Goal: Task Accomplishment & Management: Use online tool/utility

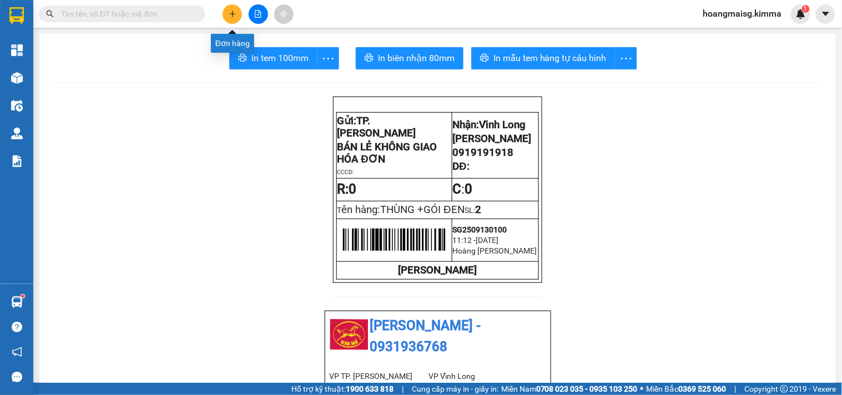
click at [229, 7] on button at bounding box center [232, 13] width 19 height 19
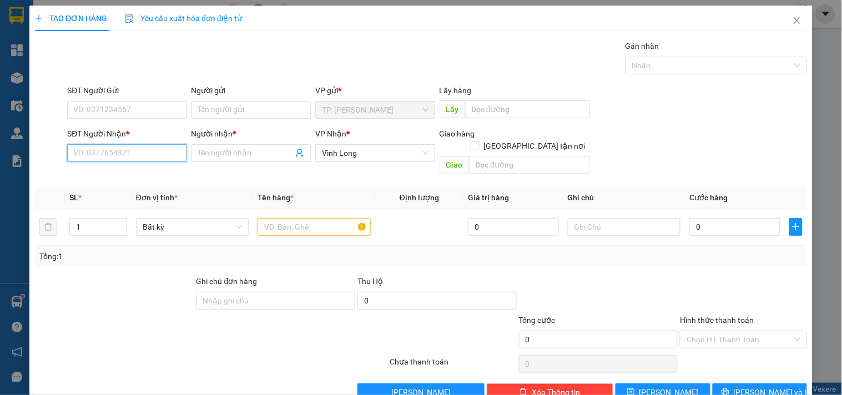
click at [155, 154] on input "SĐT Người Nhận *" at bounding box center [126, 153] width 119 height 18
type input "8"
type input "0387958018"
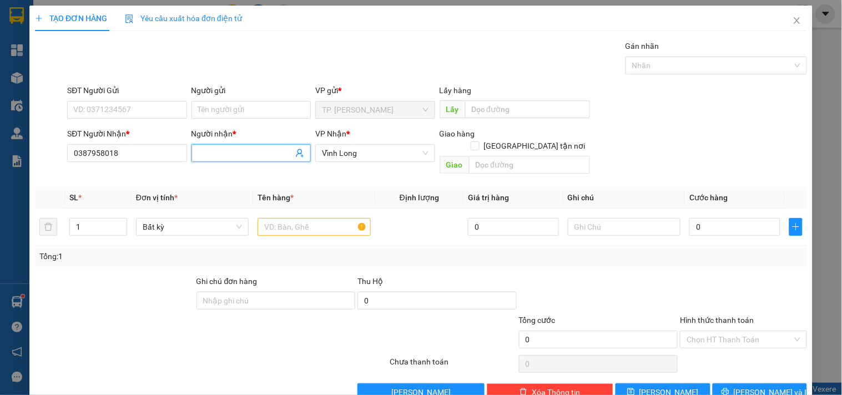
click at [227, 147] on input "Người nhận *" at bounding box center [245, 153] width 95 height 12
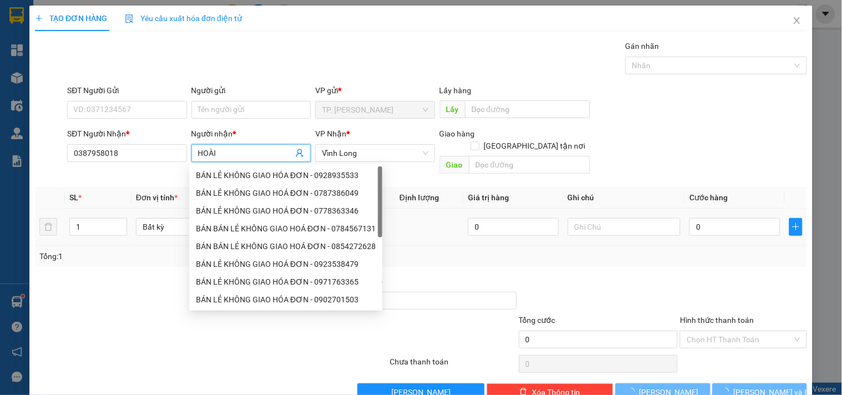
type input "HOÀI"
drag, startPoint x: 599, startPoint y: 225, endPoint x: 604, endPoint y: 212, distance: 14.9
click at [602, 217] on div at bounding box center [624, 227] width 113 height 22
click at [604, 218] on input "text" at bounding box center [624, 227] width 113 height 18
type input "A"
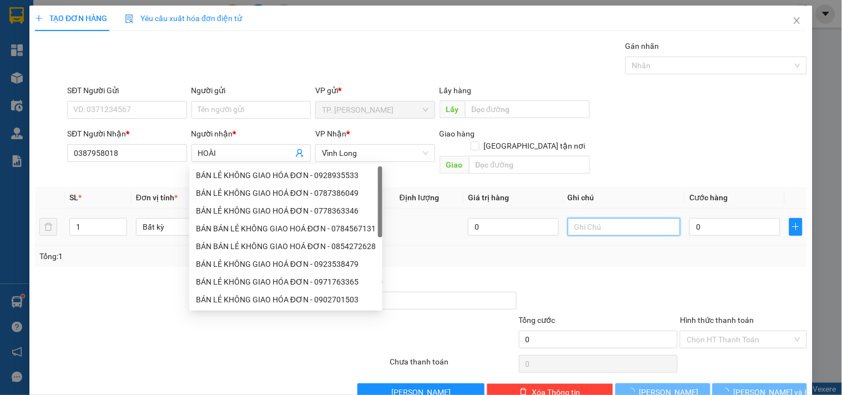
type input "Ă"
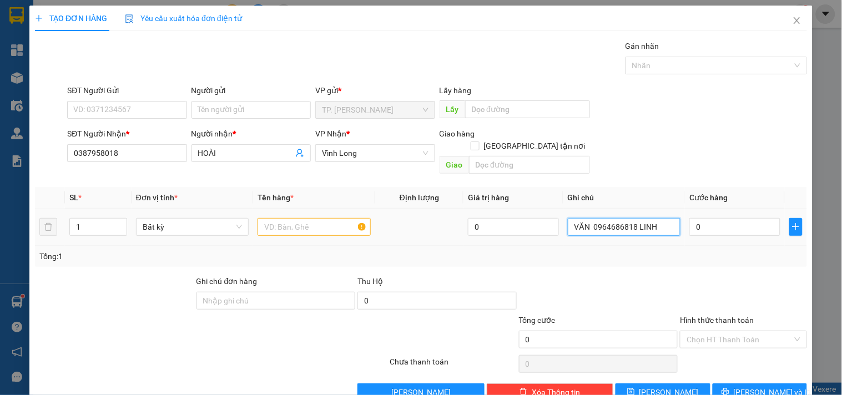
type input "VĂN 0964686818 LINH"
click at [280, 218] on input "text" at bounding box center [314, 227] width 113 height 18
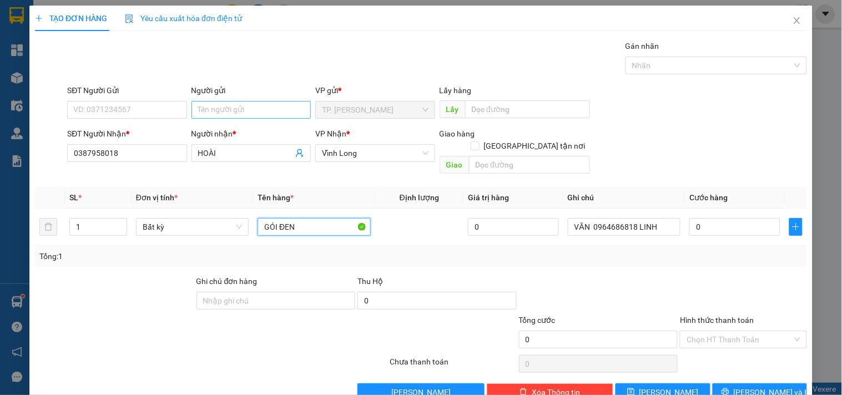
type input "GÓI ĐEN"
click at [247, 113] on input "Người gửi" at bounding box center [251, 110] width 119 height 18
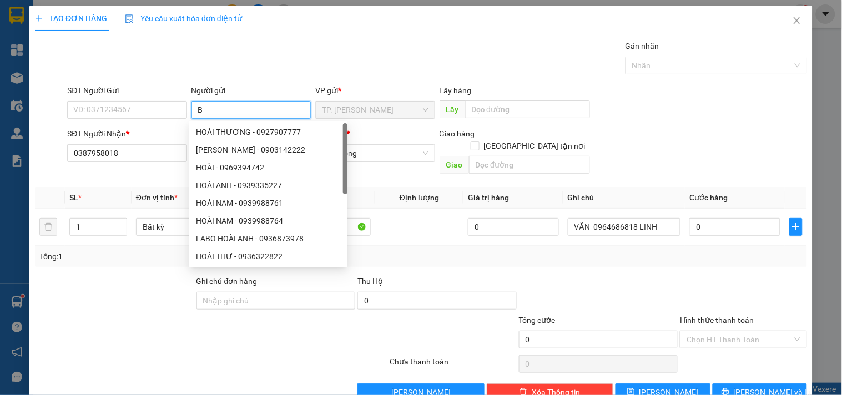
type input "BA"
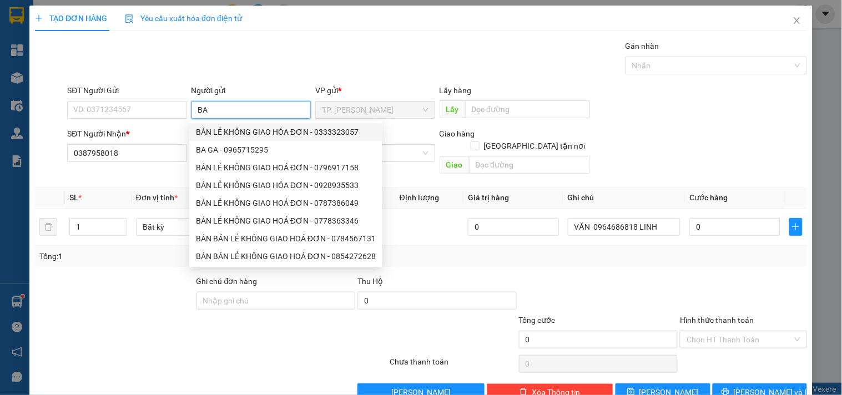
click at [240, 132] on div "BÁN LẺ KHÔNG GIAO HÓA ĐƠN - 0333323057" at bounding box center [286, 132] width 180 height 12
type input "0333323057"
type input "BÁN LẺ KHÔNG GIAO HÓA ĐƠN"
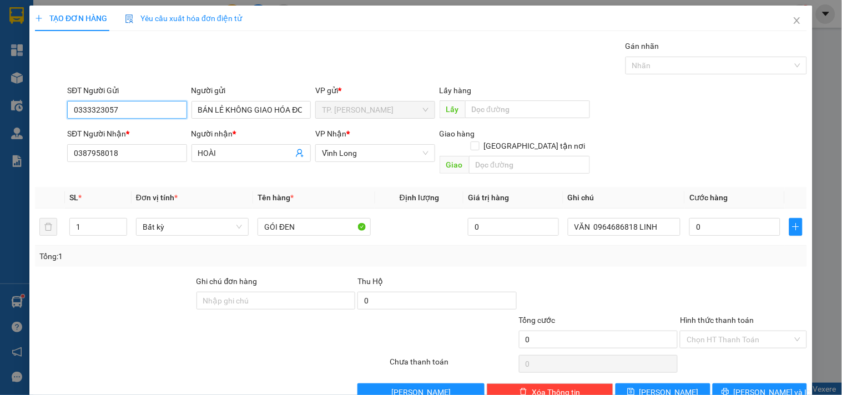
click at [179, 109] on input "0333323057" at bounding box center [126, 110] width 119 height 18
type input "0"
click at [756, 386] on span "[PERSON_NAME] và In" at bounding box center [773, 392] width 78 height 12
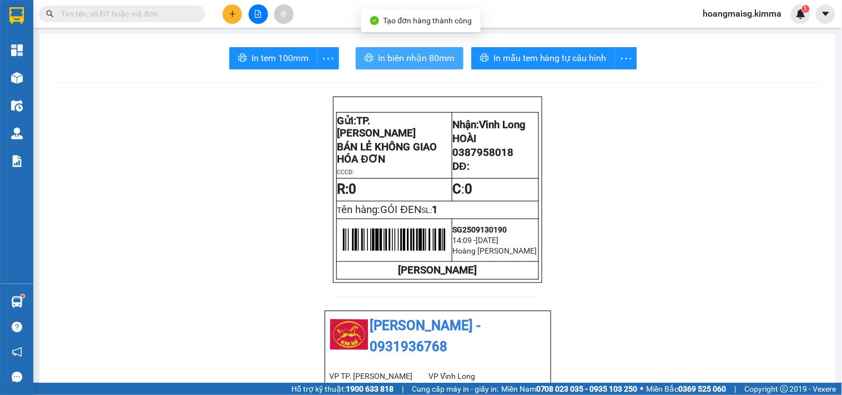
click at [414, 58] on span "In biên nhận 80mm" at bounding box center [416, 58] width 77 height 14
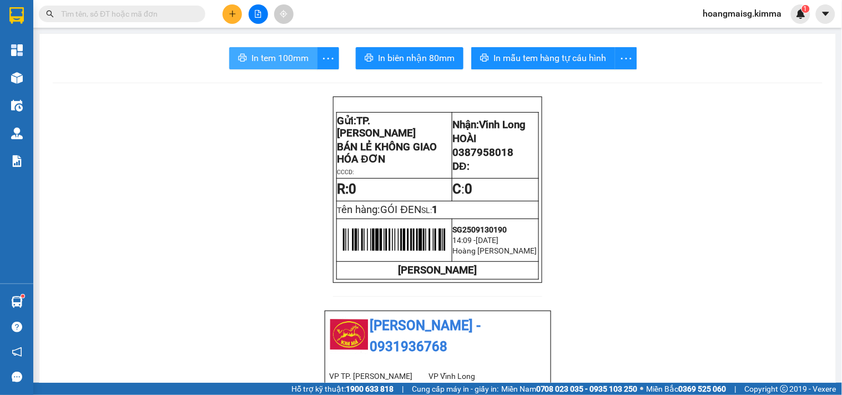
click at [254, 54] on span "In tem 100mm" at bounding box center [280, 58] width 57 height 14
click at [232, 15] on icon "plus" at bounding box center [232, 14] width 1 height 6
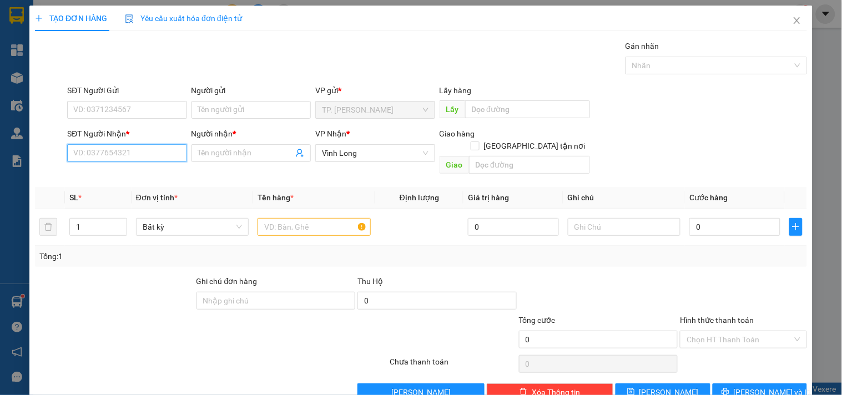
click at [109, 159] on input "SĐT Người Nhận *" at bounding box center [126, 153] width 119 height 18
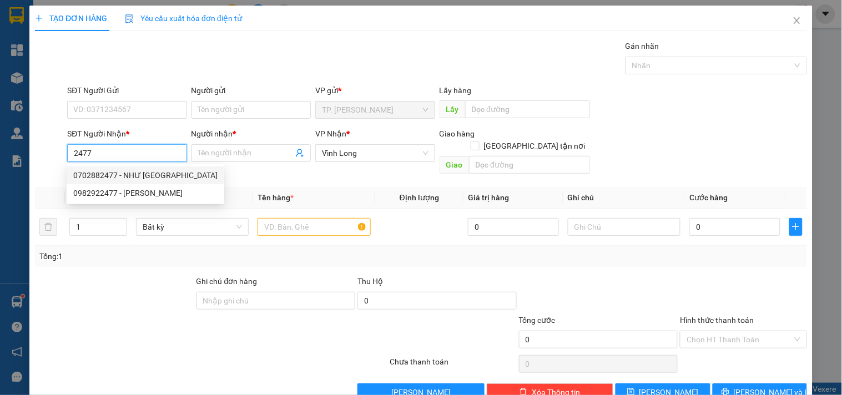
click at [143, 171] on div "0702882477 - NHƯ [GEOGRAPHIC_DATA]" at bounding box center [145, 175] width 144 height 12
type input "0702882477"
type input "NHƯ Ý"
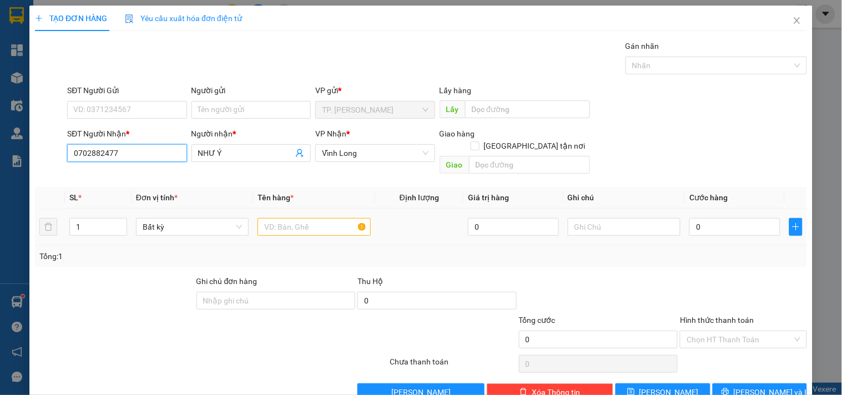
type input "0702882477"
drag, startPoint x: 274, startPoint y: 201, endPoint x: 276, endPoint y: 213, distance: 12.0
click at [276, 209] on td at bounding box center [314, 227] width 122 height 37
click at [278, 218] on input "text" at bounding box center [314, 227] width 113 height 18
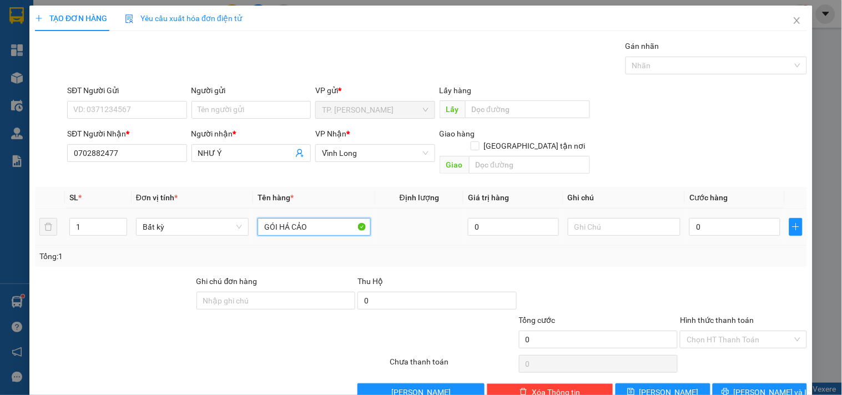
type input "GÓI HÁ CẢO"
type input "VĂN"
drag, startPoint x: 245, startPoint y: 98, endPoint x: 247, endPoint y: 107, distance: 9.0
click at [247, 107] on div "Người gửi Tên người gửi" at bounding box center [251, 103] width 119 height 39
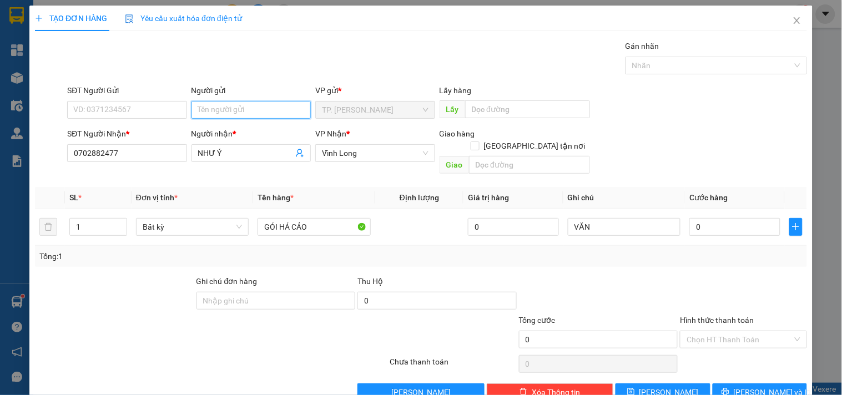
click at [247, 107] on input "Người gửi" at bounding box center [251, 110] width 119 height 18
type input "B"
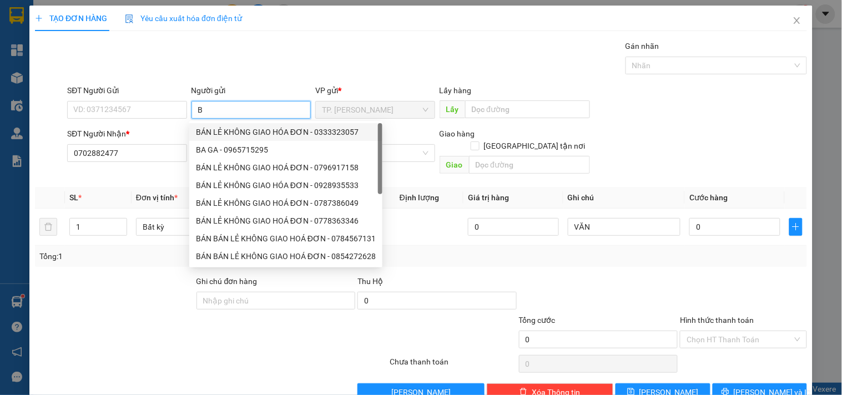
click at [242, 129] on div "BÁN LẺ KHÔNG GIAO HÓA ĐƠN - 0333323057" at bounding box center [286, 132] width 180 height 12
type input "0333323057"
type input "BÁN LẺ KHÔNG GIAO HÓA ĐƠN"
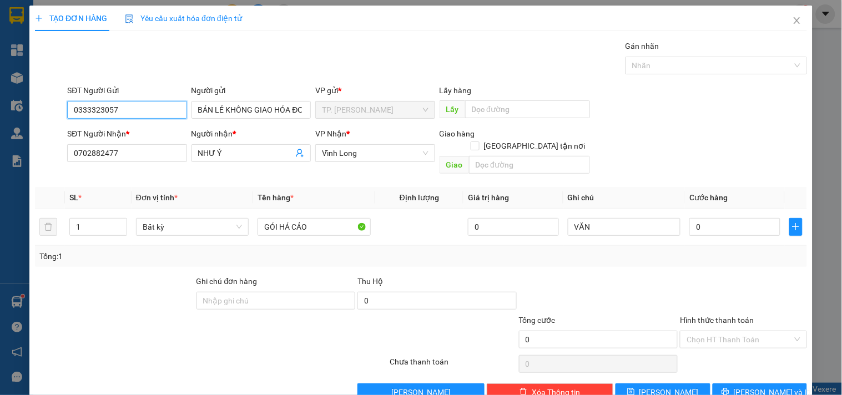
click at [172, 107] on input "0333323057" at bounding box center [126, 110] width 119 height 18
type input "0"
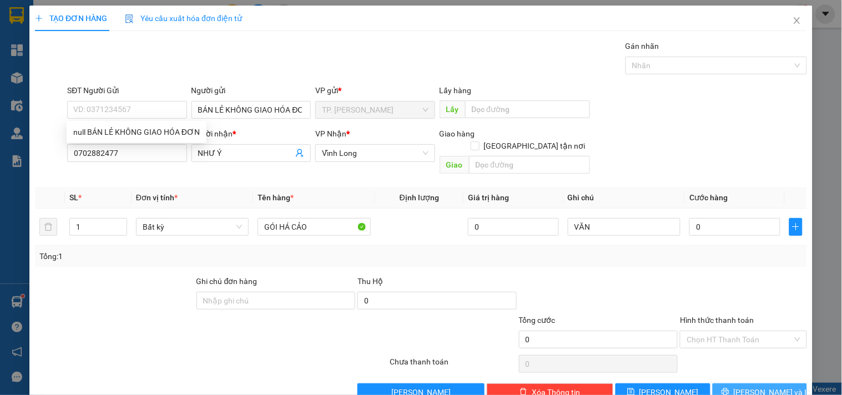
click at [786, 384] on button "[PERSON_NAME] và In" at bounding box center [760, 393] width 94 height 18
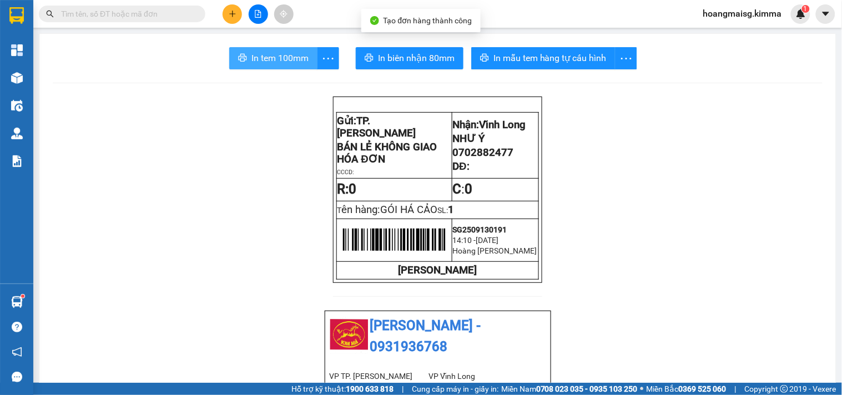
click at [281, 52] on span "In tem 100mm" at bounding box center [280, 58] width 57 height 14
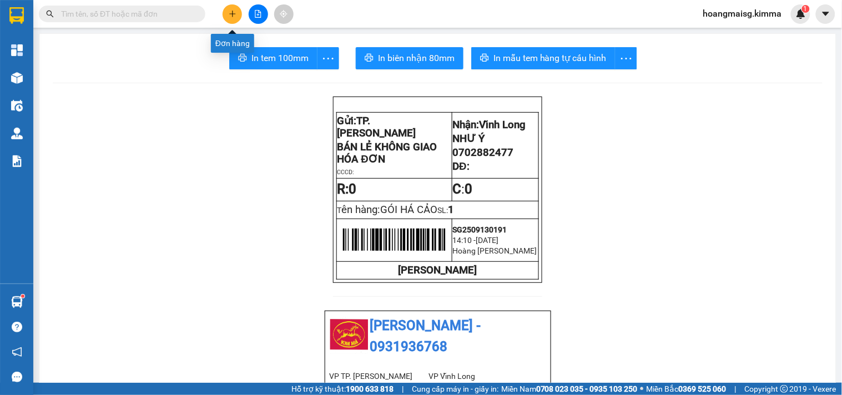
click at [230, 6] on button at bounding box center [232, 13] width 19 height 19
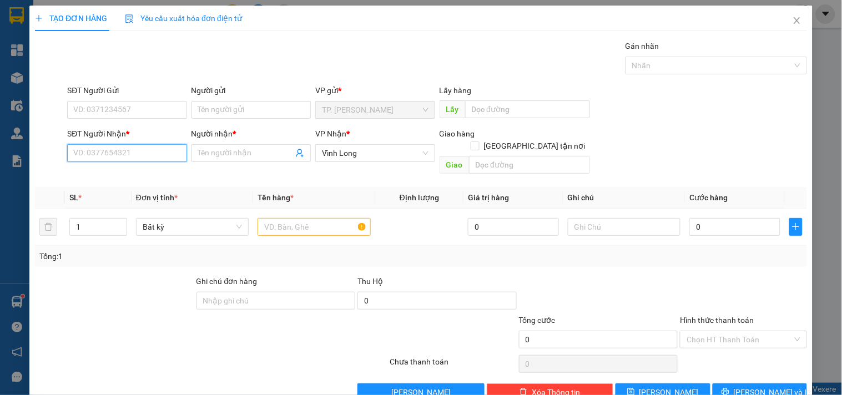
click at [134, 147] on input "SĐT Người Nhận *" at bounding box center [126, 153] width 119 height 18
click at [101, 169] on div "0931773060 - AN LÊ" at bounding box center [125, 175] width 105 height 12
type input "0931773060"
type input "AN LÊ"
type input "0931773060"
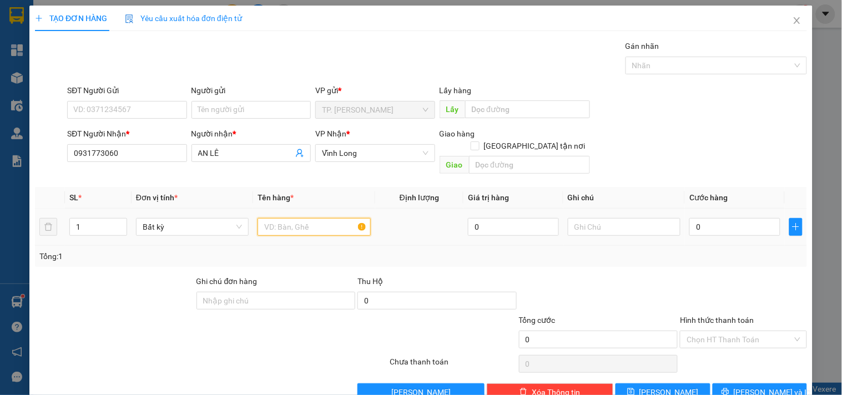
click at [285, 218] on input "text" at bounding box center [314, 227] width 113 height 18
type input "THÙNG MUSS"
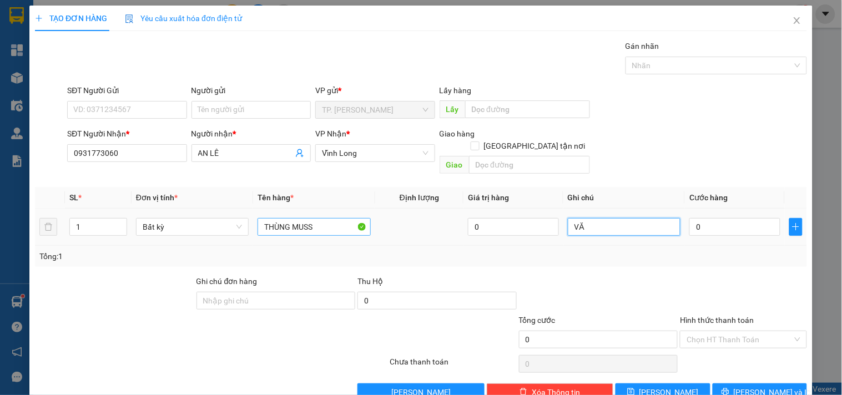
type input "V"
type input "VĂN"
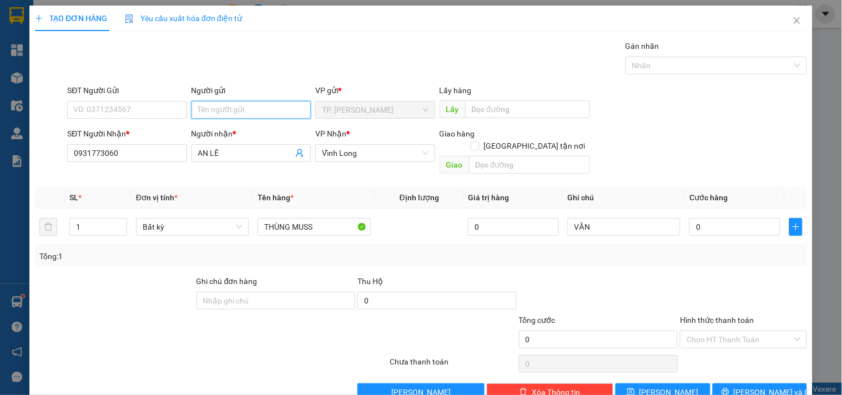
drag, startPoint x: 228, startPoint y: 106, endPoint x: 219, endPoint y: 105, distance: 8.3
click at [226, 106] on input "Người gửi" at bounding box center [251, 110] width 119 height 18
type input "B"
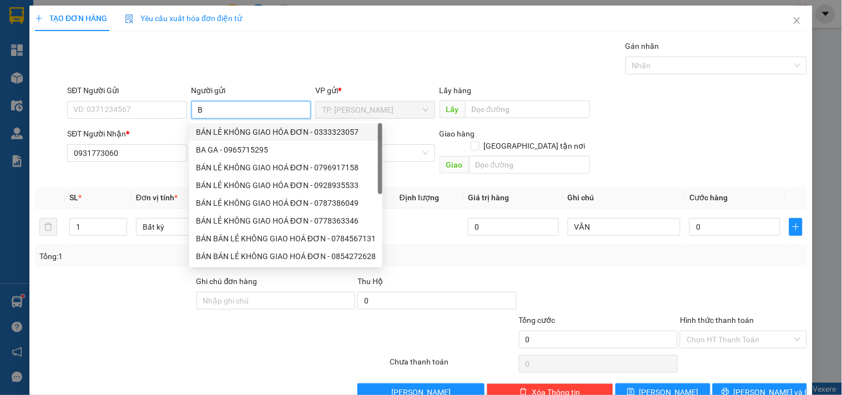
click at [236, 125] on div "BÁN LẺ KHÔNG GIAO HÓA ĐƠN - 0333323057" at bounding box center [285, 132] width 193 height 18
type input "0333323057"
type input "BÁN LẺ KHÔNG GIAO HÓA ĐƠN"
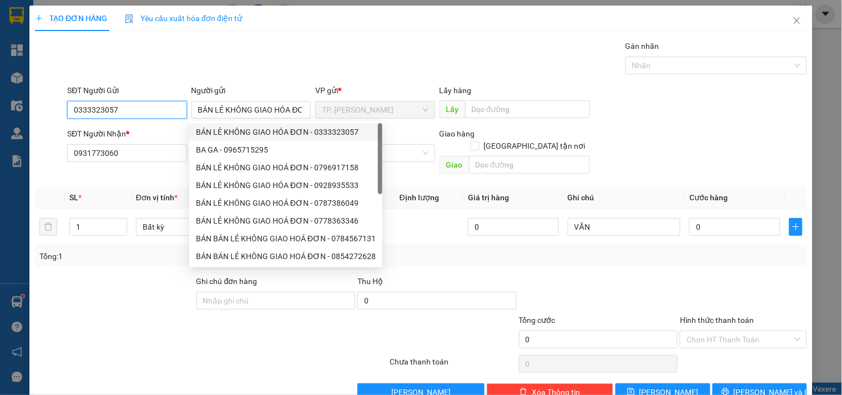
click at [161, 112] on input "0333323057" at bounding box center [126, 110] width 119 height 18
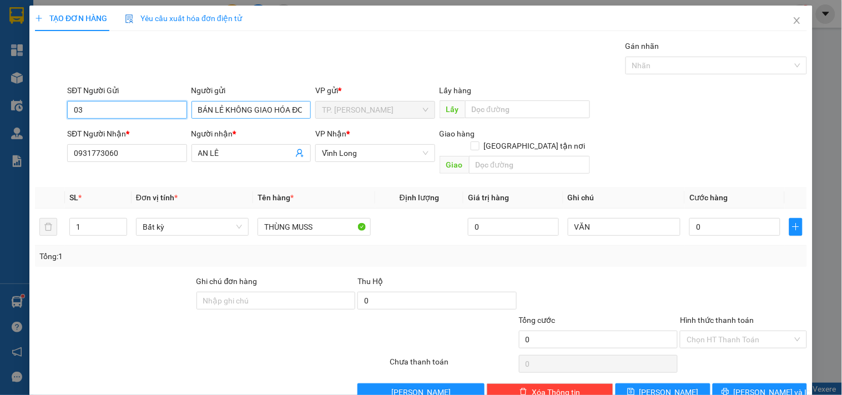
type input "0"
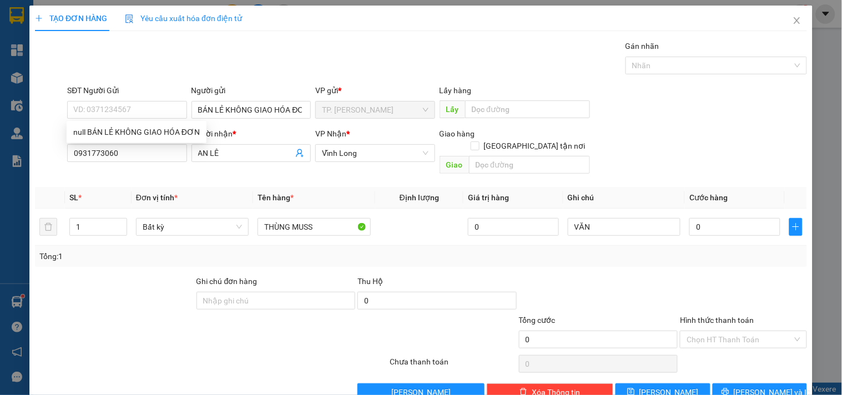
click at [728, 369] on div "Transit Pickup Surcharge Ids Transit Deliver Surcharge Ids Transit Deliver Surc…" at bounding box center [421, 220] width 772 height 361
drag, startPoint x: 733, startPoint y: 370, endPoint x: 738, endPoint y: 374, distance: 7.1
click at [735, 370] on div "Transit Pickup Surcharge Ids Transit Deliver Surcharge Ids Transit Deliver Surc…" at bounding box center [421, 220] width 772 height 361
click at [739, 384] on button "[PERSON_NAME] và In" at bounding box center [760, 393] width 94 height 18
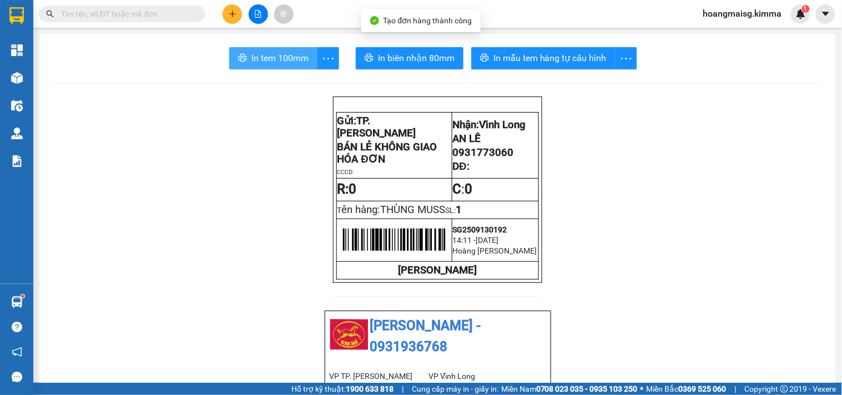
click at [258, 50] on button "In tem 100mm" at bounding box center [273, 58] width 88 height 22
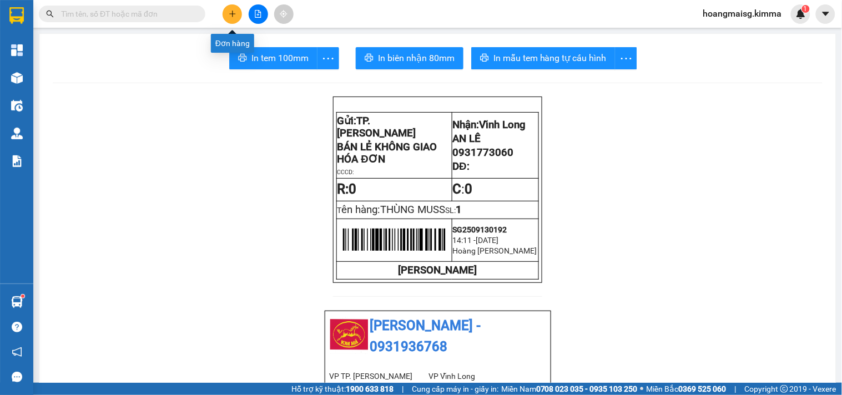
click at [229, 9] on button at bounding box center [232, 13] width 19 height 19
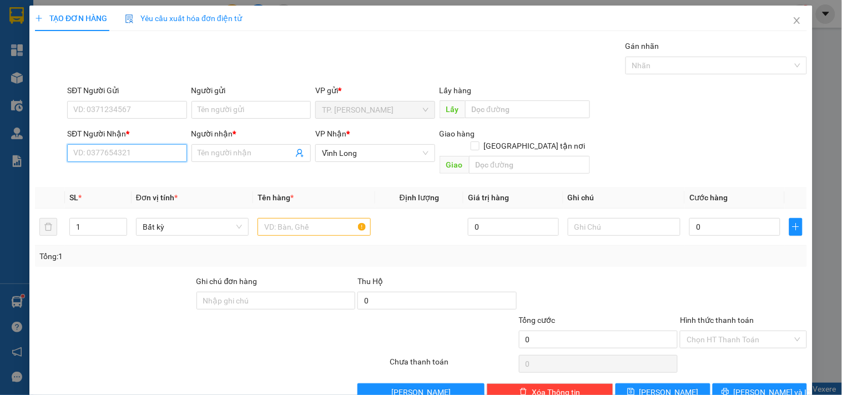
click at [119, 159] on input "SĐT Người Nhận *" at bounding box center [126, 153] width 119 height 18
drag, startPoint x: 137, startPoint y: 195, endPoint x: 259, endPoint y: 193, distance: 121.6
click at [137, 188] on div "0839991138 - [PERSON_NAME]" at bounding box center [127, 193] width 109 height 12
type input "0839991138"
type input "KHẢI HOÀN"
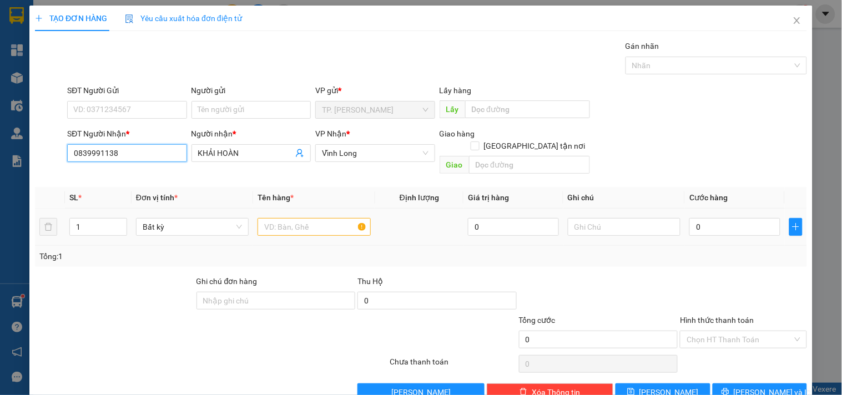
type input "0839991138"
click at [317, 218] on input "text" at bounding box center [314, 227] width 113 height 18
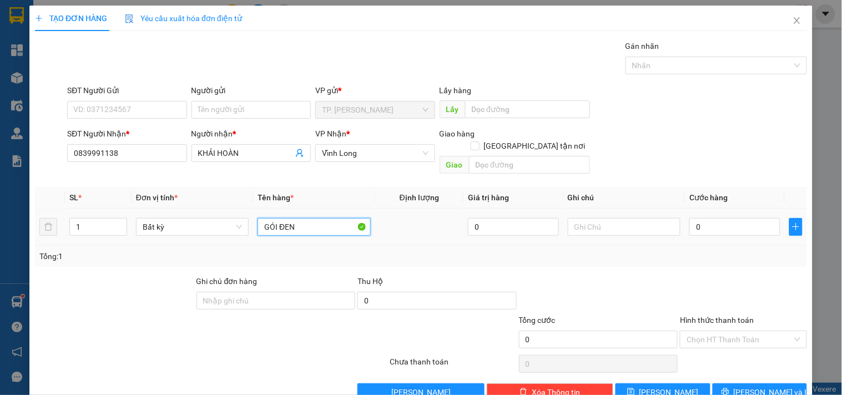
type input "GÓI ĐEN"
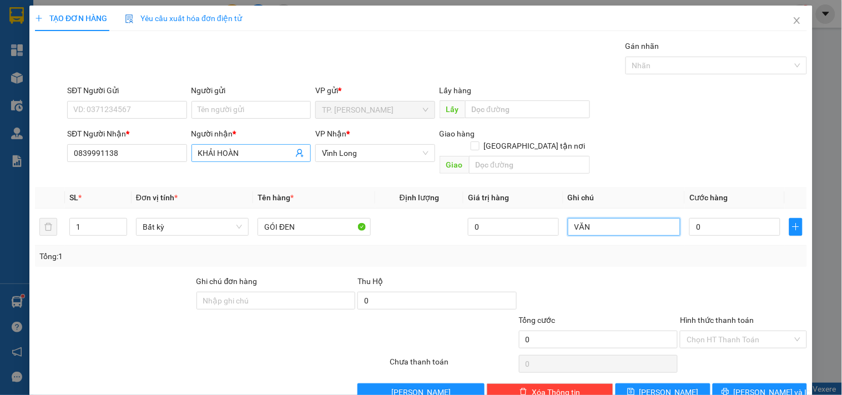
type input "VĂN"
click at [254, 149] on input "KHẢI HOÀN" at bounding box center [245, 153] width 95 height 12
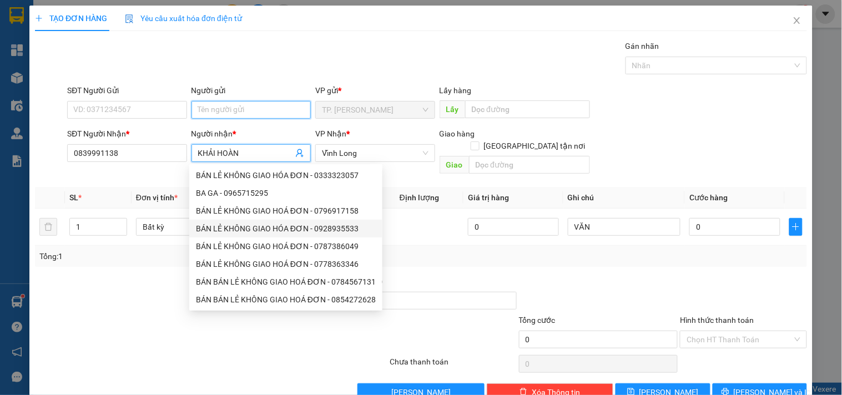
drag, startPoint x: 192, startPoint y: 103, endPoint x: 208, endPoint y: 111, distance: 17.4
click at [199, 108] on input "Người gửi" at bounding box center [251, 110] width 119 height 18
click at [210, 111] on input "Người gửi" at bounding box center [251, 110] width 119 height 18
type input "B"
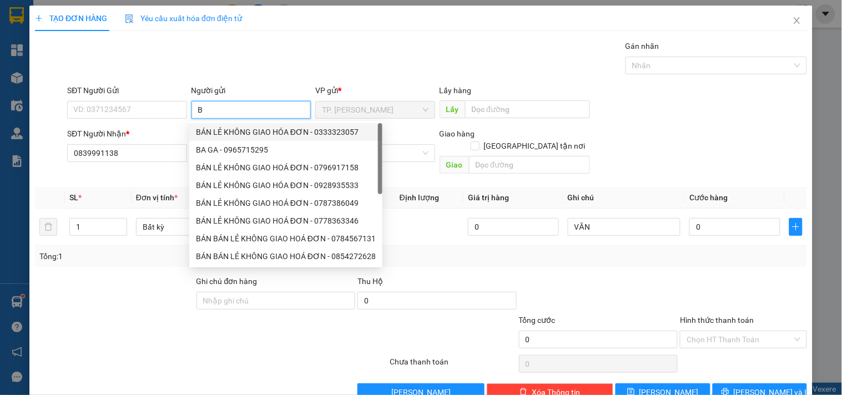
click at [236, 131] on div "BÁN LẺ KHÔNG GIAO HÓA ĐƠN - 0333323057" at bounding box center [286, 132] width 180 height 12
type input "0333323057"
type input "BÁN LẺ KHÔNG GIAO HÓA ĐƠN"
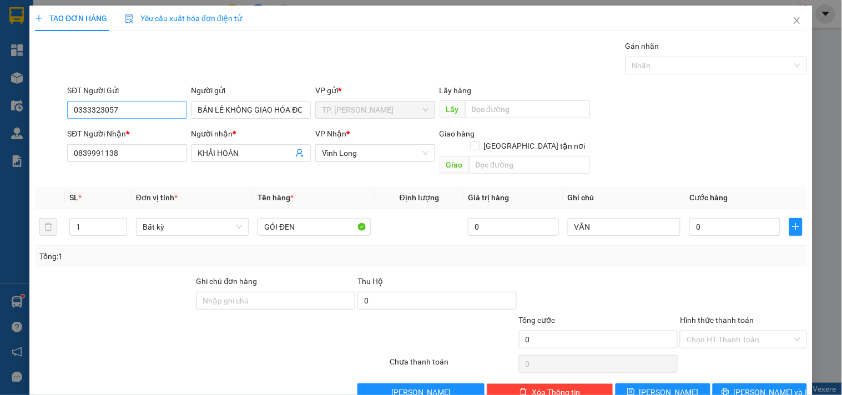
drag, startPoint x: 127, startPoint y: 97, endPoint x: 142, endPoint y: 109, distance: 19.3
click at [136, 104] on div "SĐT Người Gửi 0333323057" at bounding box center [126, 103] width 119 height 39
drag, startPoint x: 143, startPoint y: 109, endPoint x: 140, endPoint y: 103, distance: 7.0
click at [141, 104] on input "0333323057" at bounding box center [126, 110] width 119 height 18
type input "0"
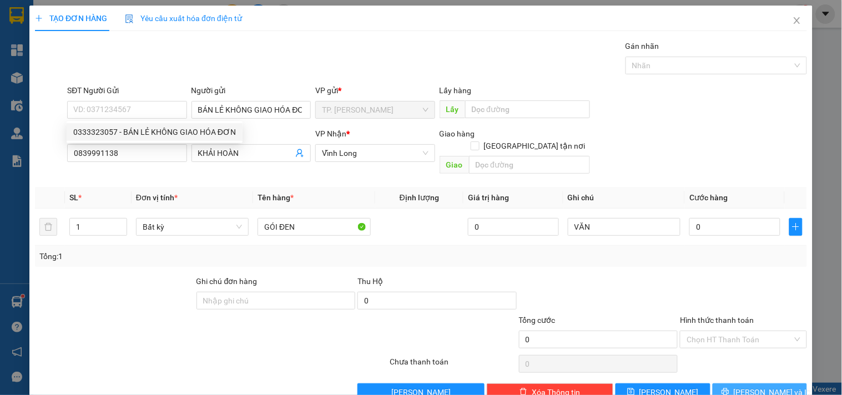
click at [774, 384] on button "[PERSON_NAME] và In" at bounding box center [760, 393] width 94 height 18
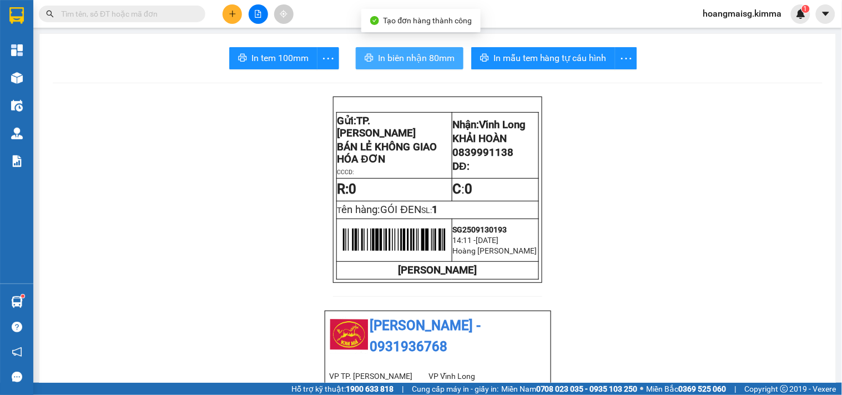
click at [361, 57] on button "In biên nhận 80mm" at bounding box center [410, 58] width 108 height 22
click at [253, 51] on span "In tem 100mm" at bounding box center [280, 58] width 57 height 14
click at [190, 13] on input "text" at bounding box center [126, 14] width 131 height 12
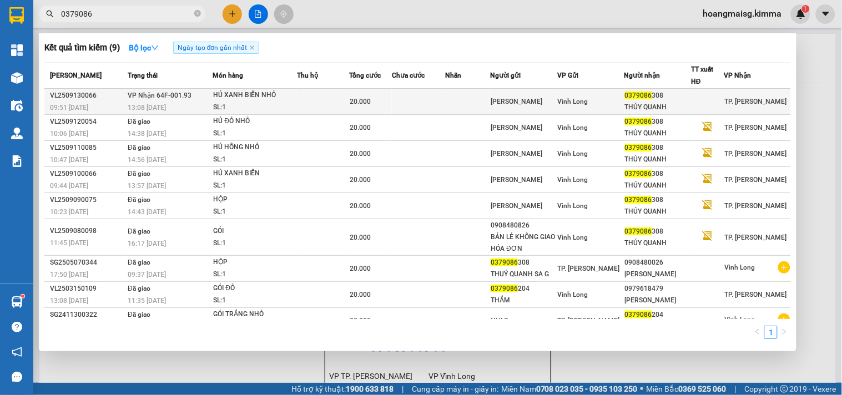
type input "0379086"
click at [373, 96] on div "20.000" at bounding box center [371, 101] width 42 height 12
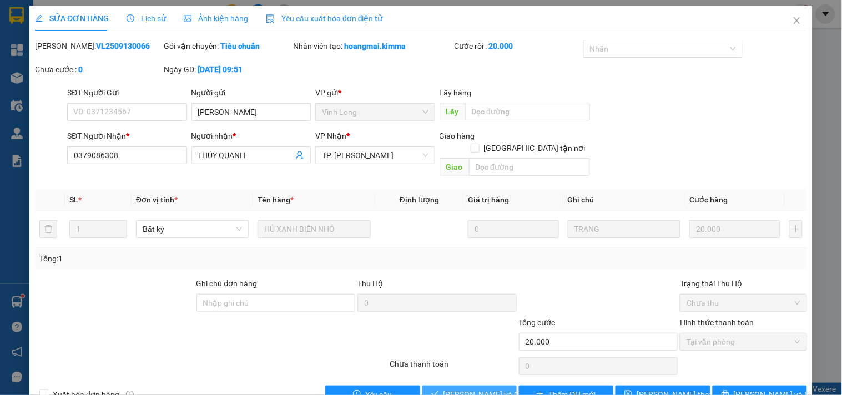
click at [479, 386] on button "[PERSON_NAME] và Giao hàng" at bounding box center [470, 395] width 94 height 18
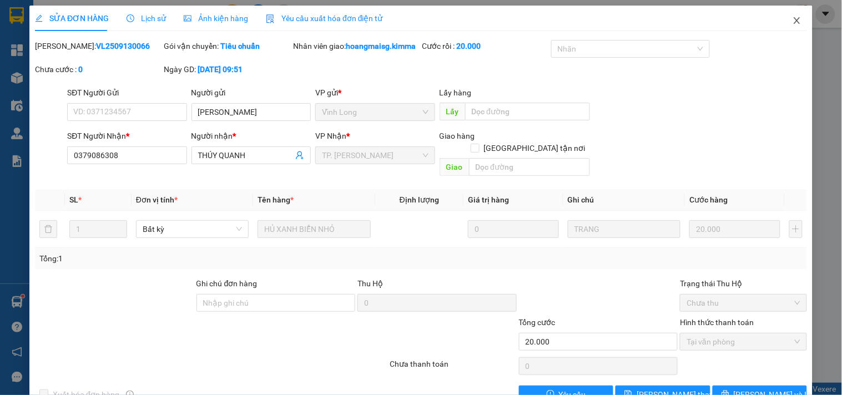
click at [793, 17] on icon "close" at bounding box center [797, 20] width 9 height 9
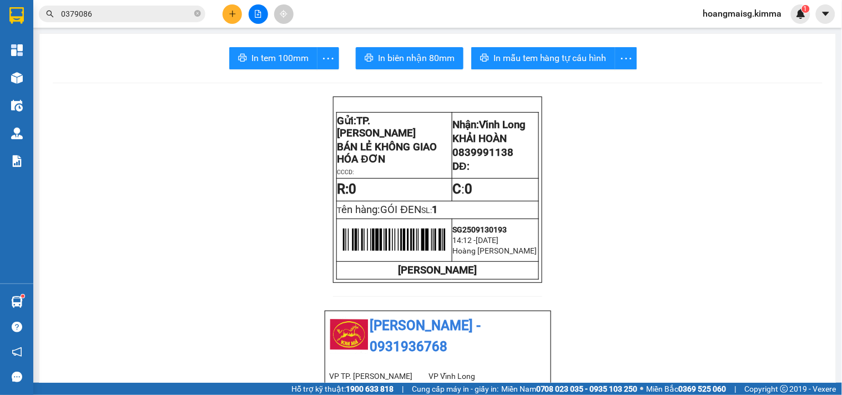
drag, startPoint x: 218, startPoint y: 12, endPoint x: 230, endPoint y: 14, distance: 12.0
click at [220, 12] on div at bounding box center [258, 13] width 83 height 19
click at [230, 14] on icon "plus" at bounding box center [233, 14] width 8 height 8
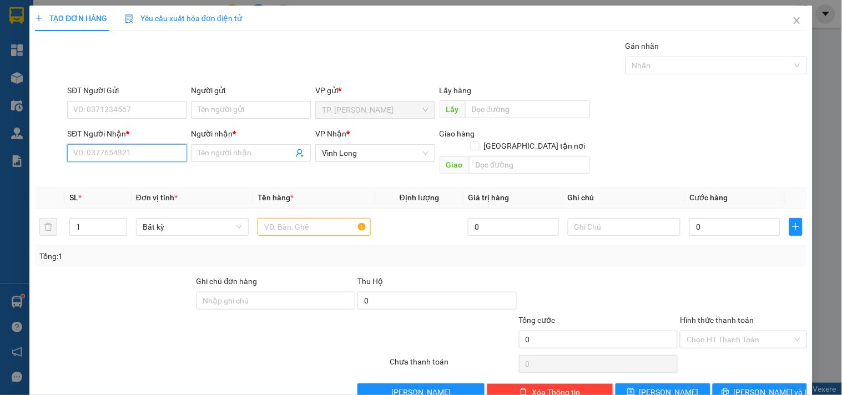
click at [118, 148] on input "SĐT Người Nhận *" at bounding box center [126, 153] width 119 height 18
click at [127, 173] on div "0356465668 - [PERSON_NAME]" at bounding box center [127, 175] width 109 height 12
type input "0356465668"
type input "THẢO"
type input "0356465668"
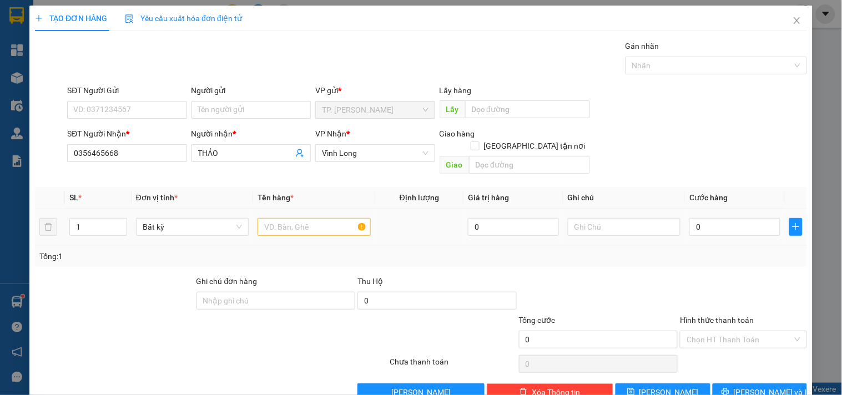
click at [284, 216] on div at bounding box center [314, 227] width 113 height 22
click at [284, 218] on input "text" at bounding box center [314, 227] width 113 height 18
type input "THÙNG"
type input "VĂN"
drag, startPoint x: 293, startPoint y: 89, endPoint x: 270, endPoint y: 102, distance: 26.6
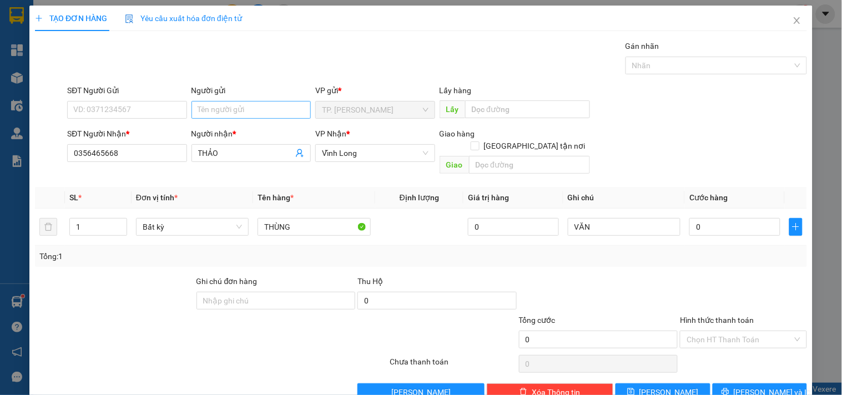
click at [285, 96] on div "Người gửi" at bounding box center [251, 90] width 119 height 12
click at [285, 101] on input "Người gửi" at bounding box center [251, 110] width 119 height 18
click at [259, 104] on input "Người gửi" at bounding box center [251, 110] width 119 height 18
type input "B"
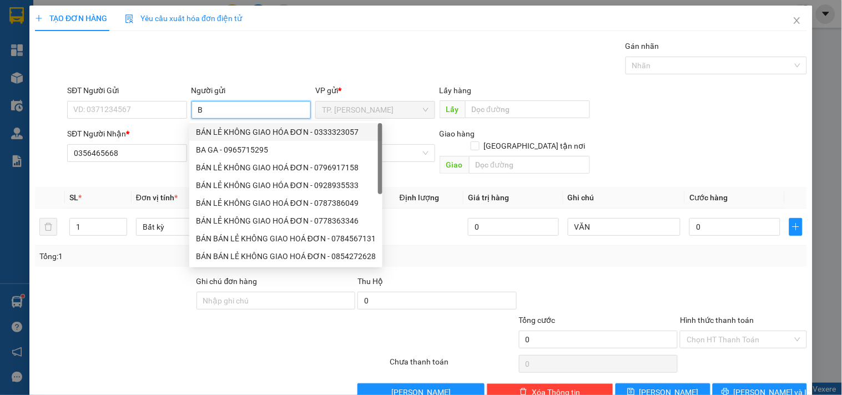
drag, startPoint x: 259, startPoint y: 134, endPoint x: 165, endPoint y: 120, distance: 95.4
click at [259, 134] on div "BÁN LẺ KHÔNG GIAO HÓA ĐƠN - 0333323057" at bounding box center [286, 132] width 180 height 12
type input "0333323057"
type input "BÁN LẺ KHÔNG GIAO HÓA ĐƠN"
click at [153, 121] on div "SĐT Người Gửi 0333323057" at bounding box center [126, 103] width 119 height 39
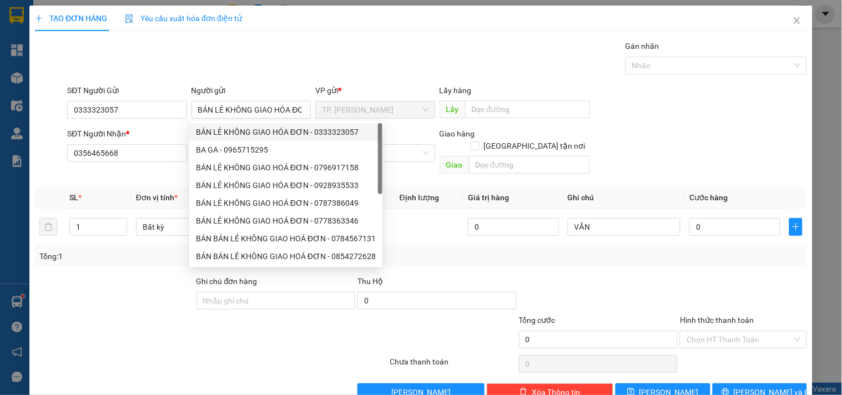
click at [153, 95] on div "SĐT Người Gửi" at bounding box center [126, 90] width 119 height 12
click at [153, 101] on input "0333323057" at bounding box center [126, 110] width 119 height 18
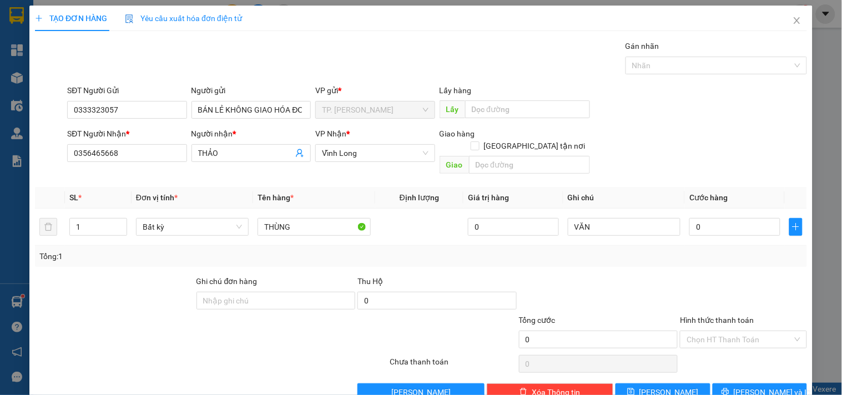
click at [159, 100] on div "SĐT Người Gửi" at bounding box center [126, 92] width 119 height 17
click at [157, 110] on input "0333323057" at bounding box center [126, 110] width 119 height 18
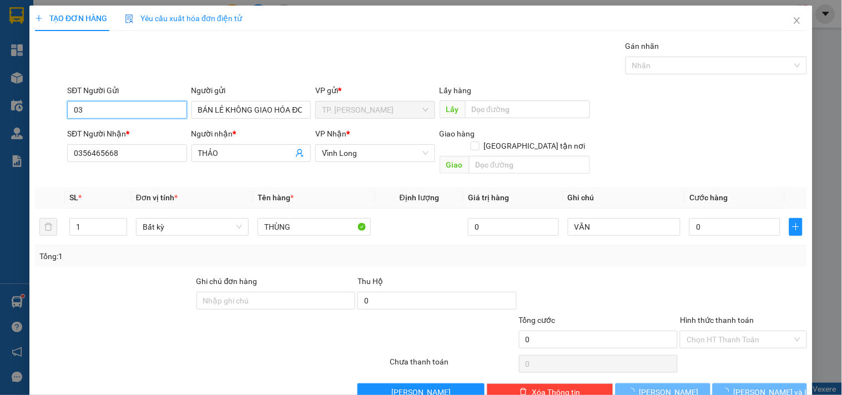
type input "0"
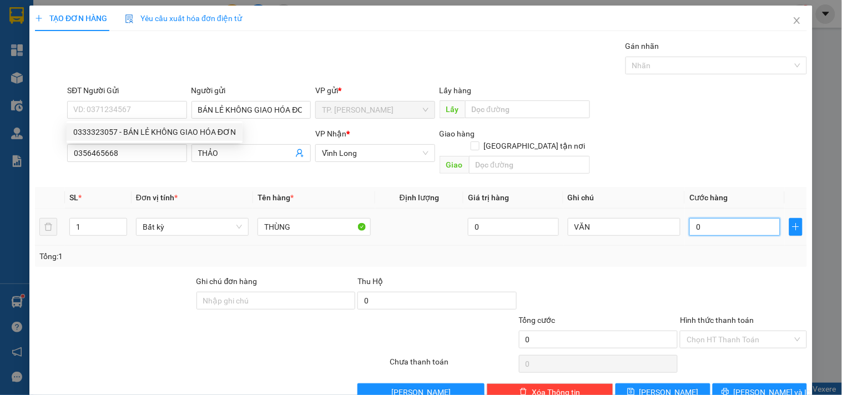
click at [716, 223] on input "0" at bounding box center [735, 227] width 91 height 18
type input "4"
type input "40"
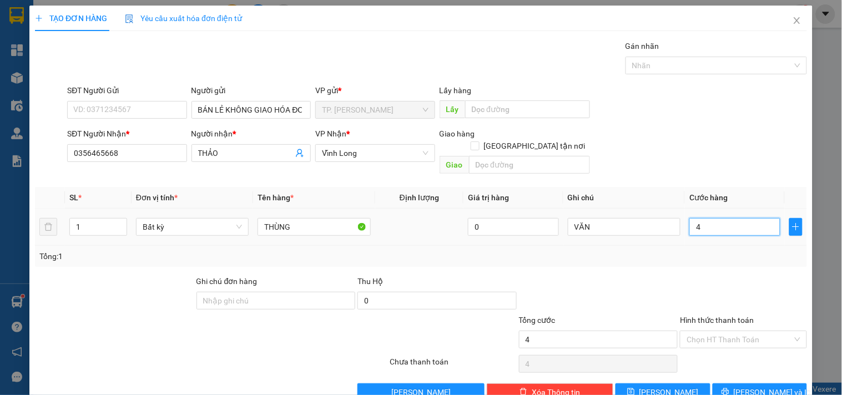
type input "40"
type input "40.000"
click at [702, 331] on input "Hình thức thanh toán" at bounding box center [739, 339] width 105 height 17
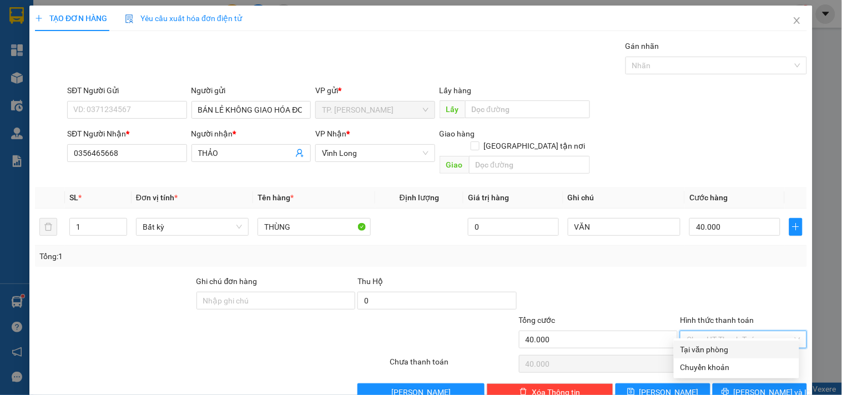
click at [704, 350] on div "Tại văn phòng" at bounding box center [737, 350] width 112 height 12
type input "0"
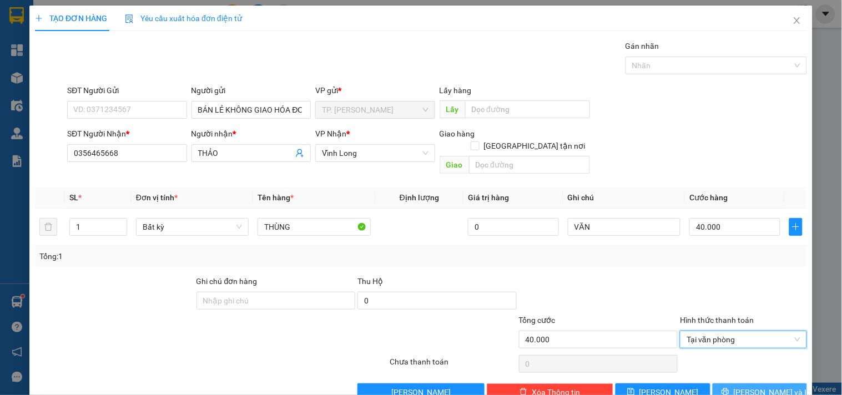
click at [730, 388] on icon "printer" at bounding box center [726, 392] width 8 height 8
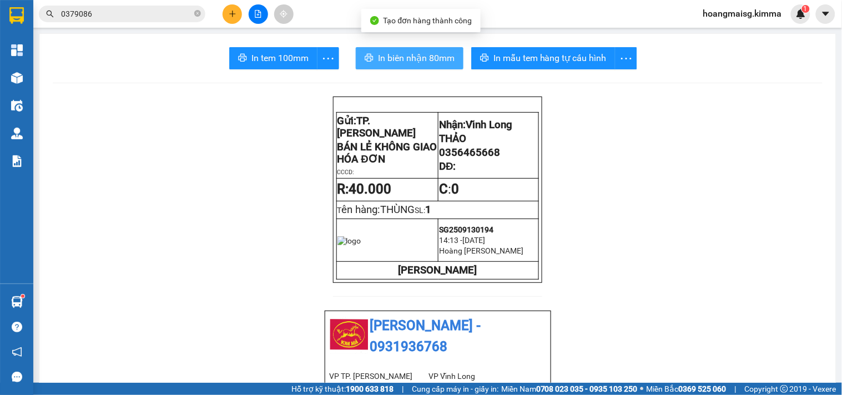
click at [456, 58] on button "In biên nhận 80mm" at bounding box center [410, 58] width 108 height 22
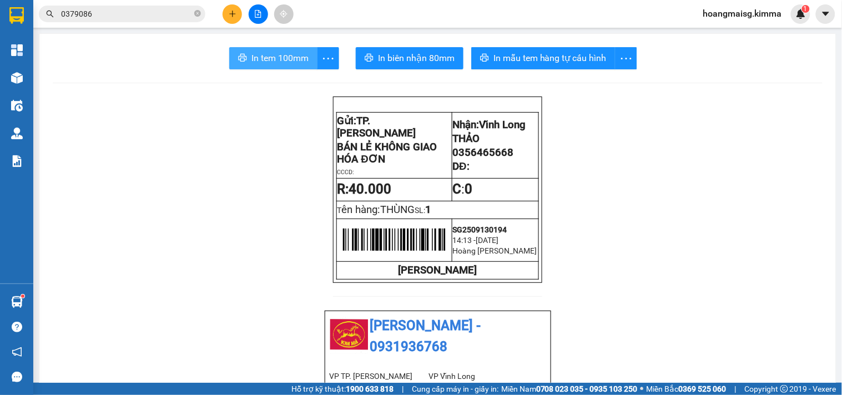
click at [296, 53] on span "In tem 100mm" at bounding box center [280, 58] width 57 height 14
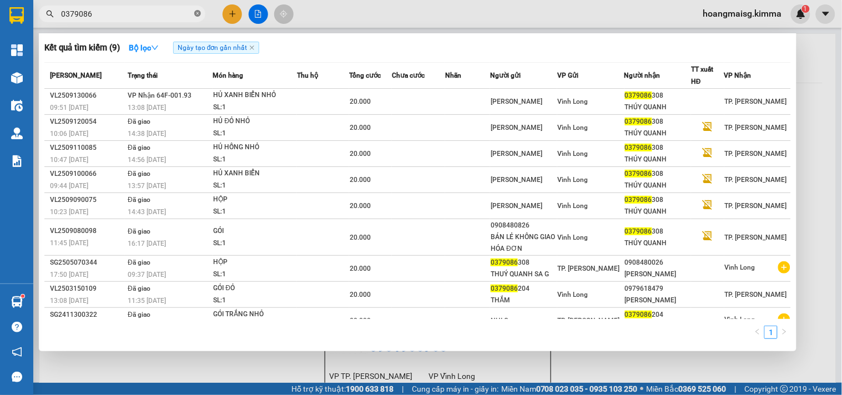
click at [197, 15] on icon "close-circle" at bounding box center [197, 13] width 7 height 7
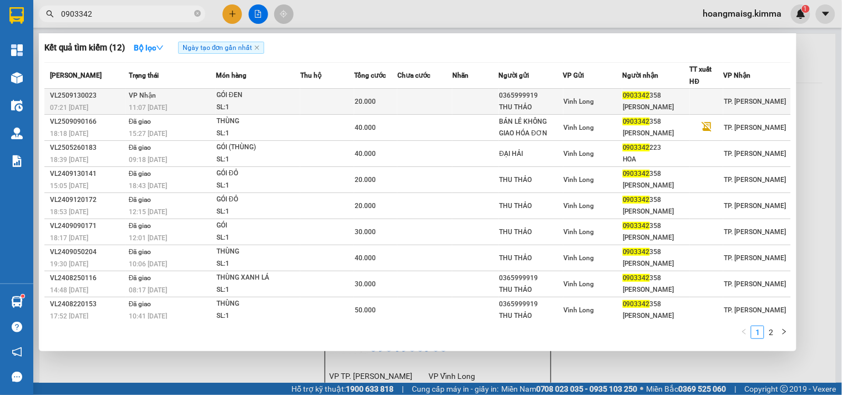
type input "0903342"
click at [323, 97] on td at bounding box center [327, 102] width 54 height 26
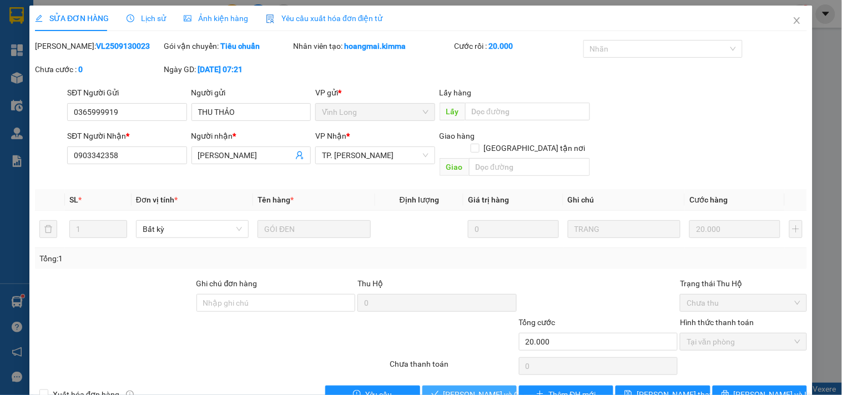
click at [464, 389] on span "[PERSON_NAME] và Giao hàng" at bounding box center [497, 395] width 107 height 12
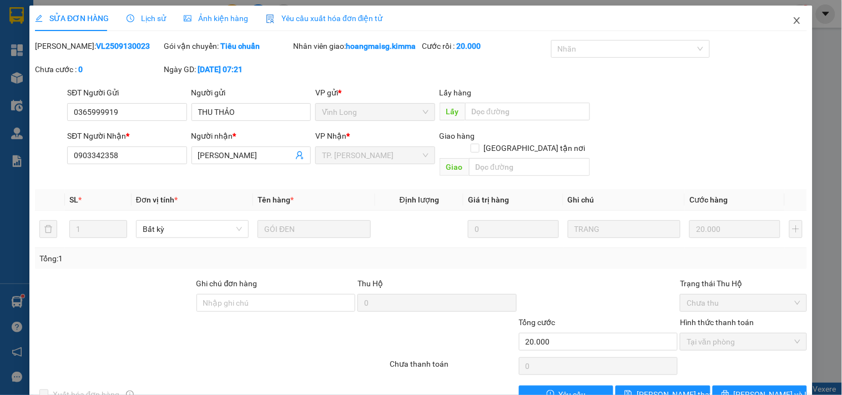
click at [793, 22] on icon "close" at bounding box center [797, 20] width 9 height 9
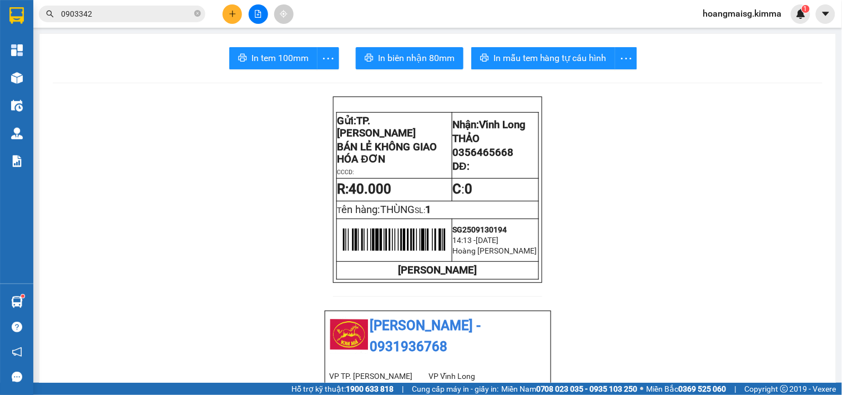
click at [241, 10] on button at bounding box center [232, 13] width 19 height 19
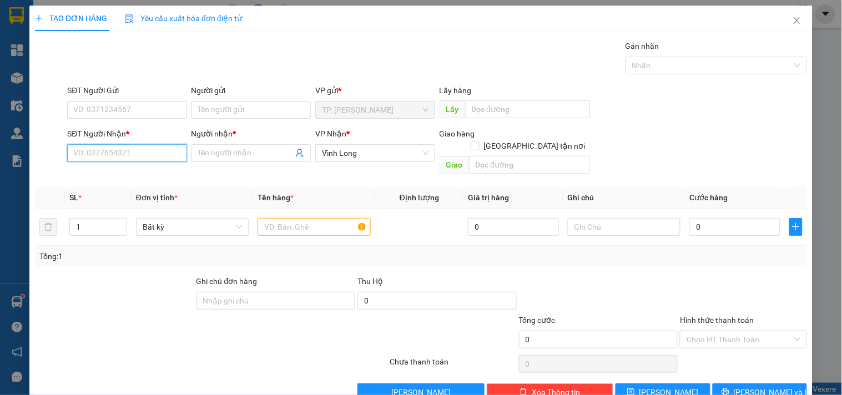
click at [148, 153] on input "SĐT Người Nhận *" at bounding box center [126, 153] width 119 height 18
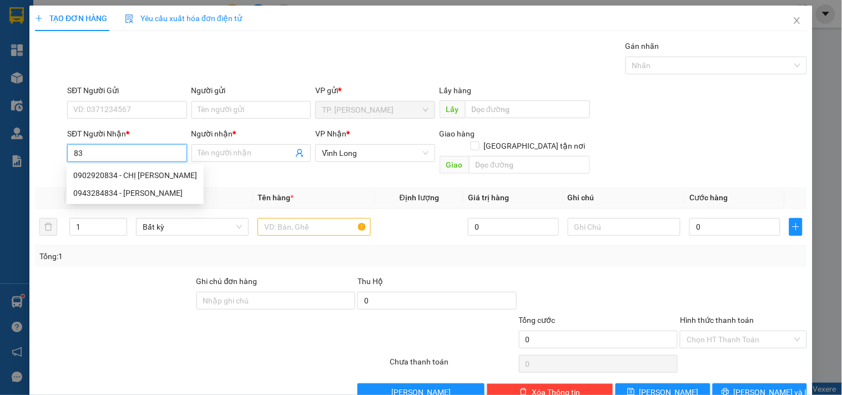
type input "8"
click at [142, 173] on div "0902920834 - CHỊ [PERSON_NAME]" at bounding box center [135, 175] width 124 height 12
type input "0902920834"
type input "CHỊ [PERSON_NAME]"
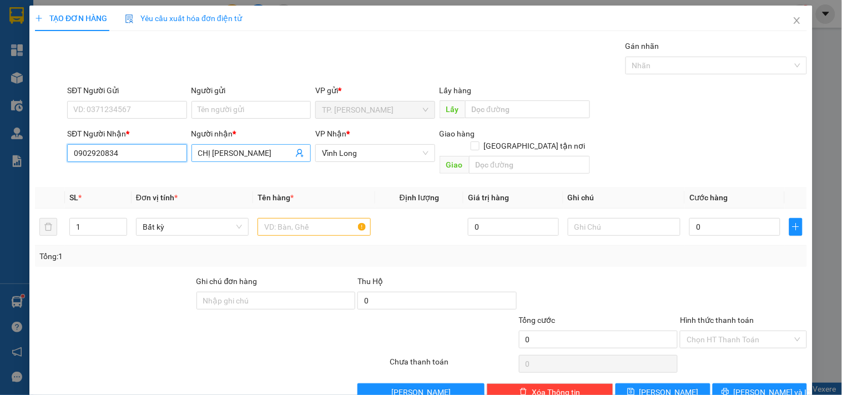
type input "0902920834"
click at [258, 154] on input "CHỊ [PERSON_NAME]" at bounding box center [245, 153] width 95 height 12
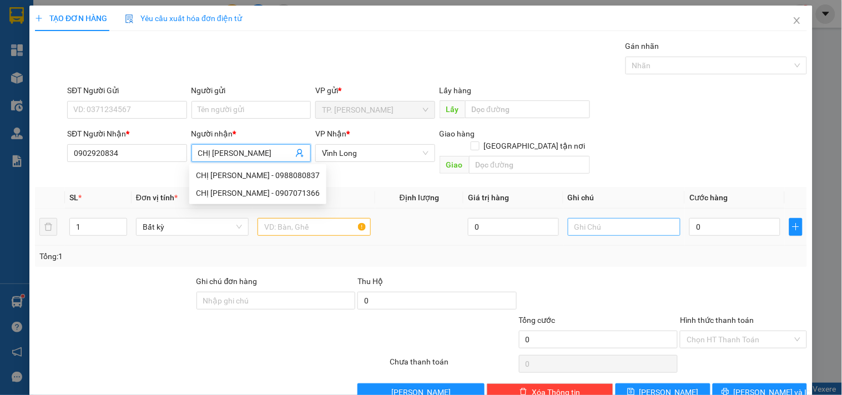
type input "CHỊ [PERSON_NAME]"
click at [583, 218] on input "text" at bounding box center [624, 227] width 113 height 18
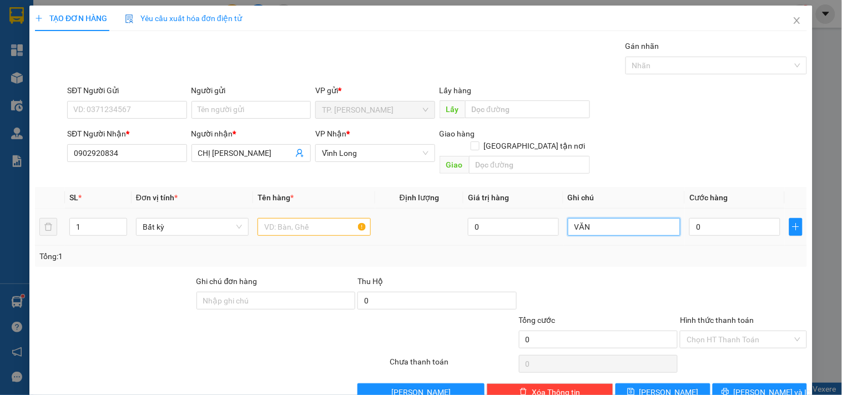
type input "VĂN"
drag, startPoint x: 343, startPoint y: 218, endPoint x: 351, endPoint y: 217, distance: 8.4
click at [345, 218] on input "text" at bounding box center [314, 227] width 113 height 18
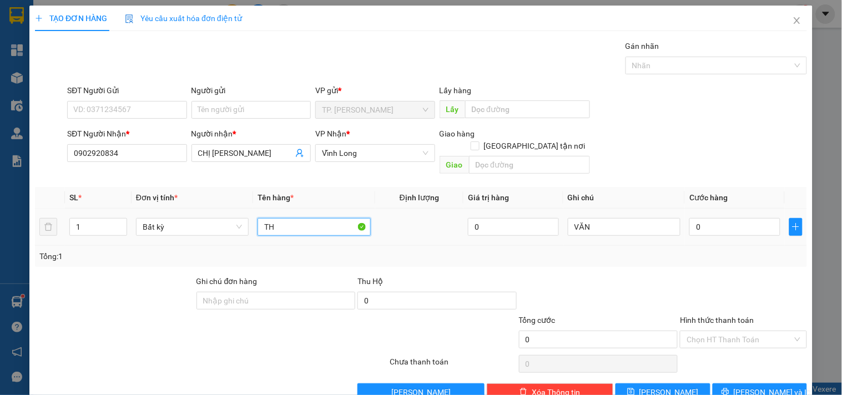
type input "T"
type input "THÙNG MUSS"
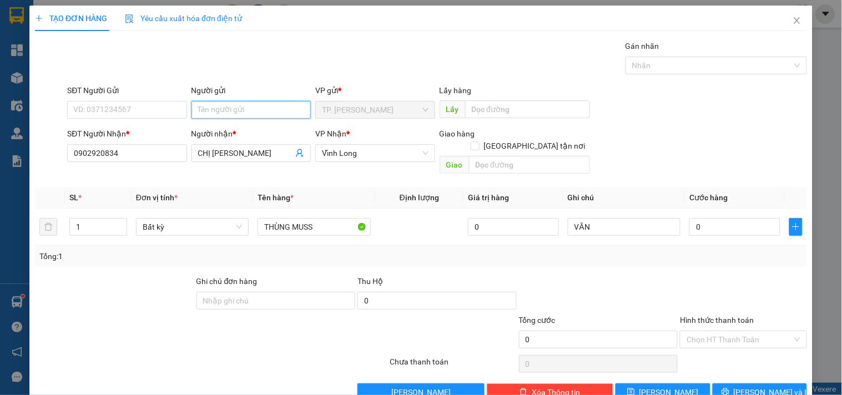
click at [279, 113] on input "Người gửi" at bounding box center [251, 110] width 119 height 18
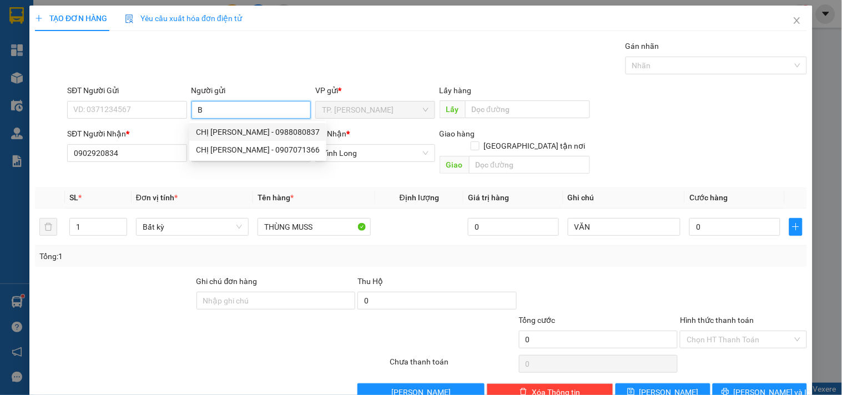
type input "BA"
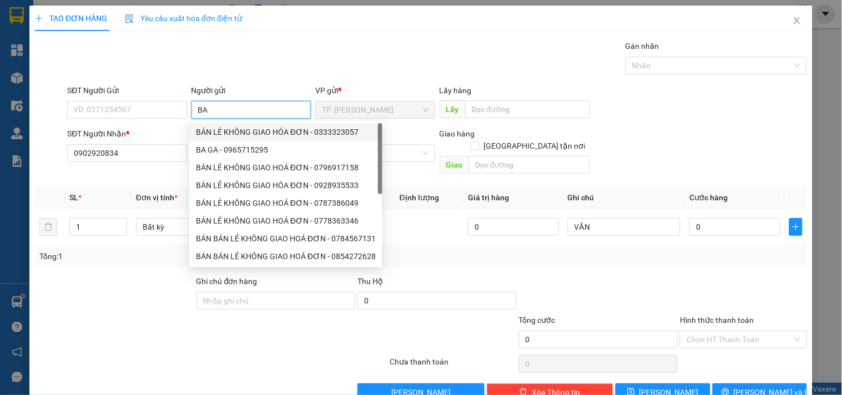
drag, startPoint x: 220, startPoint y: 130, endPoint x: 209, endPoint y: 120, distance: 14.5
click at [220, 130] on div "BÁN LẺ KHÔNG GIAO HÓA ĐƠN - 0333323057" at bounding box center [286, 132] width 180 height 12
type input "0333323057"
type input "BÁN LẺ KHÔNG GIAO HÓA ĐƠN"
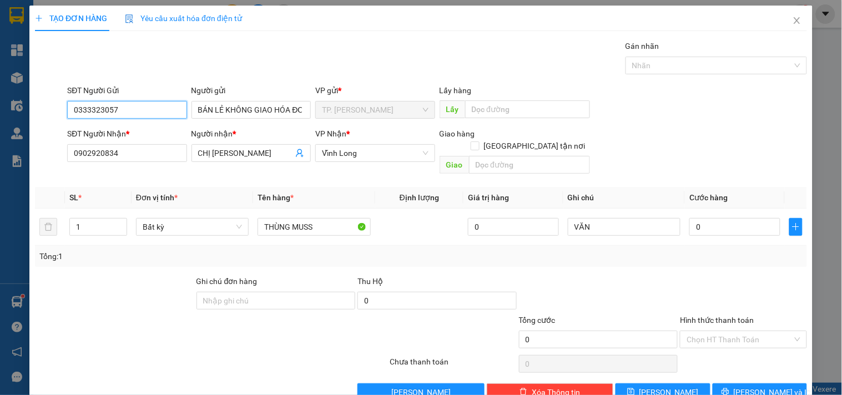
click at [159, 101] on input "0333323057" at bounding box center [126, 110] width 119 height 18
type input "0"
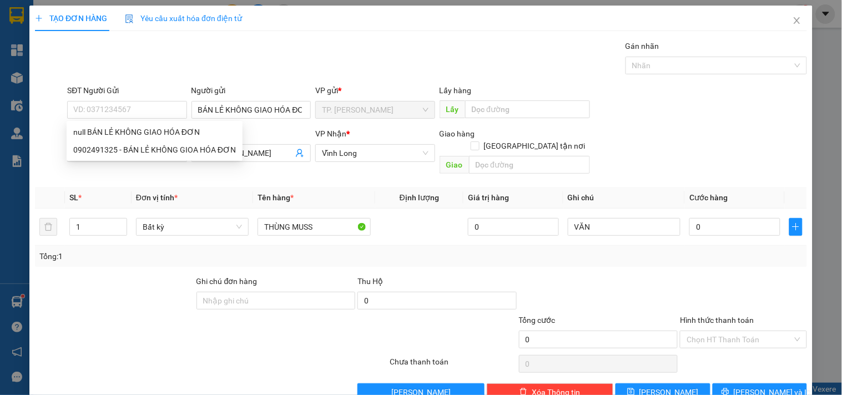
click at [728, 369] on div "Transit Pickup Surcharge Ids Transit Deliver Surcharge Ids Transit Deliver Surc…" at bounding box center [421, 220] width 772 height 361
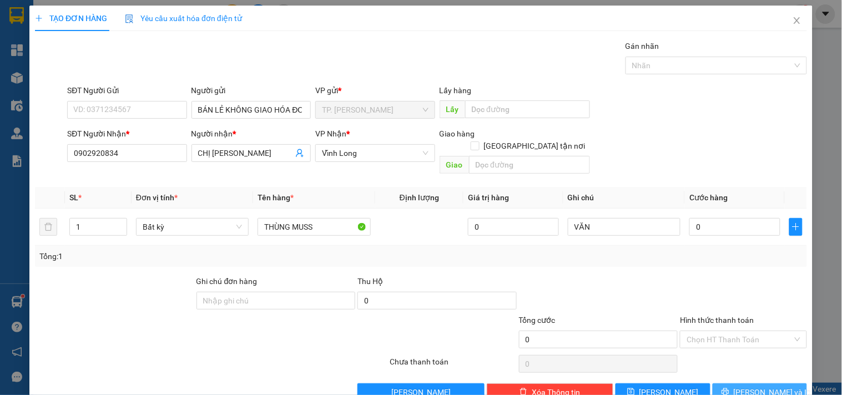
click at [733, 384] on button "[PERSON_NAME] và In" at bounding box center [760, 393] width 94 height 18
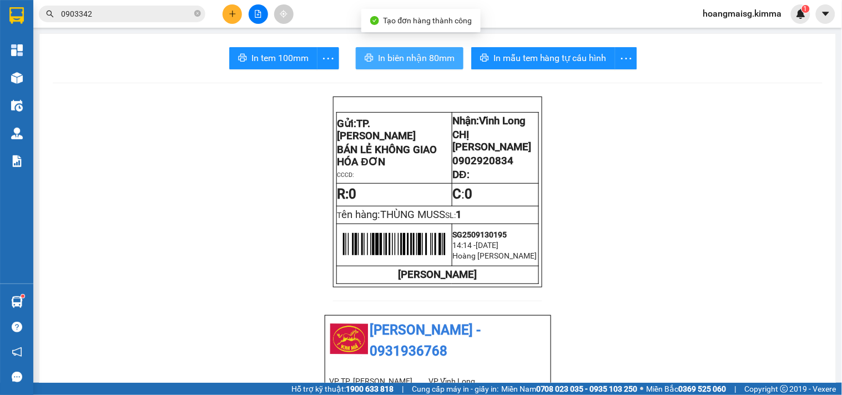
click at [386, 47] on button "In biên nhận 80mm" at bounding box center [410, 58] width 108 height 22
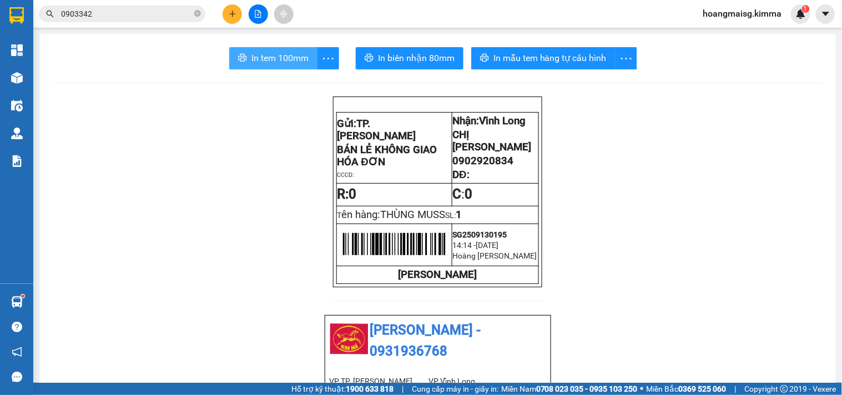
click at [278, 56] on span "In tem 100mm" at bounding box center [280, 58] width 57 height 14
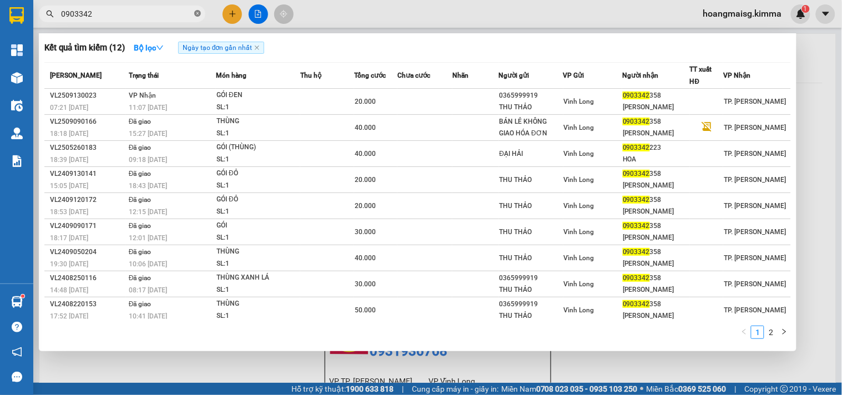
click at [197, 14] on icon "close-circle" at bounding box center [197, 13] width 7 height 7
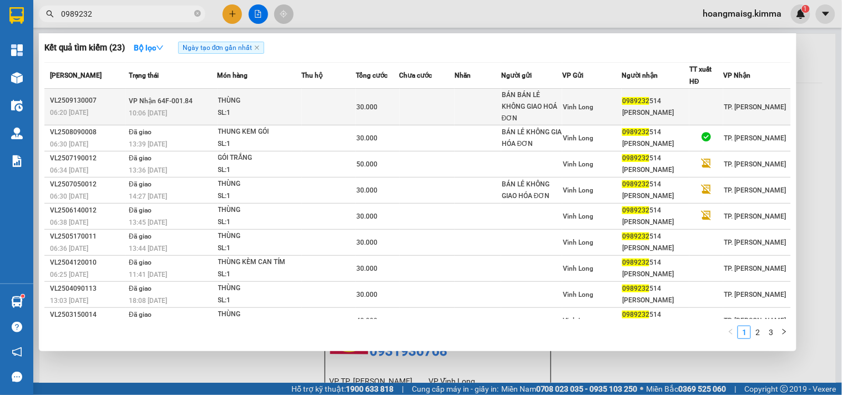
type input "0989232"
click at [441, 108] on td at bounding box center [427, 107] width 55 height 37
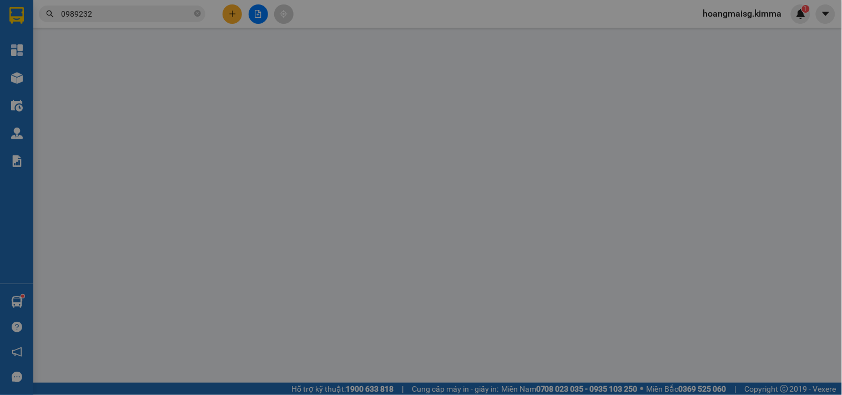
type input "BÁN BÁN LẺ KHÔNG GIAO HOÁ ĐƠN"
type input "0989232514"
type input "[PERSON_NAME]"
type input "30.000"
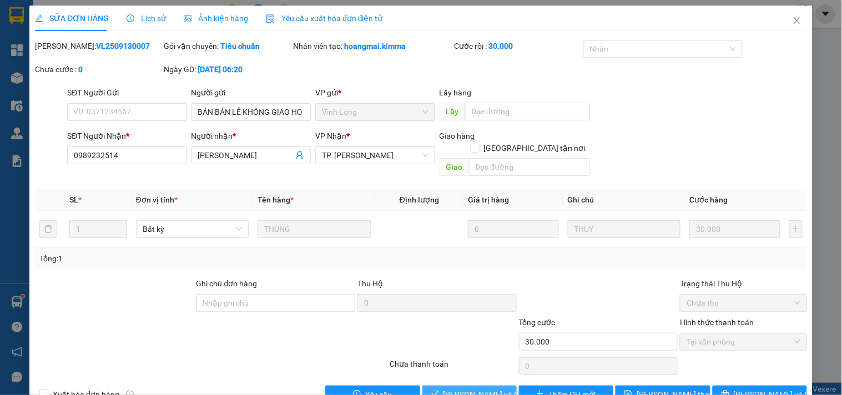
click at [466, 389] on span "[PERSON_NAME] và Giao hàng" at bounding box center [497, 395] width 107 height 12
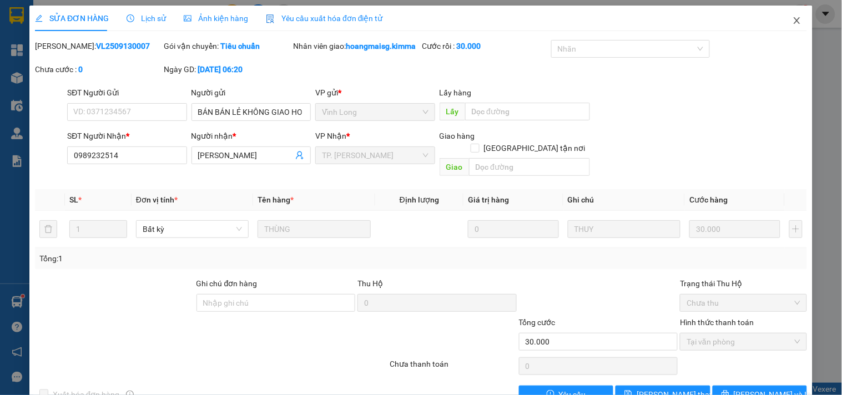
click at [787, 12] on span "Close" at bounding box center [797, 21] width 31 height 31
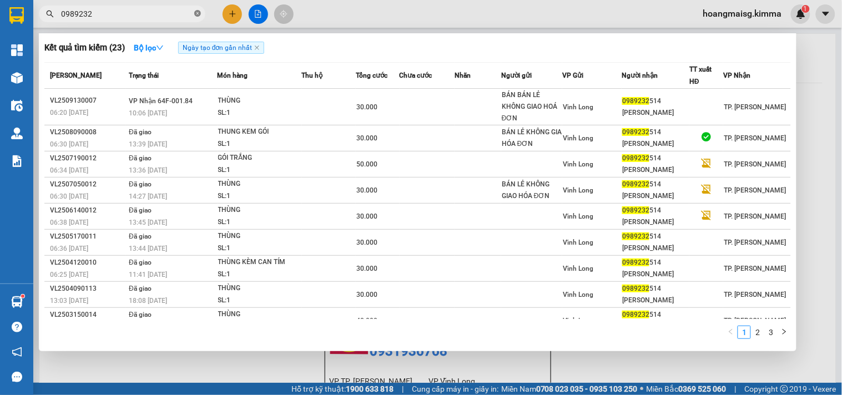
click at [197, 10] on icon "close-circle" at bounding box center [197, 13] width 7 height 7
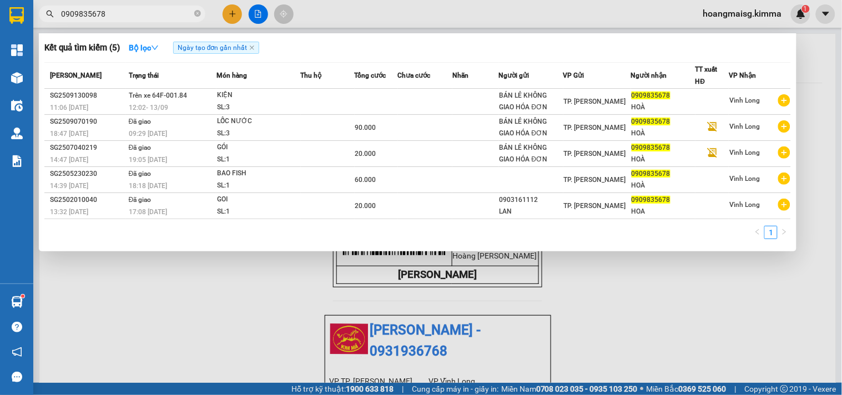
type input "0909835678"
click at [229, 12] on div at bounding box center [421, 197] width 842 height 395
click at [229, 12] on icon "plus" at bounding box center [233, 14] width 8 height 8
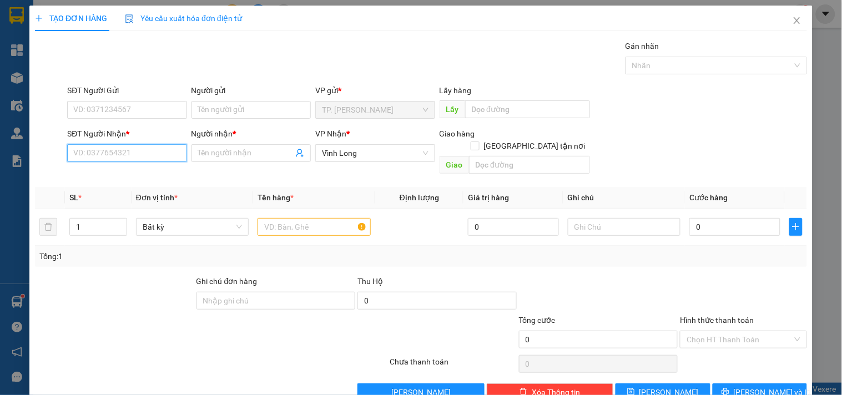
click at [134, 157] on input "SĐT Người Nhận *" at bounding box center [126, 153] width 119 height 18
drag, startPoint x: 300, startPoint y: 204, endPoint x: 301, endPoint y: 234, distance: 29.4
click at [300, 216] on div at bounding box center [314, 227] width 113 height 22
click at [301, 250] on div "Tổng: 1" at bounding box center [182, 256] width 286 height 12
click at [224, 108] on input "Người gửi" at bounding box center [251, 110] width 119 height 18
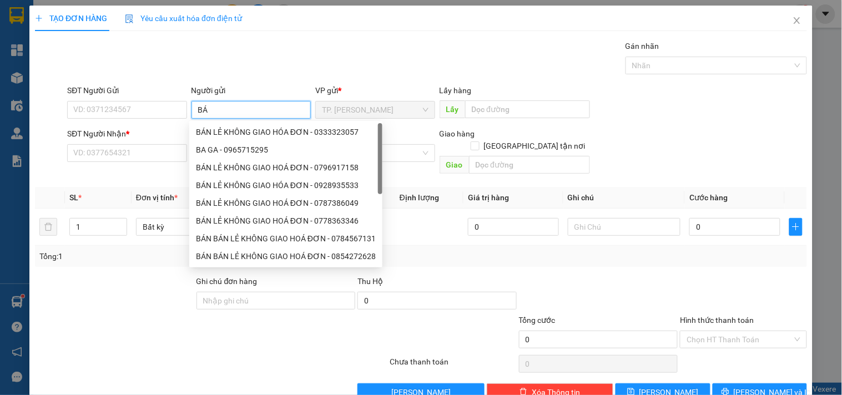
type input "BÁN"
click at [234, 132] on div "BÁN LẺ KHÔNG GIAO HÓA ĐƠN - 0333323057" at bounding box center [286, 132] width 180 height 12
type input "0333323057"
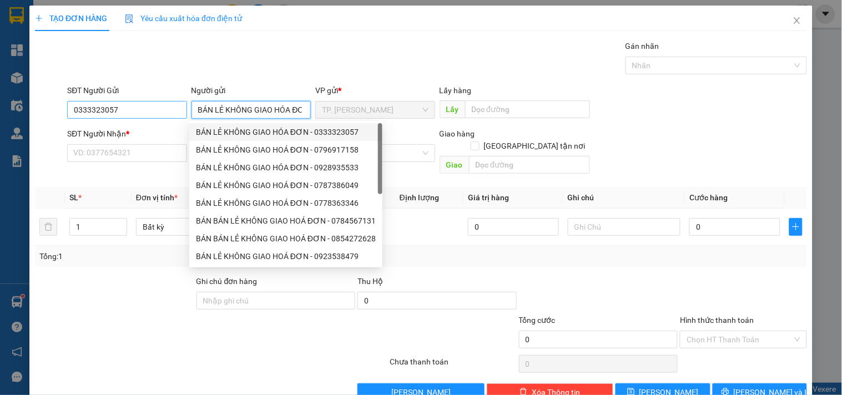
type input "BÁN LẺ KHÔNG GIAO HÓA ĐƠN"
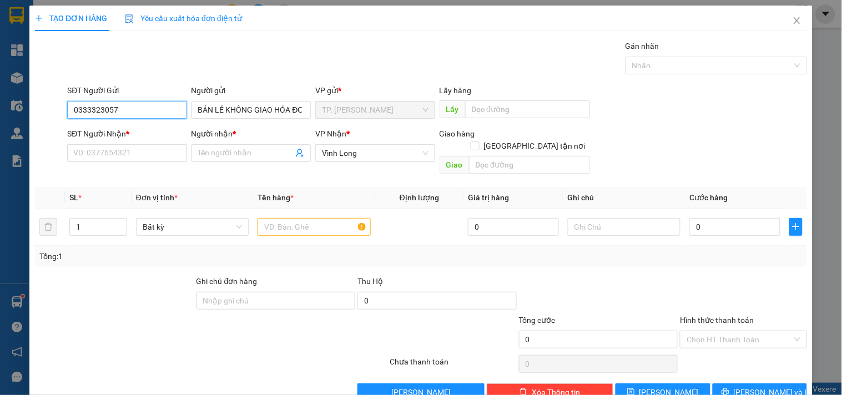
drag, startPoint x: 118, startPoint y: 111, endPoint x: 2, endPoint y: 111, distance: 116.6
click at [0, 109] on div "TẠO ĐƠN HÀNG Yêu cầu xuất hóa đơn điện tử Transit Pickup Surcharge Ids Transit …" at bounding box center [421, 197] width 842 height 395
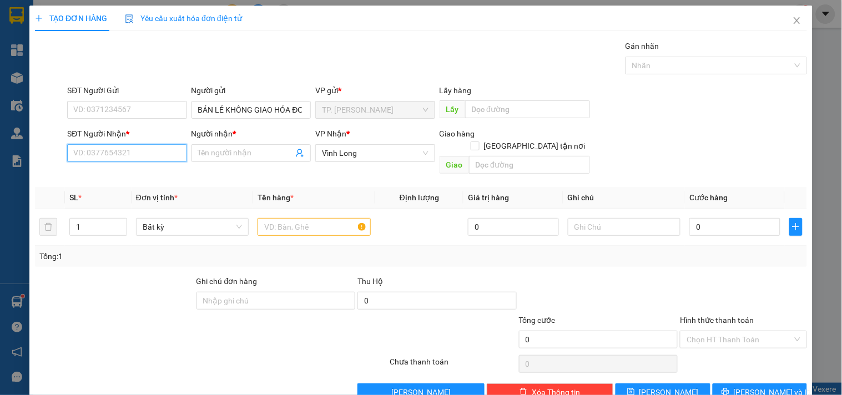
click at [161, 150] on input "SĐT Người Nhận *" at bounding box center [126, 153] width 119 height 18
type input "0"
click at [275, 218] on input "text" at bounding box center [314, 227] width 113 height 18
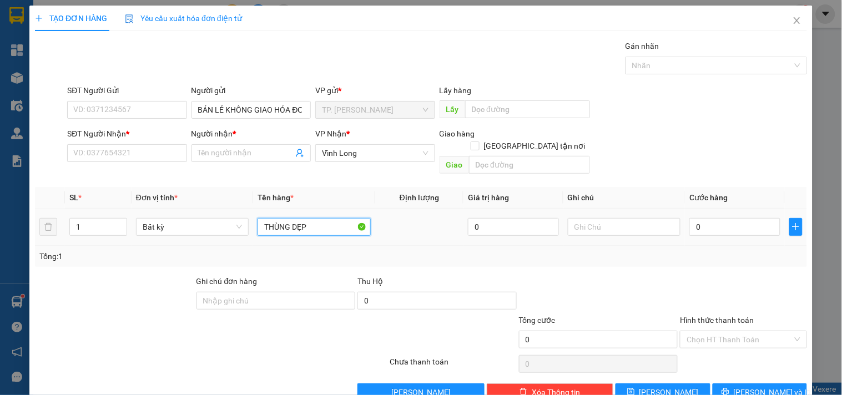
type input "THÙNG DẸP"
click at [143, 154] on input "SĐT Người Nhận *" at bounding box center [126, 153] width 119 height 18
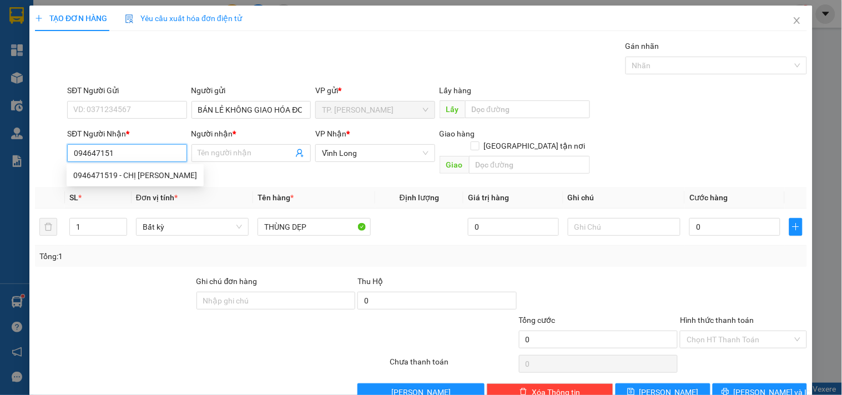
type input "0946471519"
type input "CHỊ [PERSON_NAME]"
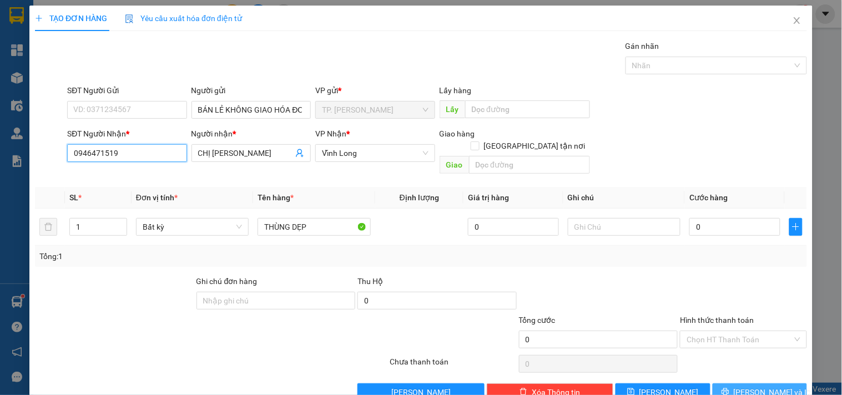
type input "0946471519"
click at [761, 386] on span "[PERSON_NAME] và In" at bounding box center [773, 392] width 78 height 12
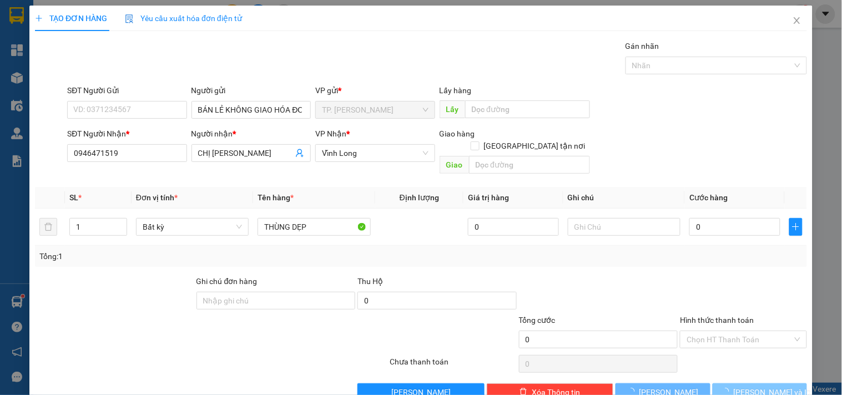
click at [761, 386] on span "[PERSON_NAME] và In" at bounding box center [773, 392] width 78 height 12
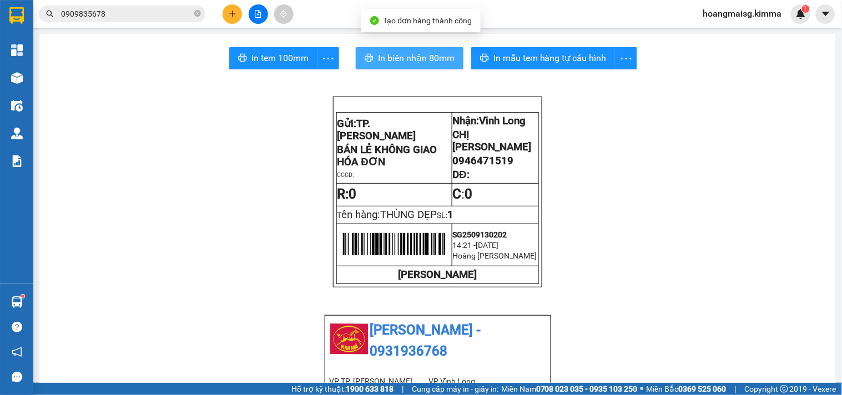
click at [428, 58] on span "In biên nhận 80mm" at bounding box center [416, 58] width 77 height 14
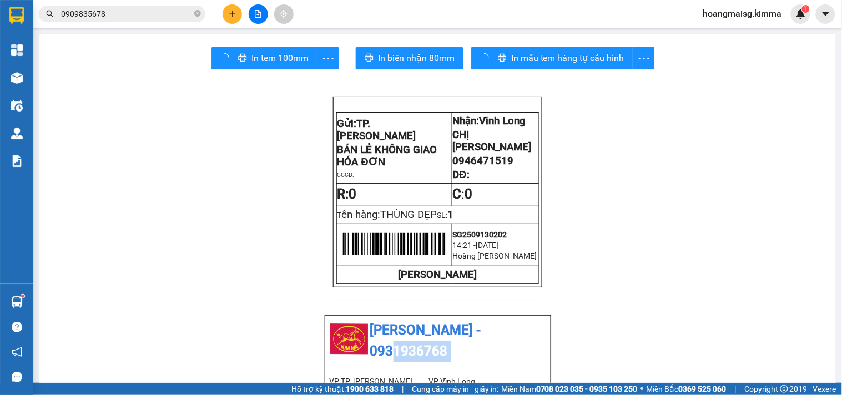
click at [278, 57] on span "In tem 100mm" at bounding box center [280, 58] width 57 height 14
click at [233, 15] on icon "plus" at bounding box center [233, 14] width 8 height 8
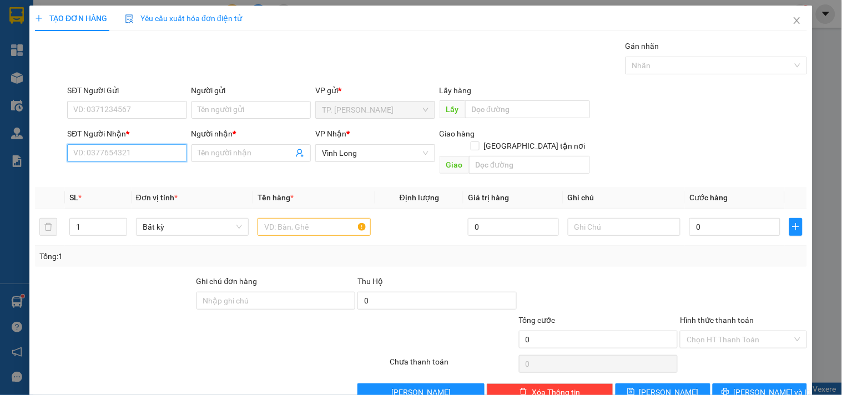
click at [160, 152] on input "SĐT Người Nhận *" at bounding box center [126, 153] width 119 height 18
type input "0907222358"
type input "CƯỜNG"
type input "0907222358"
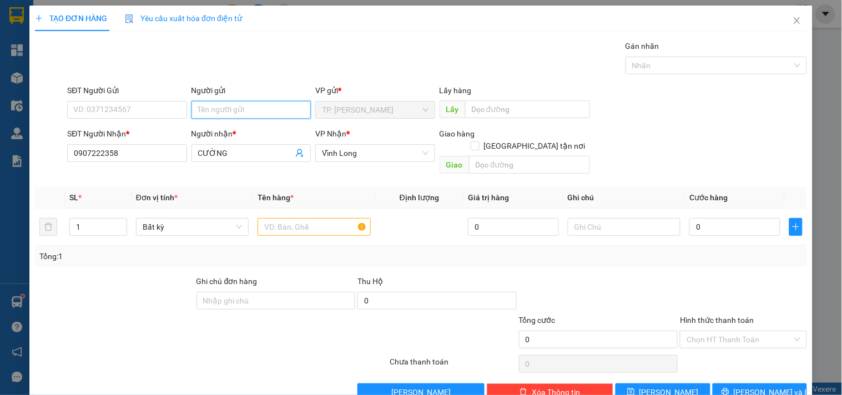
click at [247, 107] on input "Người gửi" at bounding box center [251, 110] width 119 height 18
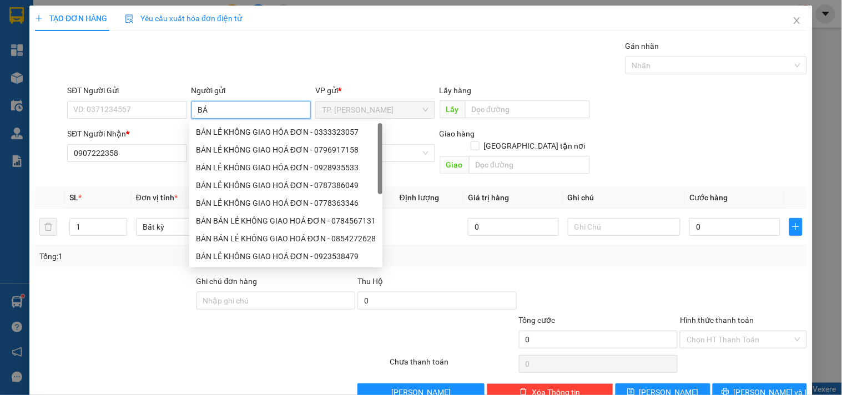
type input "BÁN"
click at [243, 128] on div "BÁN LẺ KHÔNG GIAO HÓA ĐƠN - 0333323057" at bounding box center [286, 132] width 180 height 12
type input "0333323057"
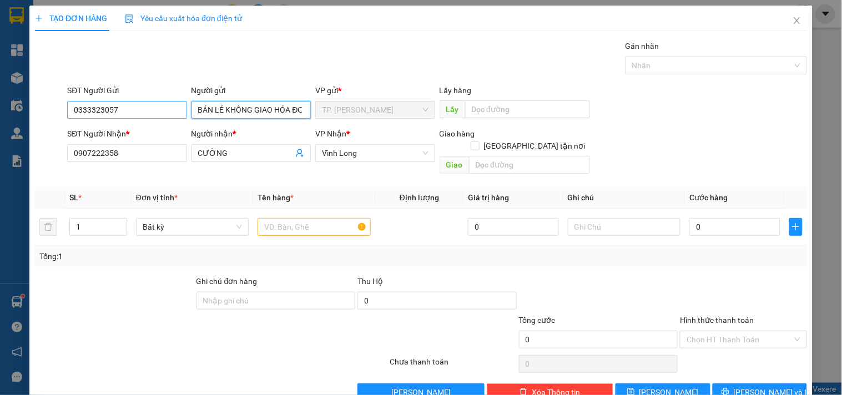
type input "BÁN LẺ KHÔNG GIAO HÓA ĐƠN"
drag, startPoint x: 143, startPoint y: 109, endPoint x: 0, endPoint y: 123, distance: 143.9
click at [0, 123] on div "TẠO ĐƠN HÀNG Yêu cầu xuất hóa đơn điện tử Transit Pickup Surcharge Ids Transit …" at bounding box center [421, 197] width 842 height 395
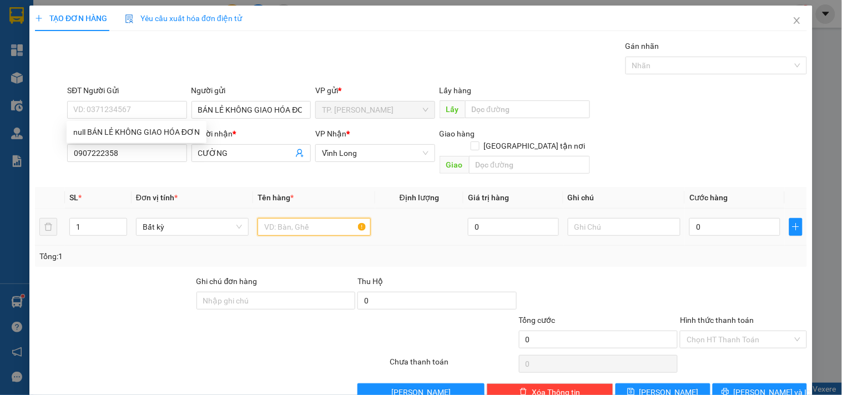
click at [273, 218] on input "text" at bounding box center [314, 227] width 113 height 18
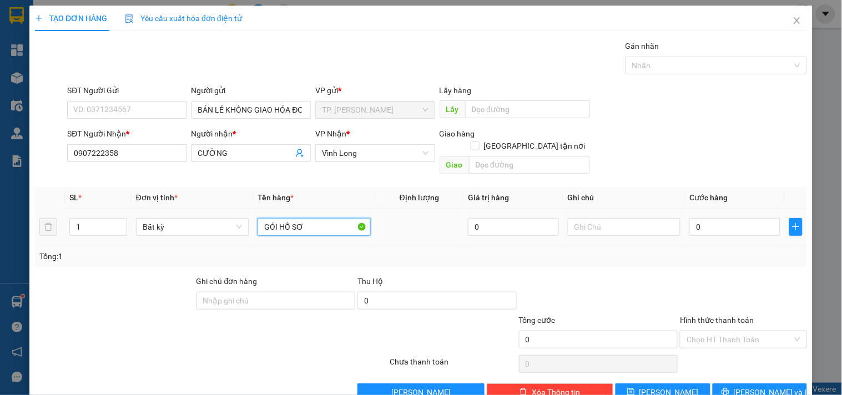
type input "GÓI HỒ SƠ"
type input "0"
type input "N"
click at [730, 388] on icon "printer" at bounding box center [726, 392] width 8 height 8
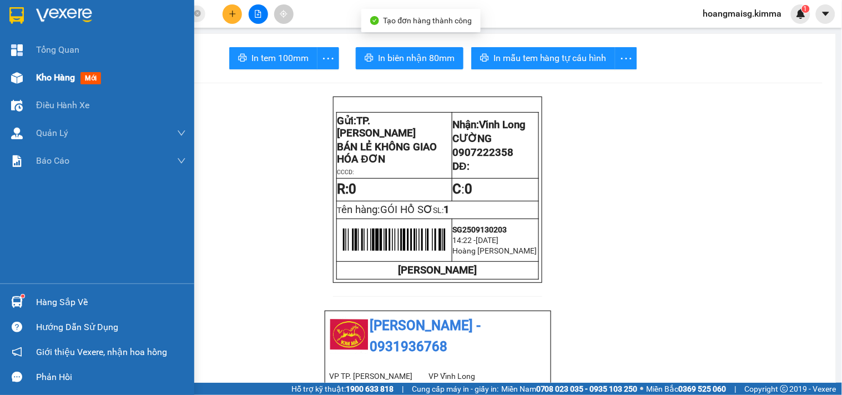
click at [46, 78] on span "Kho hàng" at bounding box center [55, 77] width 39 height 11
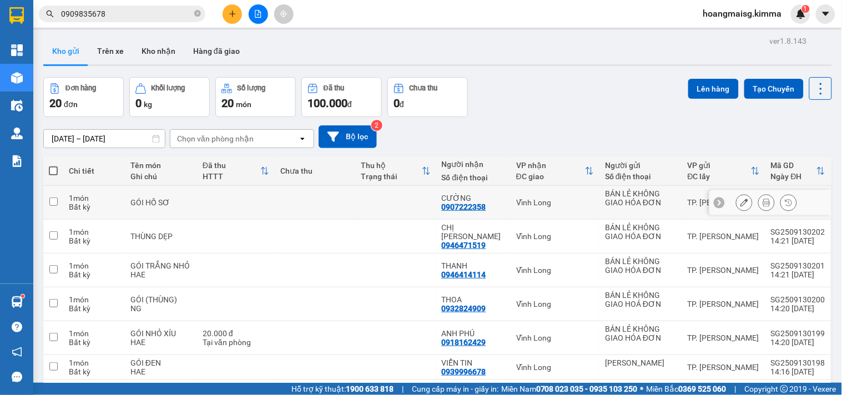
click at [741, 200] on icon at bounding box center [745, 203] width 8 height 8
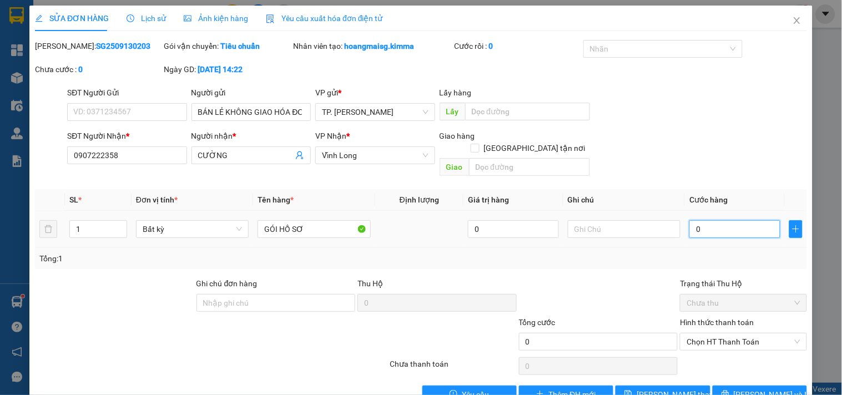
click at [691, 220] on input "0" at bounding box center [735, 229] width 91 height 18
type input "2"
type input "20"
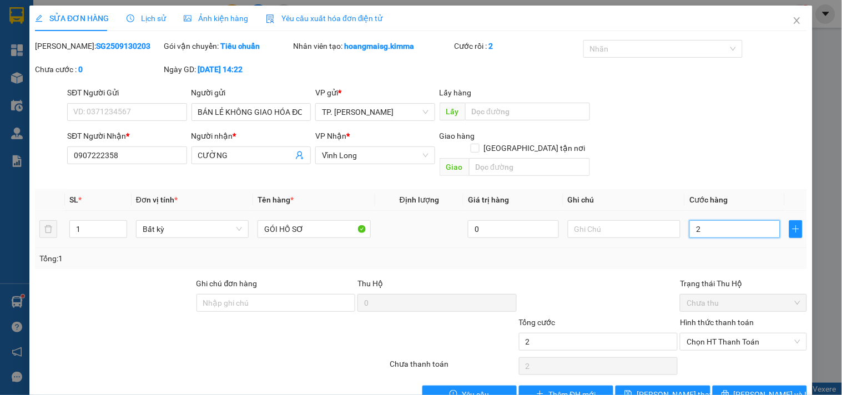
type input "20"
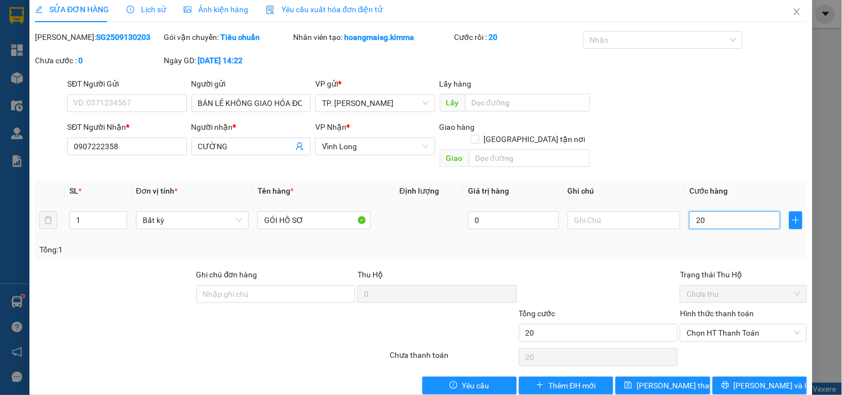
scroll to position [18, 0]
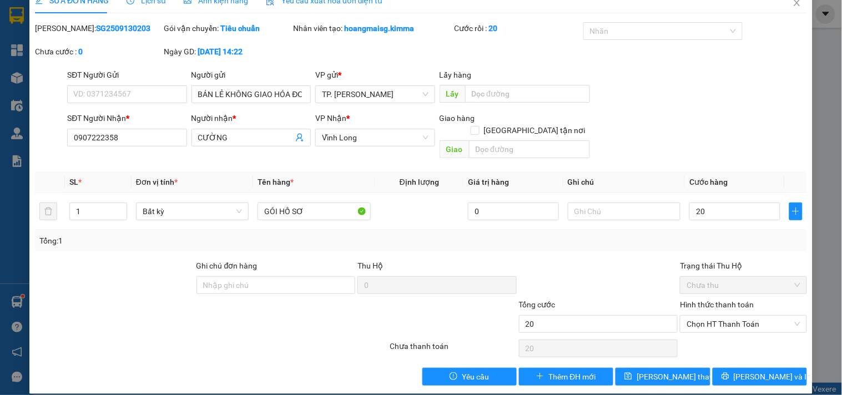
click at [628, 235] on div "Tổng: 1" at bounding box center [421, 240] width 772 height 21
type input "20.000"
click at [708, 318] on span "Chọn HT Thanh Toán" at bounding box center [743, 324] width 113 height 17
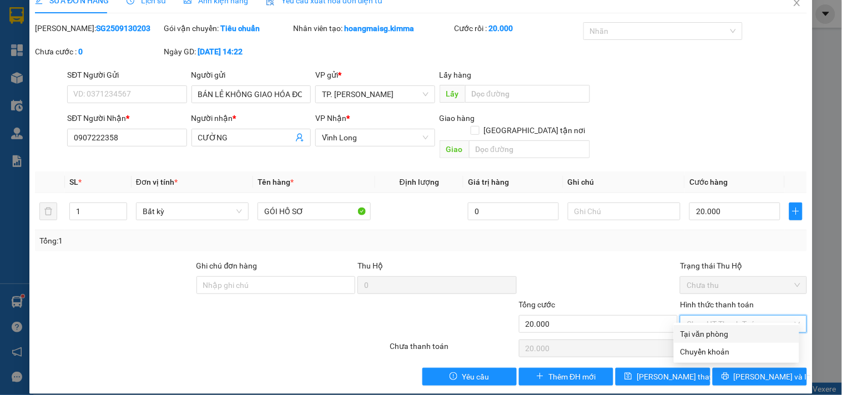
drag, startPoint x: 715, startPoint y: 334, endPoint x: 717, endPoint y: 324, distance: 10.8
click at [715, 334] on div "Tại văn phòng" at bounding box center [737, 334] width 112 height 12
type input "0"
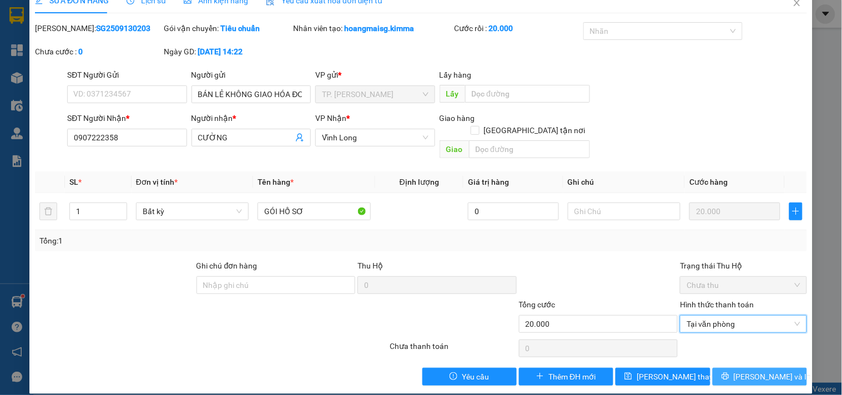
click at [723, 368] on button "[PERSON_NAME] và In" at bounding box center [760, 377] width 94 height 18
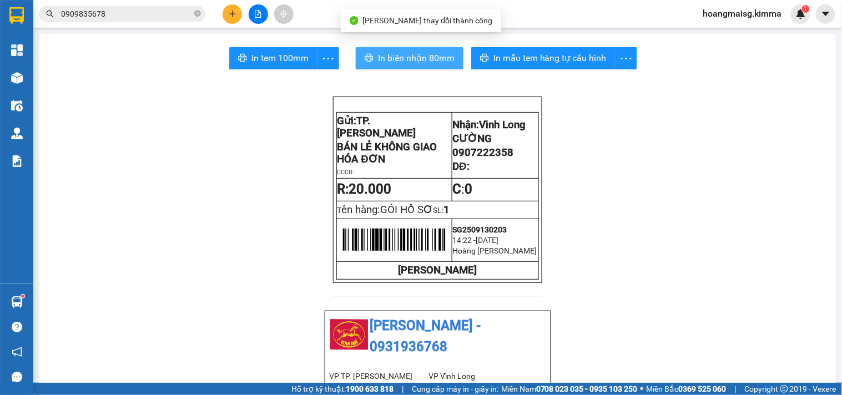
click at [425, 51] on button "In biên nhận 80mm" at bounding box center [410, 58] width 108 height 22
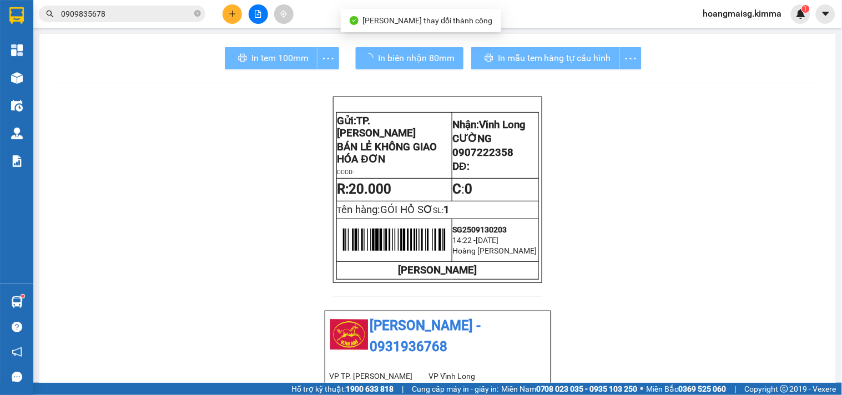
drag, startPoint x: 663, startPoint y: 350, endPoint x: 670, endPoint y: 353, distance: 7.0
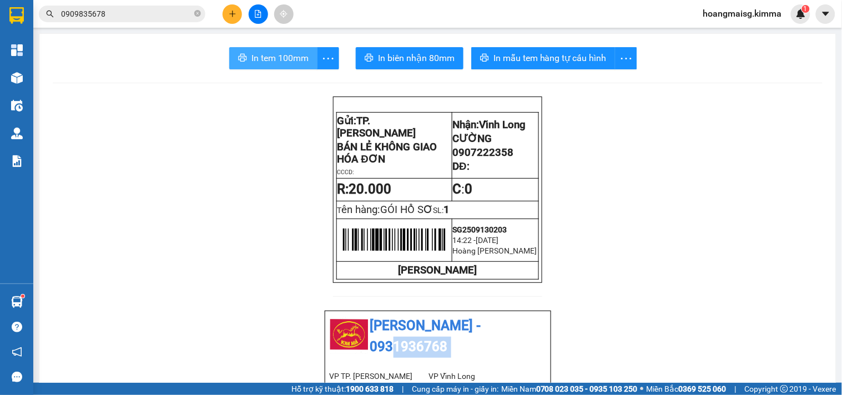
click at [278, 59] on span "In tem 100mm" at bounding box center [280, 58] width 57 height 14
click at [237, 12] on button at bounding box center [232, 13] width 19 height 19
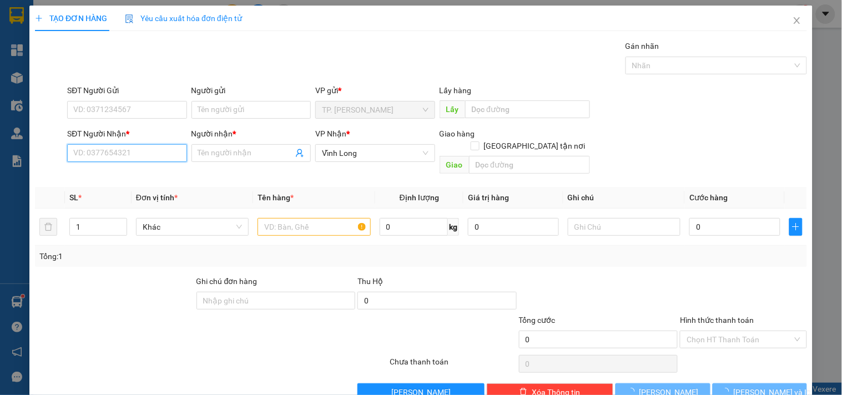
click at [136, 150] on input "SĐT Người Nhận *" at bounding box center [126, 153] width 119 height 18
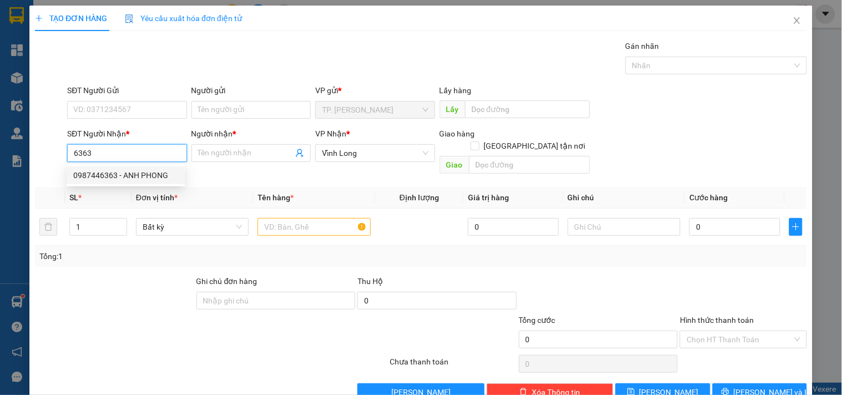
click at [145, 178] on div "0987446363 - ANH PHONG" at bounding box center [125, 175] width 105 height 12
type input "0987446363"
type input "ANH PHONG"
type input "0987446363"
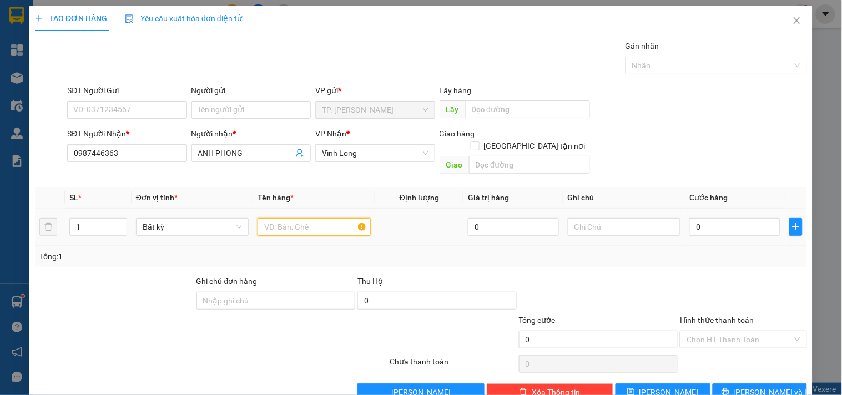
click at [307, 218] on input "text" at bounding box center [314, 227] width 113 height 18
type input "GÓI ĐEN"
type input "VĂN"
drag, startPoint x: 247, startPoint y: 120, endPoint x: 244, endPoint y: 112, distance: 9.2
click at [245, 118] on div "Người gửi Tên người gửi" at bounding box center [251, 103] width 119 height 39
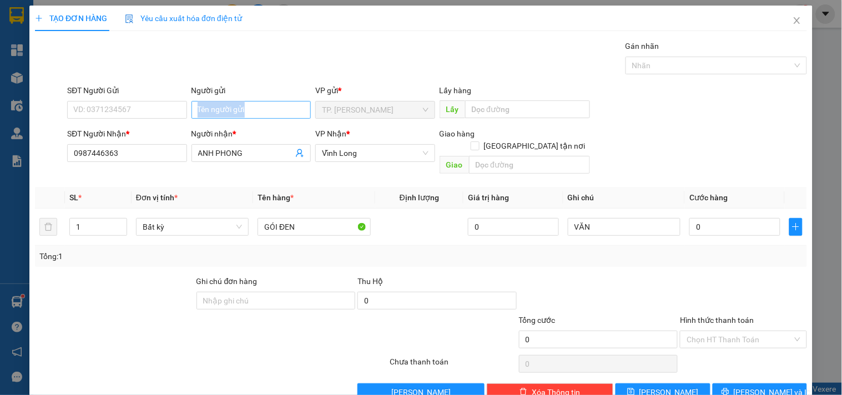
click at [244, 111] on input "Người gửi" at bounding box center [251, 110] width 119 height 18
type input "B"
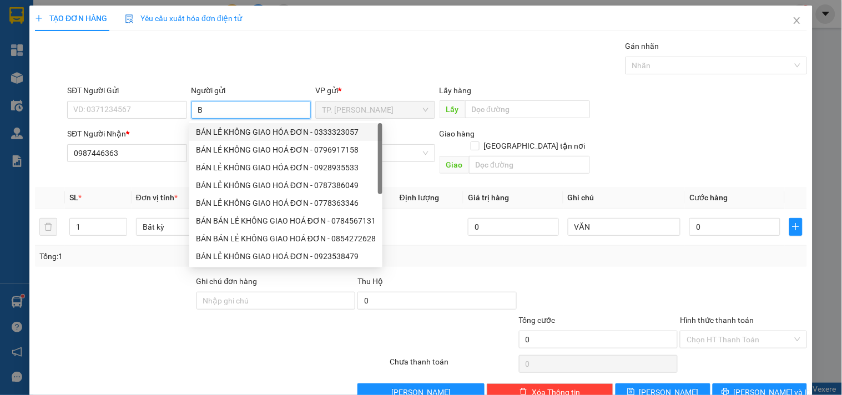
click at [247, 128] on div "BÁN LẺ KHÔNG GIAO HÓA ĐƠN - 0333323057" at bounding box center [286, 132] width 180 height 12
type input "0333323057"
type input "BÁN LẺ KHÔNG GIAO HÓA ĐƠN"
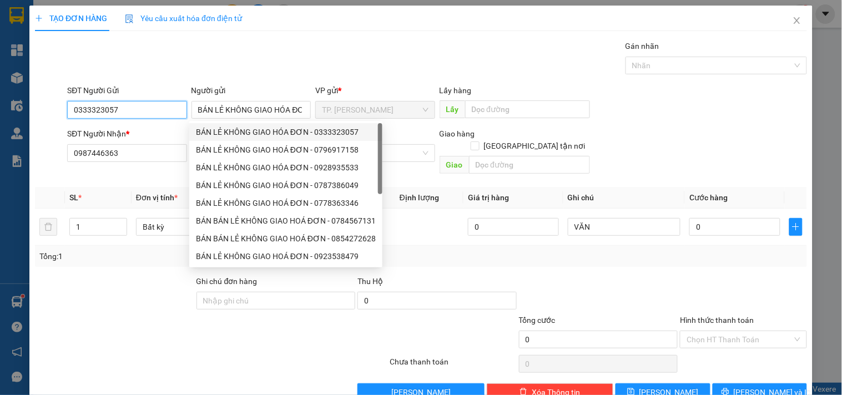
click at [129, 103] on input "0333323057" at bounding box center [126, 110] width 119 height 18
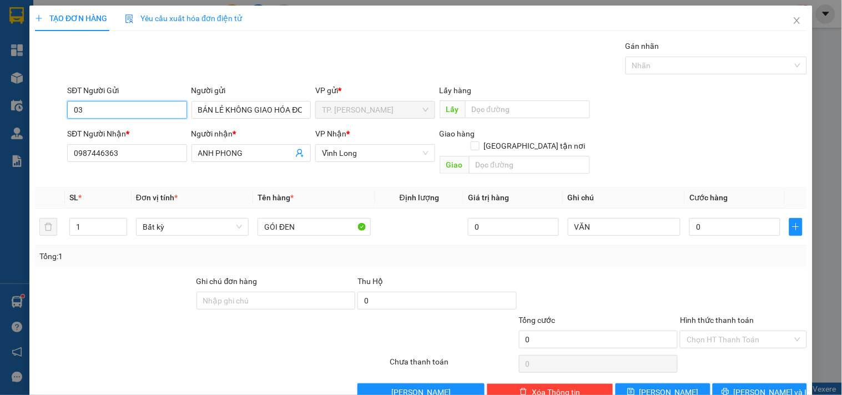
type input "0"
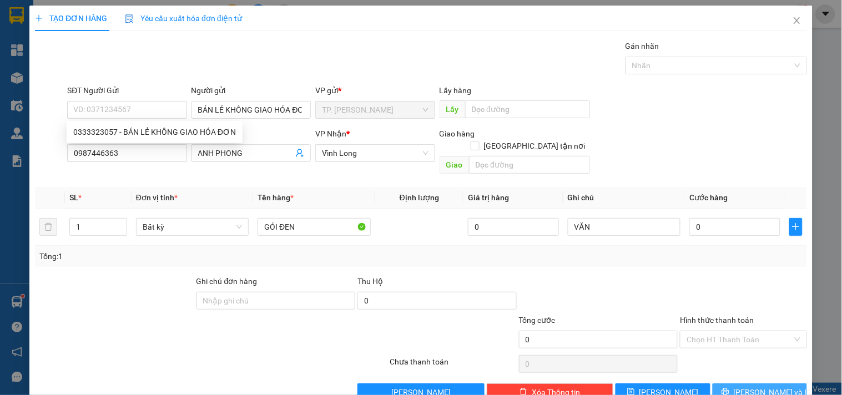
click at [769, 386] on span "[PERSON_NAME] và In" at bounding box center [773, 392] width 78 height 12
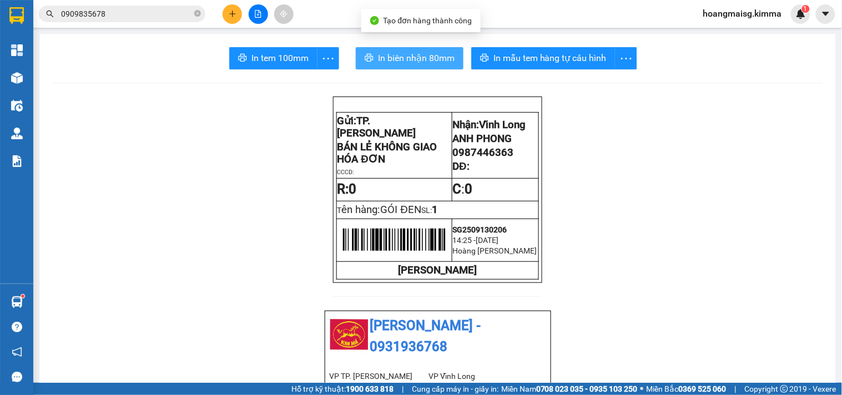
click at [390, 69] on button "In biên nhận 80mm" at bounding box center [410, 58] width 108 height 22
click at [391, 61] on span "In biên nhận 80mm" at bounding box center [416, 58] width 77 height 14
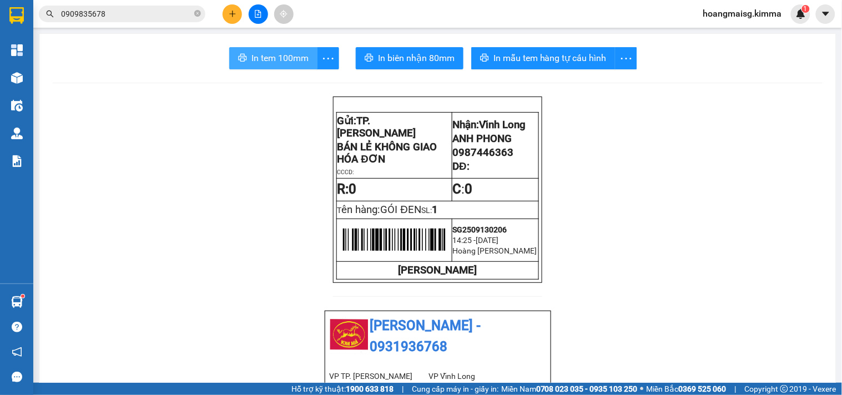
click at [245, 64] on button "In tem 100mm" at bounding box center [273, 58] width 88 height 22
click at [244, 16] on div at bounding box center [258, 13] width 83 height 19
click at [227, 12] on button at bounding box center [232, 13] width 19 height 19
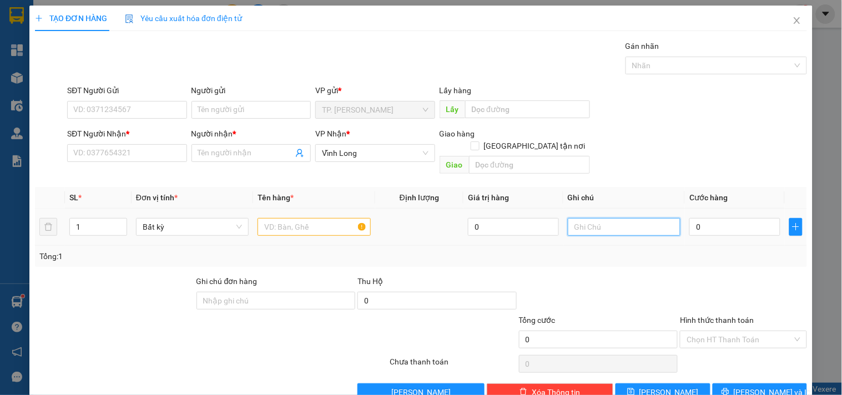
click at [591, 218] on input "text" at bounding box center [624, 227] width 113 height 18
type input "VĂN"
type input "B"
click at [224, 114] on input "B" at bounding box center [251, 110] width 119 height 18
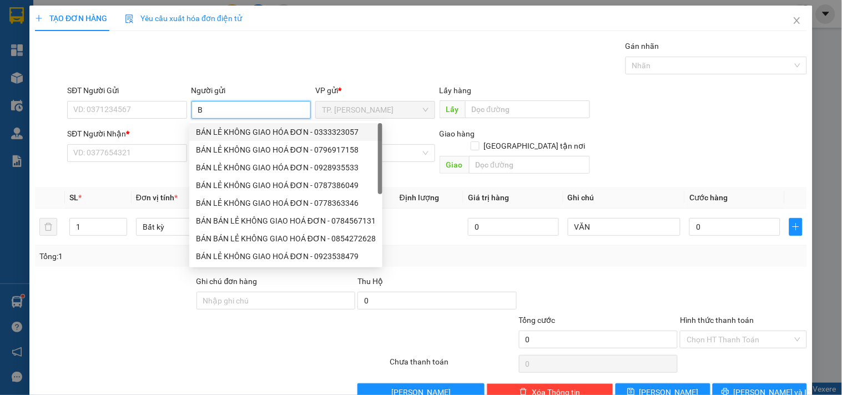
click at [220, 135] on div "BÁN LẺ KHÔNG GIAO HÓA ĐƠN - 0333323057" at bounding box center [286, 132] width 180 height 12
type input "0333323057"
type input "BÁN LẺ KHÔNG GIAO HÓA ĐƠN"
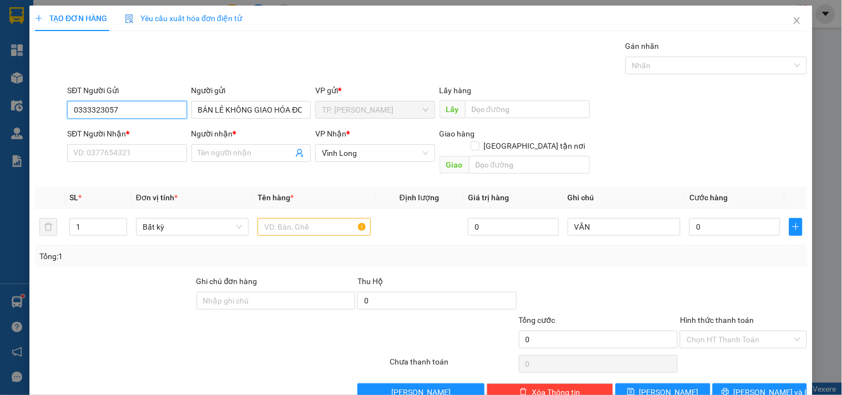
click at [173, 112] on input "0333323057" at bounding box center [126, 110] width 119 height 18
type input "0"
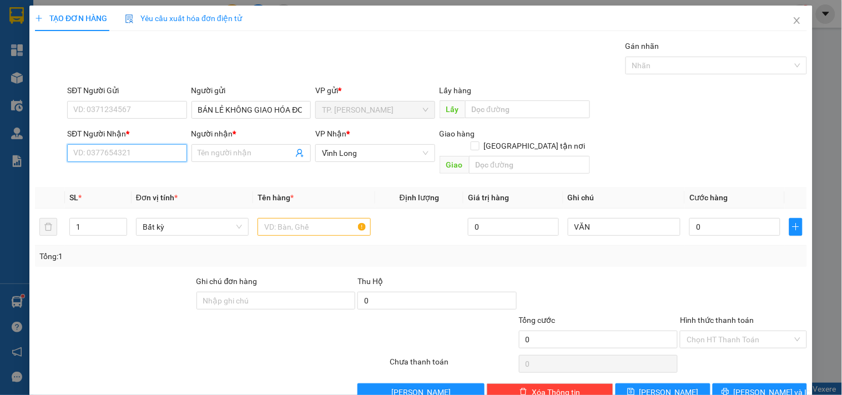
click at [171, 157] on input "SĐT Người Nhận *" at bounding box center [126, 153] width 119 height 18
type input "0919002828"
type input "KHẢI HOÀN"
type input "0919002828"
click at [323, 218] on input "text" at bounding box center [314, 227] width 113 height 18
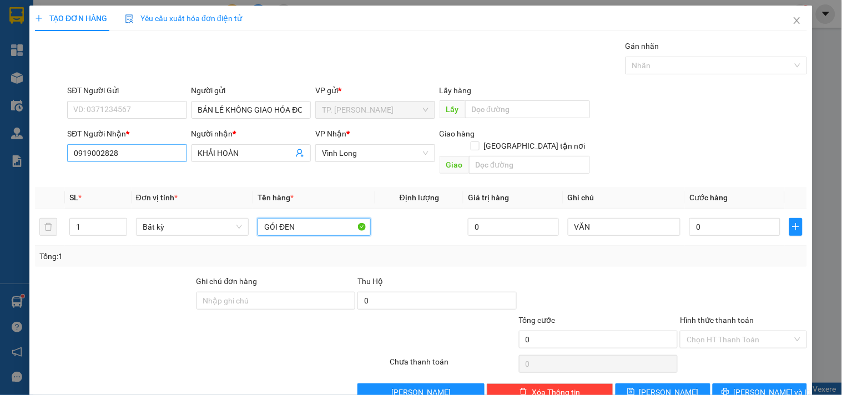
type input "GÓI ĐEN"
click at [155, 153] on input "0919002828" at bounding box center [126, 153] width 119 height 18
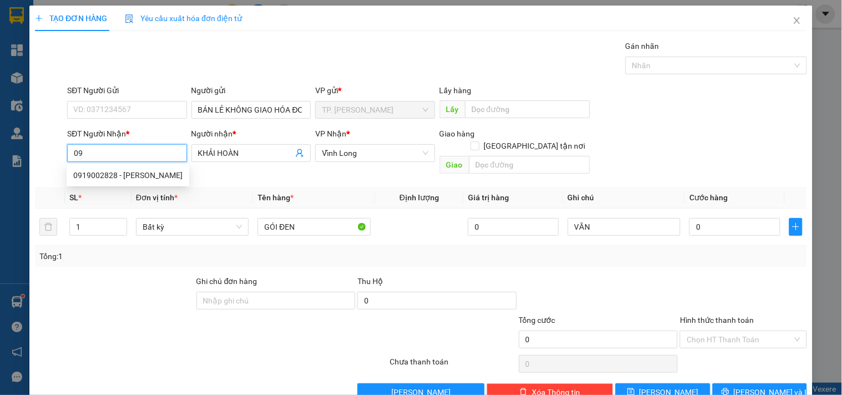
type input "0"
type input "0908722509"
type input "SƯƠNG"
type input "0908722509"
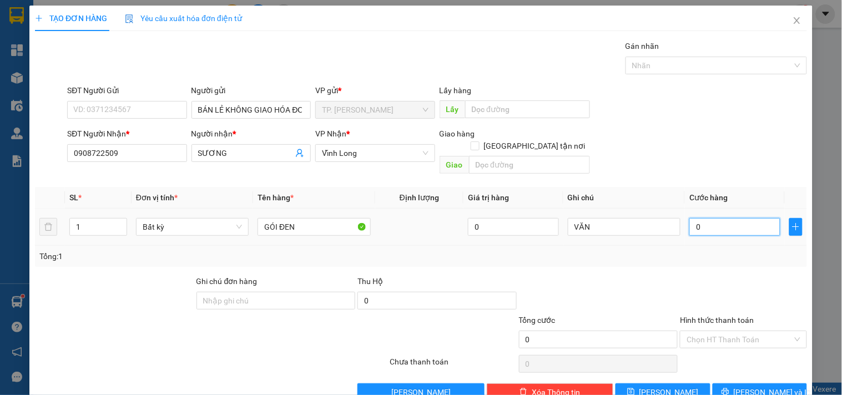
click at [708, 218] on input "0" at bounding box center [735, 227] width 91 height 18
type input "3"
type input "30"
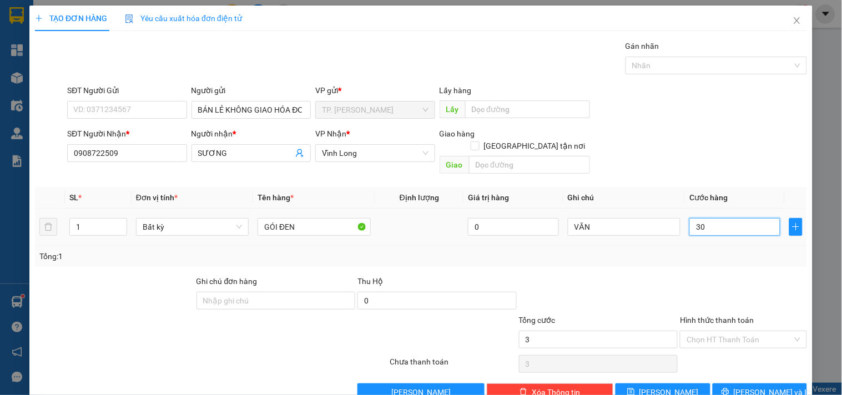
type input "30"
type input "30.000"
click at [707, 331] on input "Hình thức thanh toán" at bounding box center [739, 339] width 105 height 17
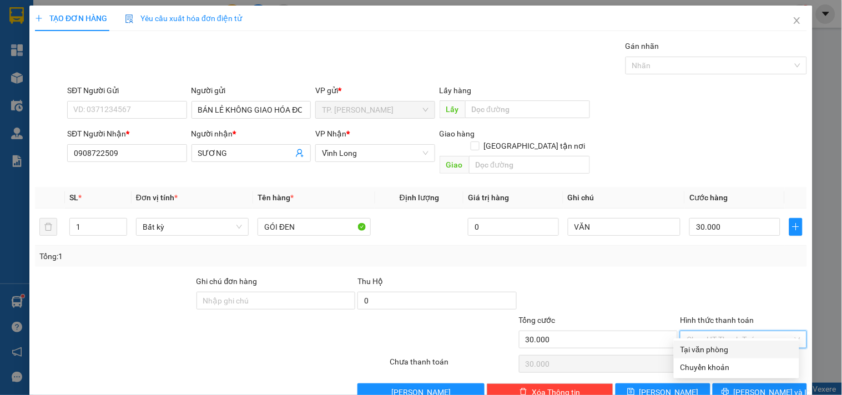
click at [701, 353] on div "Tại văn phòng" at bounding box center [737, 350] width 112 height 12
type input "0"
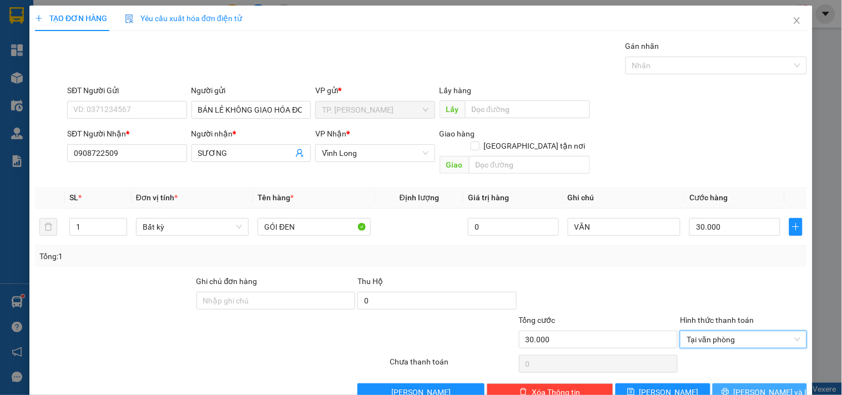
click at [741, 384] on button "[PERSON_NAME] và In" at bounding box center [760, 393] width 94 height 18
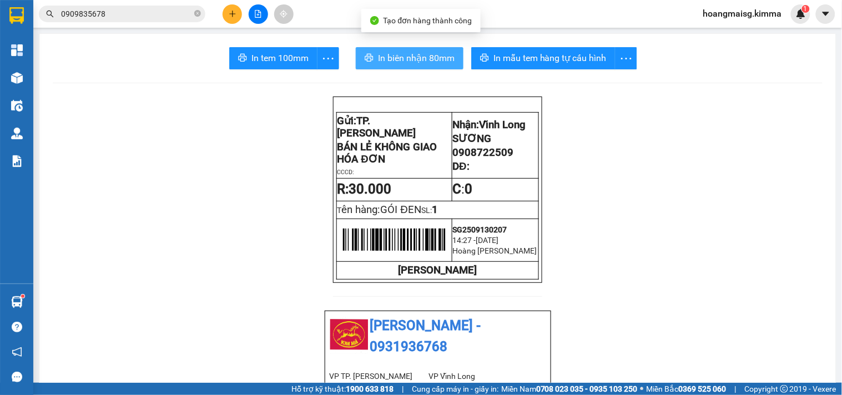
click at [414, 57] on span "In biên nhận 80mm" at bounding box center [416, 58] width 77 height 14
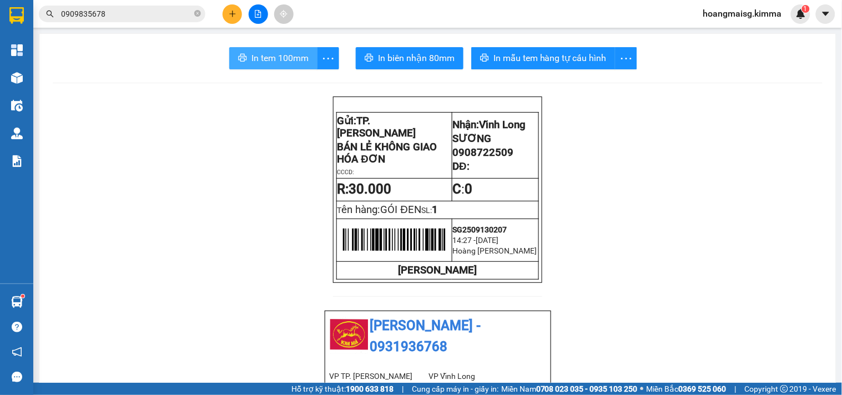
drag, startPoint x: 303, startPoint y: 54, endPoint x: 274, endPoint y: 43, distance: 30.6
click at [300, 53] on span "In tem 100mm" at bounding box center [280, 58] width 57 height 14
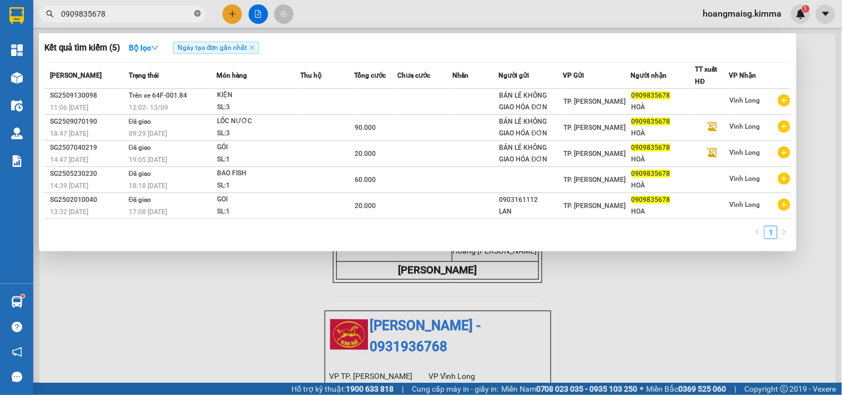
click at [197, 16] on icon "close-circle" at bounding box center [197, 13] width 7 height 7
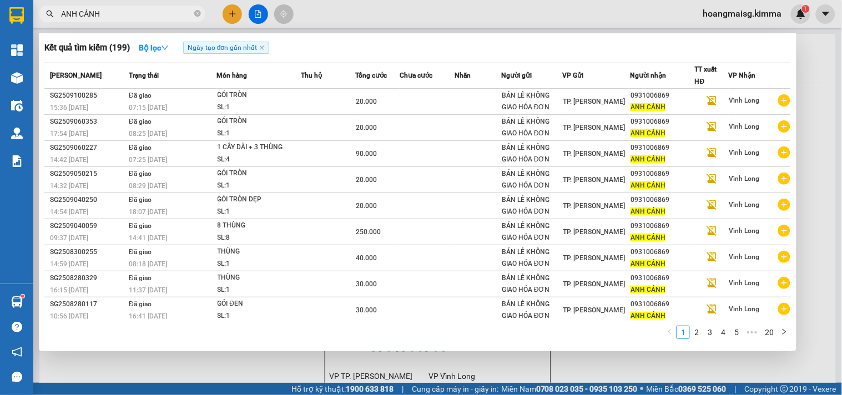
type input "ANH CẢNH"
click at [235, 12] on div at bounding box center [421, 197] width 842 height 395
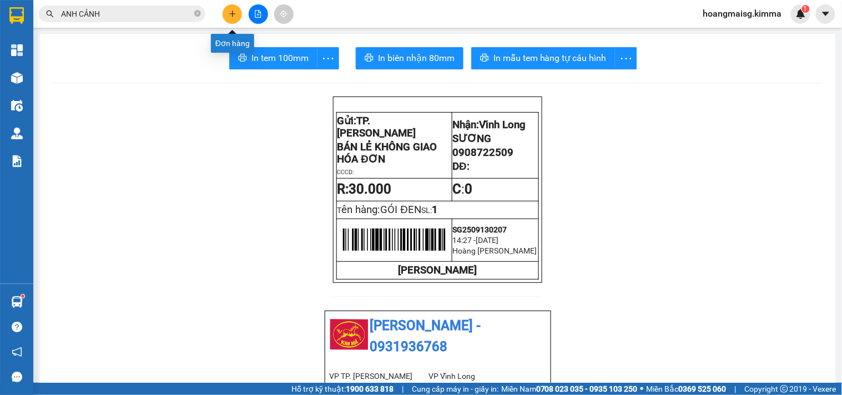
click at [231, 12] on icon "plus" at bounding box center [233, 14] width 8 height 8
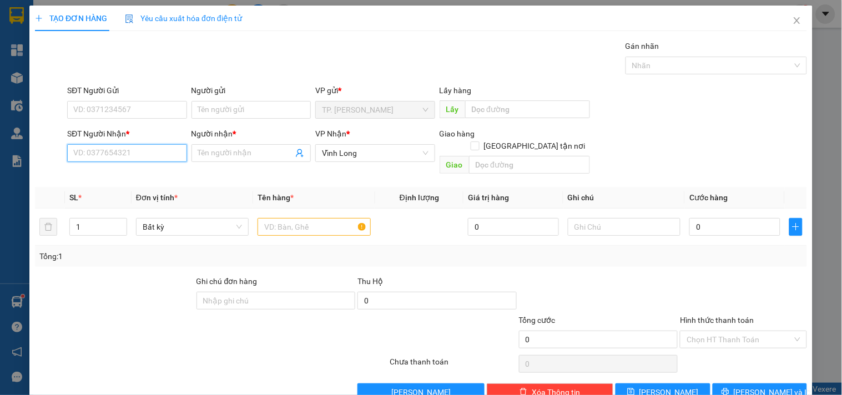
click at [132, 144] on input "SĐT Người Nhận *" at bounding box center [126, 153] width 119 height 18
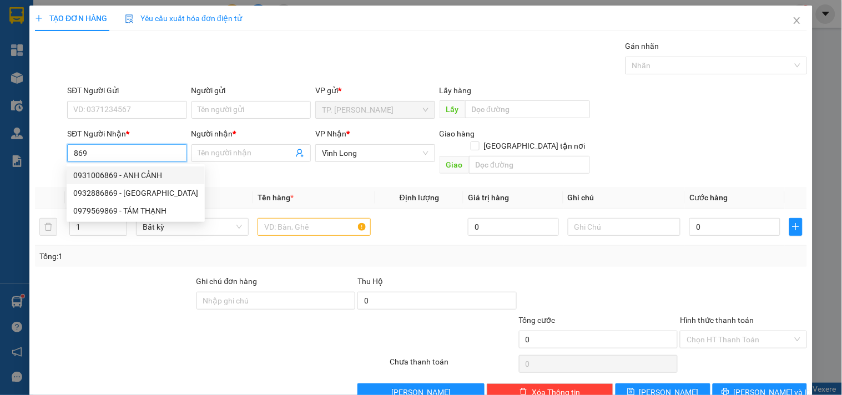
click at [142, 173] on div "0931006869 - ANH CẢNH" at bounding box center [135, 175] width 125 height 12
type input "0931006869"
type input "ANH CẢNH"
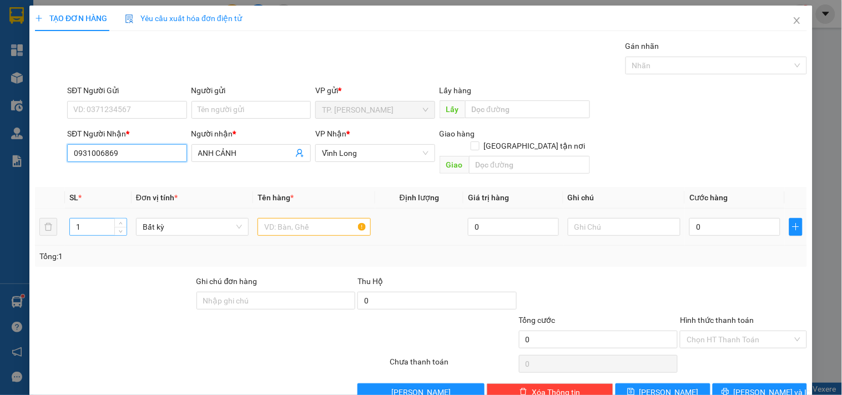
type input "0931006869"
click at [102, 219] on input "1" at bounding box center [98, 227] width 57 height 17
type input "4"
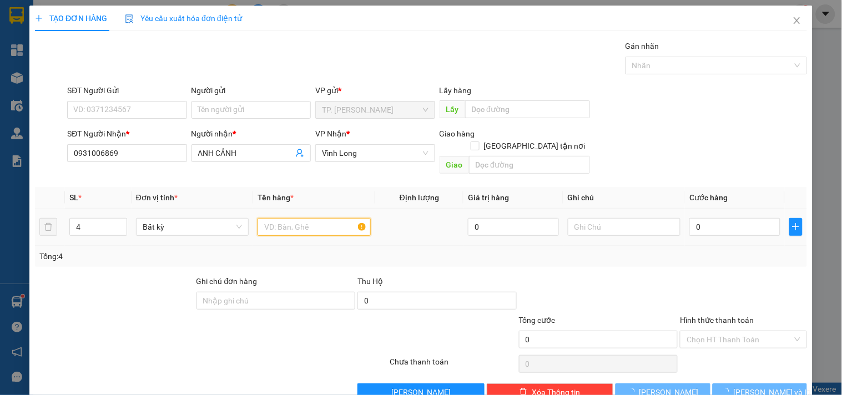
click at [333, 218] on input "text" at bounding box center [314, 227] width 113 height 18
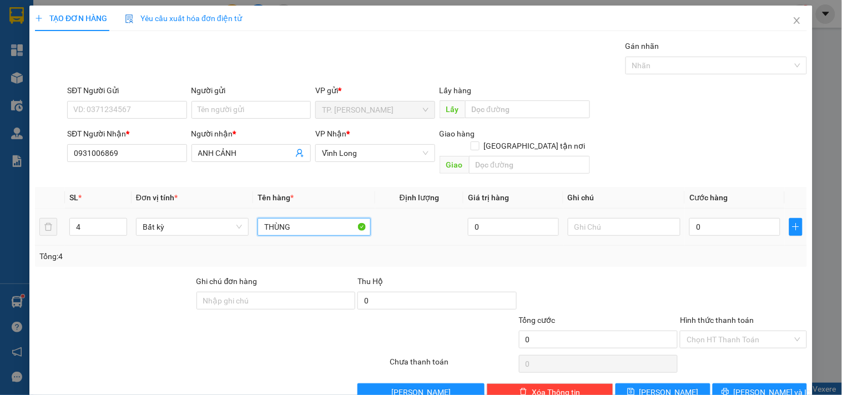
type input "THÙNG"
type input "VĂN"
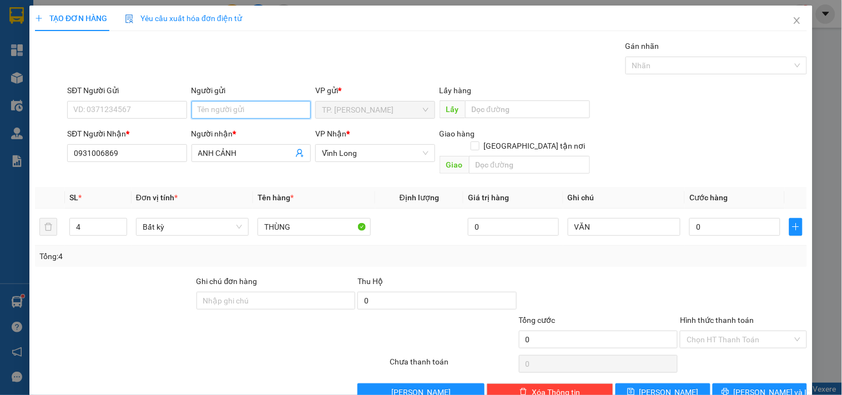
click at [239, 114] on input "Người gửi" at bounding box center [251, 110] width 119 height 18
type input "B"
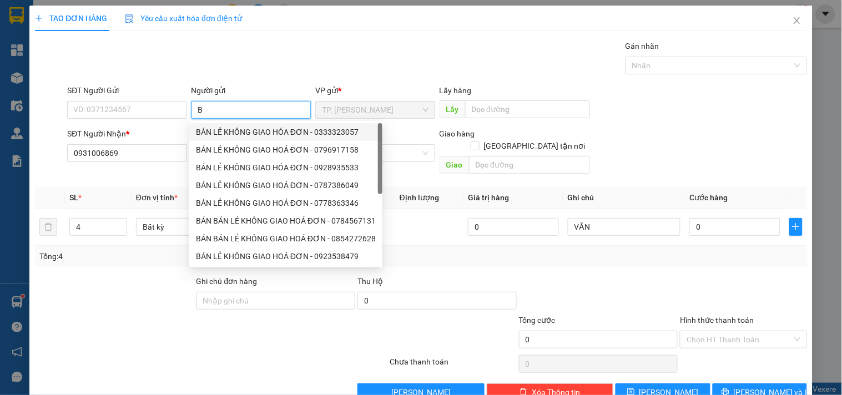
drag, startPoint x: 242, startPoint y: 128, endPoint x: 163, endPoint y: 103, distance: 82.9
click at [241, 128] on div "BÁN LẺ KHÔNG GIAO HÓA ĐƠN - 0333323057" at bounding box center [286, 132] width 180 height 12
type input "0333323057"
type input "BÁN LẺ KHÔNG GIAO HÓA ĐƠN"
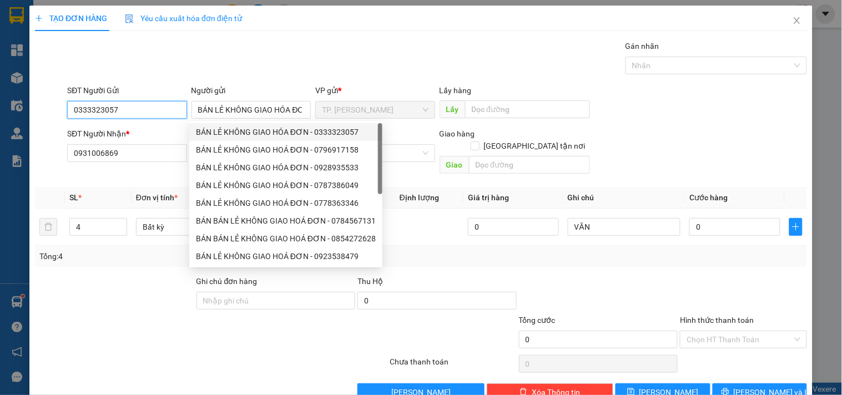
click at [158, 102] on input "0333323057" at bounding box center [126, 110] width 119 height 18
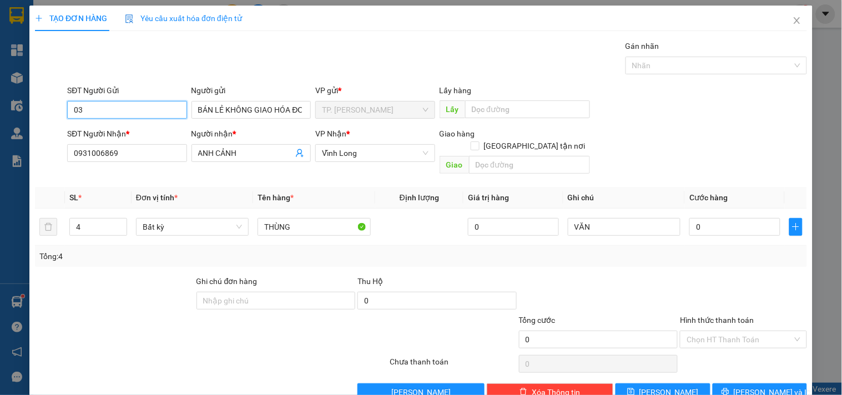
type input "0"
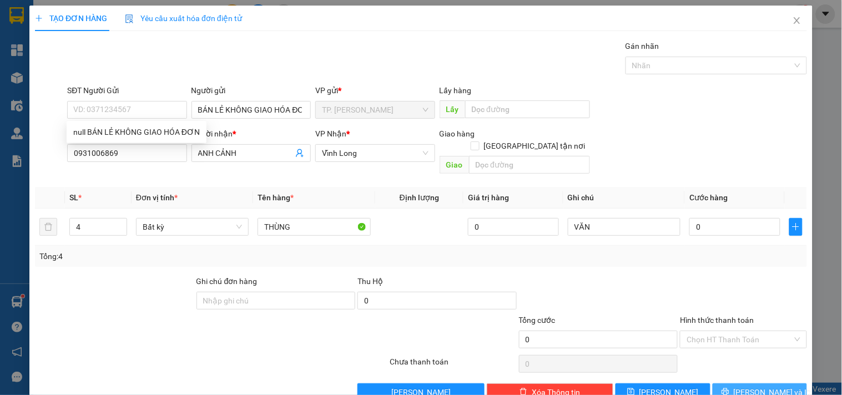
click at [780, 384] on button "[PERSON_NAME] và In" at bounding box center [760, 393] width 94 height 18
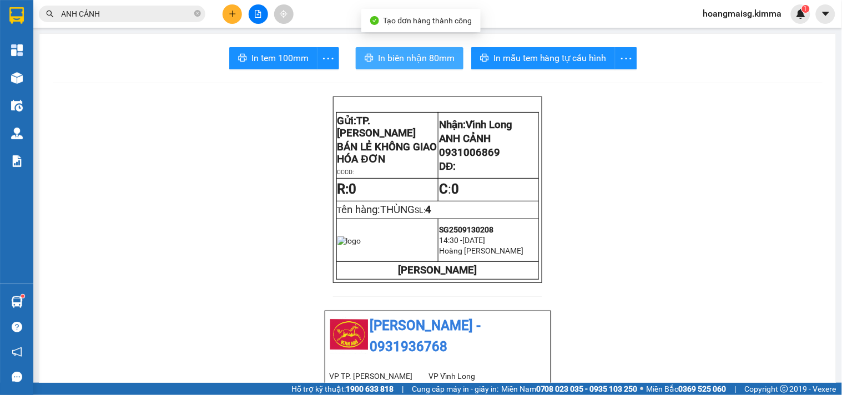
click at [390, 60] on span "In biên nhận 80mm" at bounding box center [416, 58] width 77 height 14
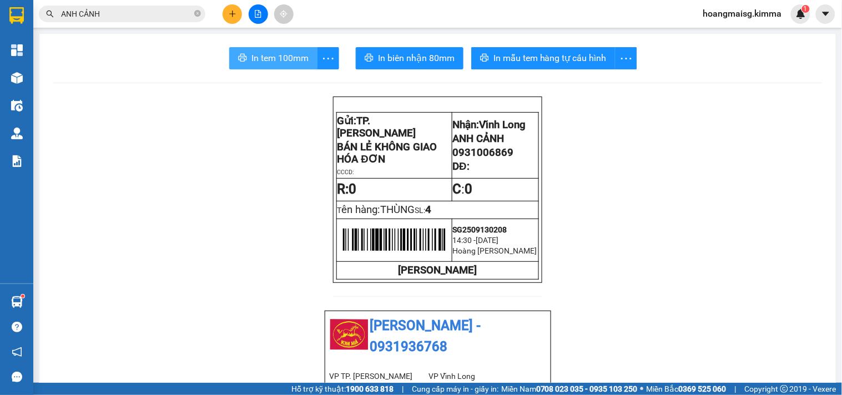
click at [262, 63] on span "In tem 100mm" at bounding box center [280, 58] width 57 height 14
click at [197, 13] on icon "close-circle" at bounding box center [197, 13] width 7 height 7
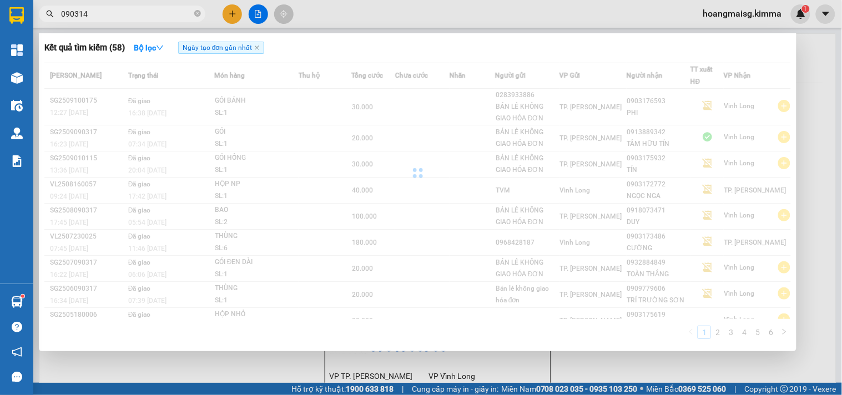
type input "0903147"
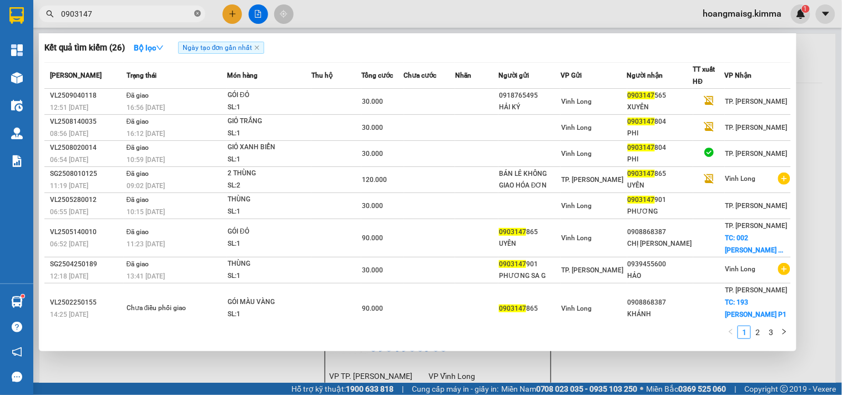
click at [197, 16] on icon "close-circle" at bounding box center [197, 13] width 7 height 7
type input "0903147"
click at [231, 19] on div at bounding box center [421, 197] width 842 height 395
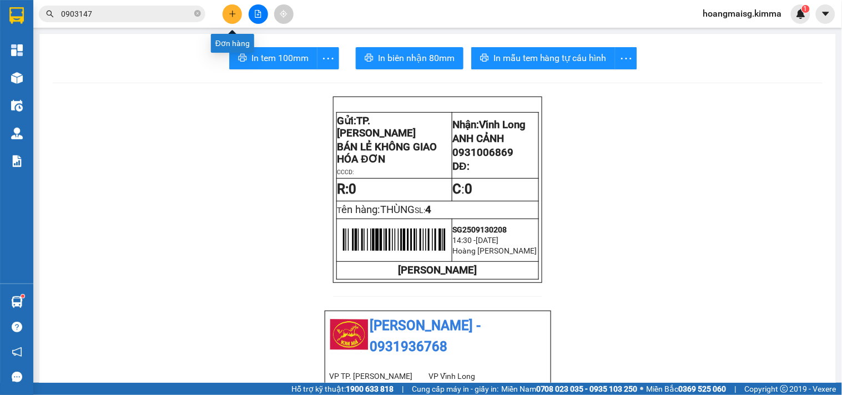
click at [231, 19] on button at bounding box center [232, 13] width 19 height 19
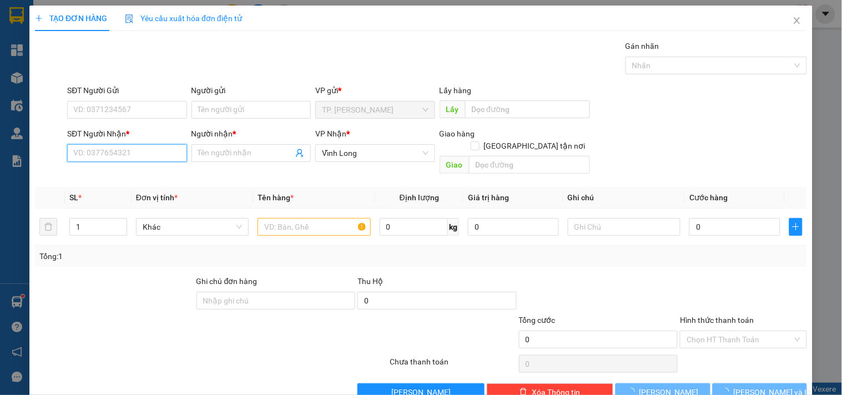
click at [136, 147] on input "SĐT Người Nhận *" at bounding box center [126, 153] width 119 height 18
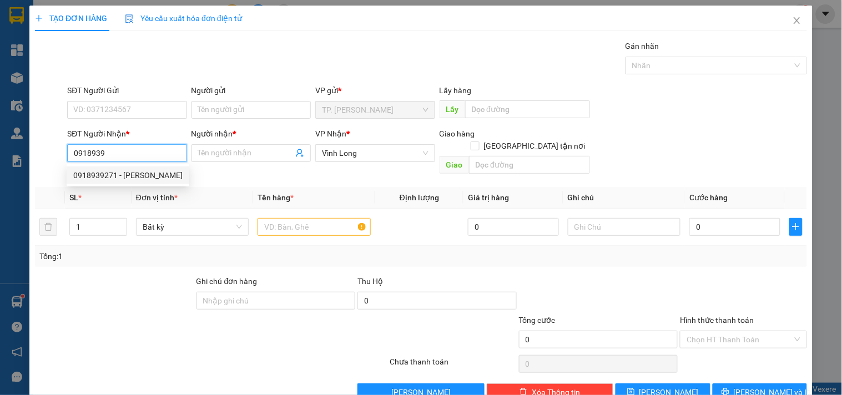
type input "0918939271"
type input "CÚC KHANG"
type input "0918939271"
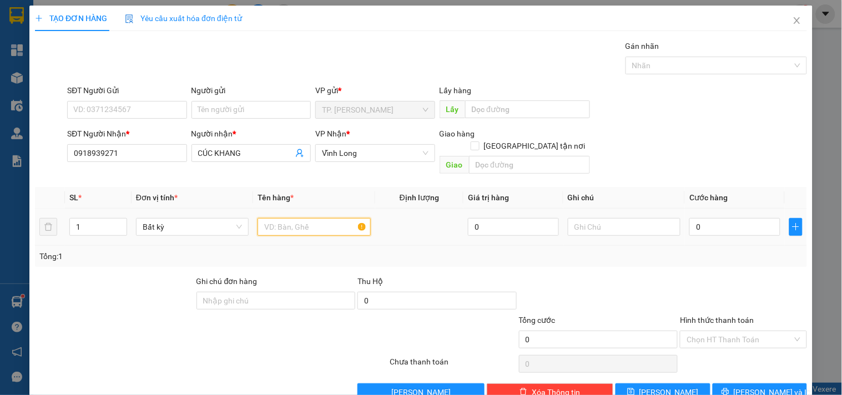
click at [290, 218] on input "text" at bounding box center [314, 227] width 113 height 18
type input "KIỆN"
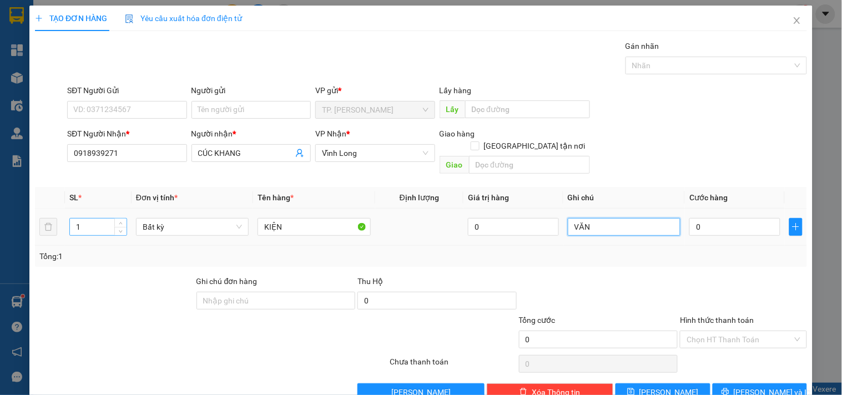
type input "VĂN"
click at [98, 219] on input "1" at bounding box center [98, 227] width 57 height 17
type input "3"
click at [241, 112] on input "Người gửi" at bounding box center [251, 110] width 119 height 18
type input "B"
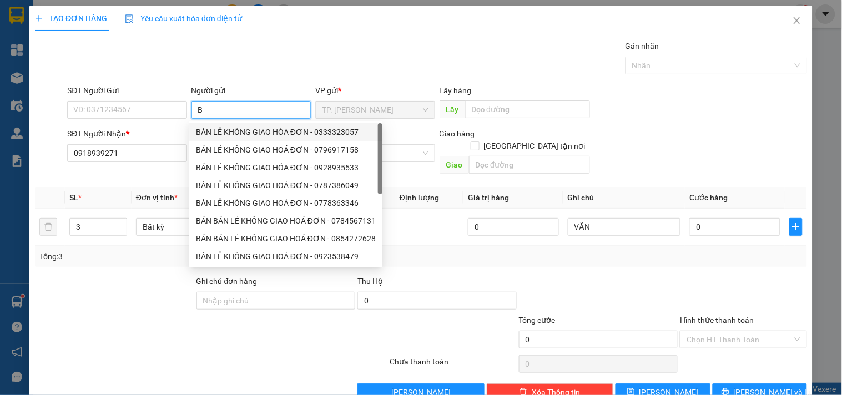
click at [247, 127] on div "BÁN LẺ KHÔNG GIAO HÓA ĐƠN - 0333323057" at bounding box center [286, 132] width 180 height 12
type input "0333323057"
type input "BÁN LẺ KHÔNG GIAO HÓA ĐƠN"
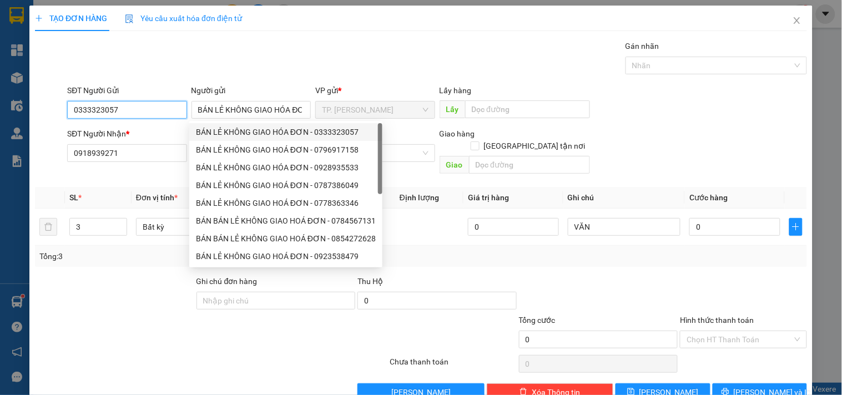
drag, startPoint x: 178, startPoint y: 113, endPoint x: 171, endPoint y: 109, distance: 8.0
click at [177, 112] on input "0333323057" at bounding box center [126, 110] width 119 height 18
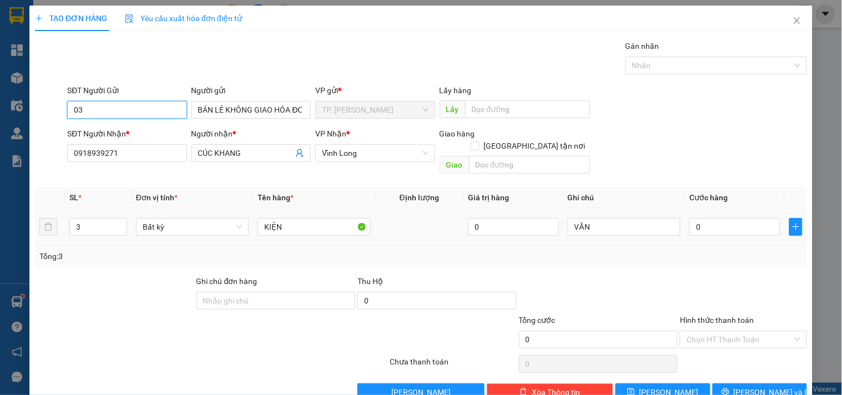
type input "0"
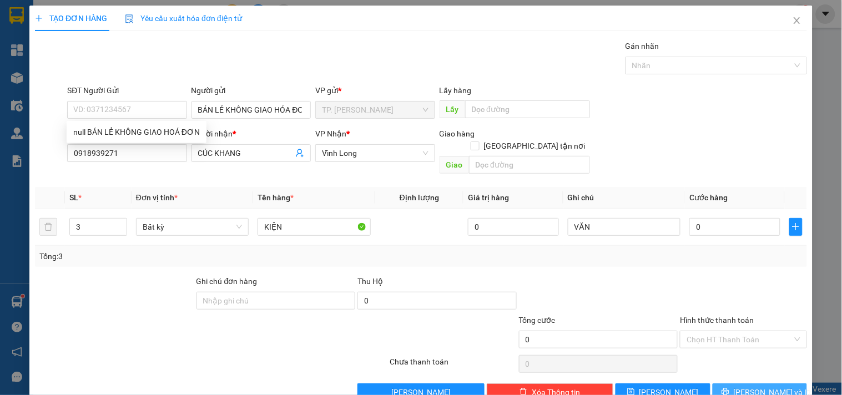
click at [763, 386] on span "[PERSON_NAME] và In" at bounding box center [773, 392] width 78 height 12
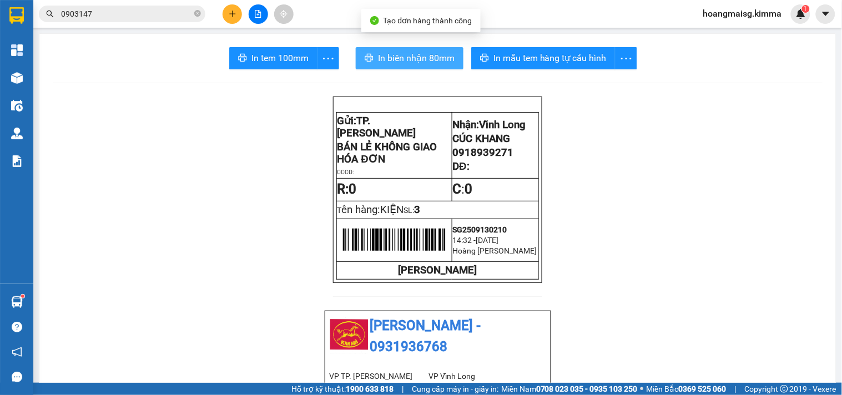
click at [383, 56] on span "In biên nhận 80mm" at bounding box center [416, 58] width 77 height 14
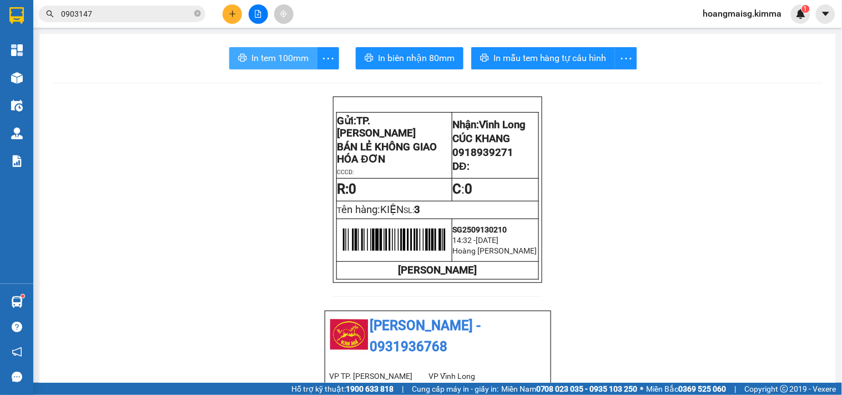
click at [263, 56] on span "In tem 100mm" at bounding box center [280, 58] width 57 height 14
click at [229, 17] on icon "plus" at bounding box center [233, 14] width 8 height 8
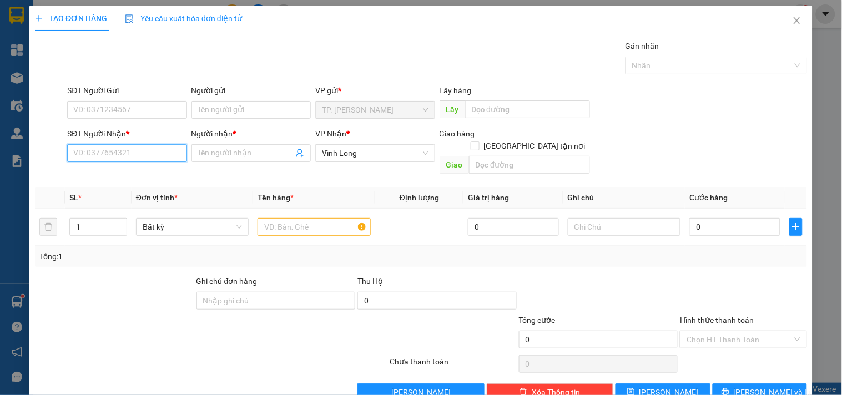
click at [117, 154] on input "SĐT Người Nhận *" at bounding box center [126, 153] width 119 height 18
type input "0978418288"
type input "ANH NHÂN"
type input "0978418288"
click at [280, 218] on input "text" at bounding box center [314, 227] width 113 height 18
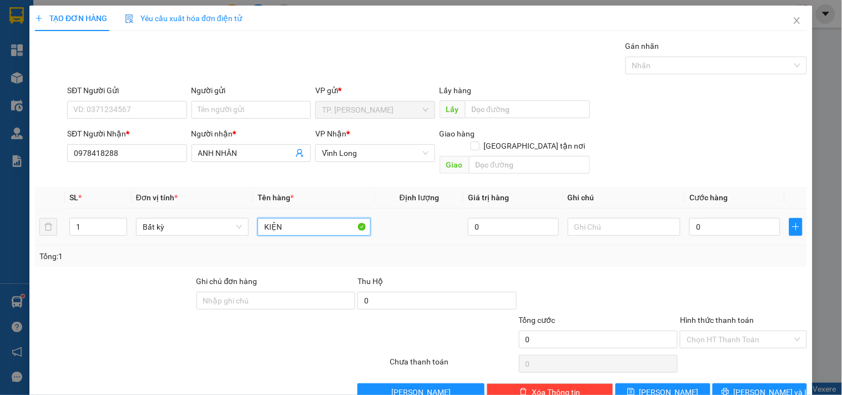
type input "KIỆN"
type input "VĂN"
drag, startPoint x: 239, startPoint y: 119, endPoint x: 239, endPoint y: 113, distance: 6.1
click at [239, 114] on div "Người gửi Tên người gửi" at bounding box center [251, 103] width 119 height 39
click at [239, 112] on input "Người gửi" at bounding box center [251, 110] width 119 height 18
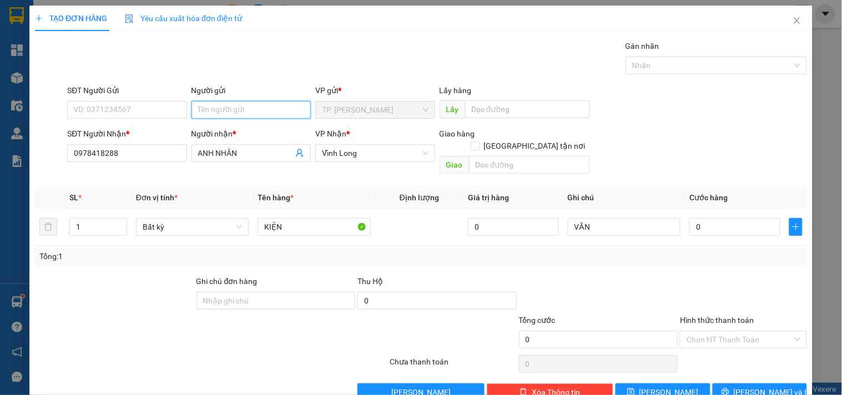
type input "B"
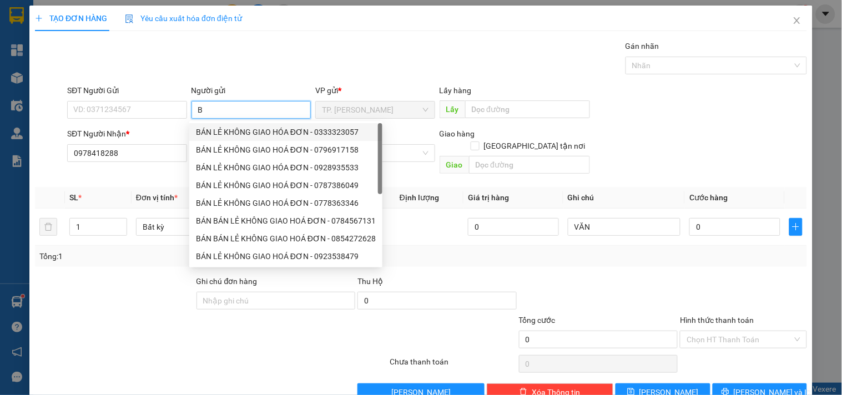
click at [244, 128] on div "BÁN LẺ KHÔNG GIAO HÓA ĐƠN - 0333323057" at bounding box center [286, 132] width 180 height 12
type input "0333323057"
type input "BÁN LẺ KHÔNG GIAO HÓA ĐƠN"
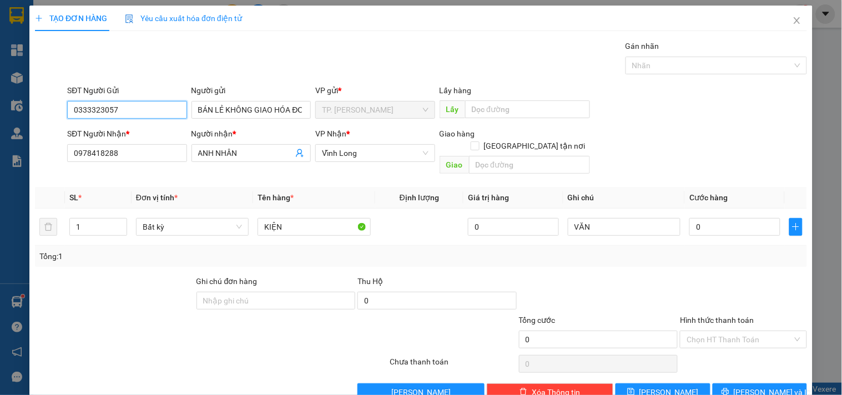
click at [161, 106] on input "0333323057" at bounding box center [126, 110] width 119 height 18
type input "0"
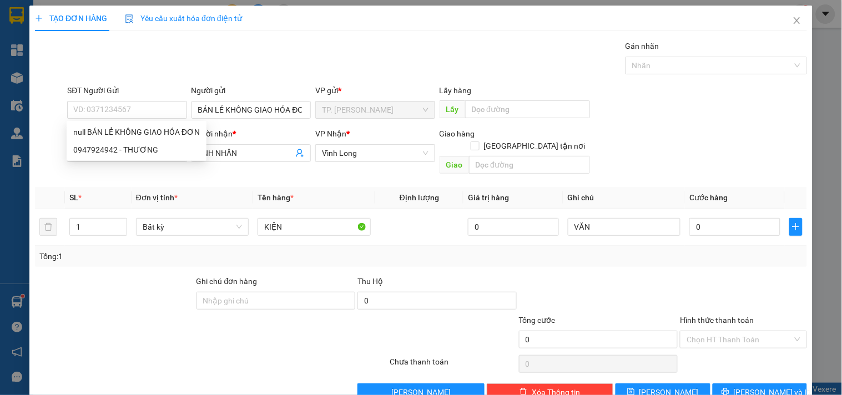
click at [756, 370] on div "Transit Pickup Surcharge Ids Transit Deliver Surcharge Ids Transit Deliver Surc…" at bounding box center [421, 220] width 772 height 361
click at [755, 386] on span "[PERSON_NAME] và In" at bounding box center [773, 392] width 78 height 12
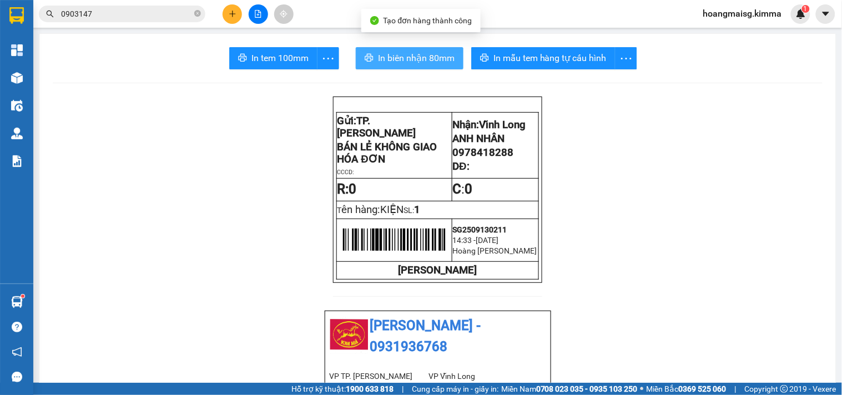
click at [426, 57] on span "In biên nhận 80mm" at bounding box center [416, 58] width 77 height 14
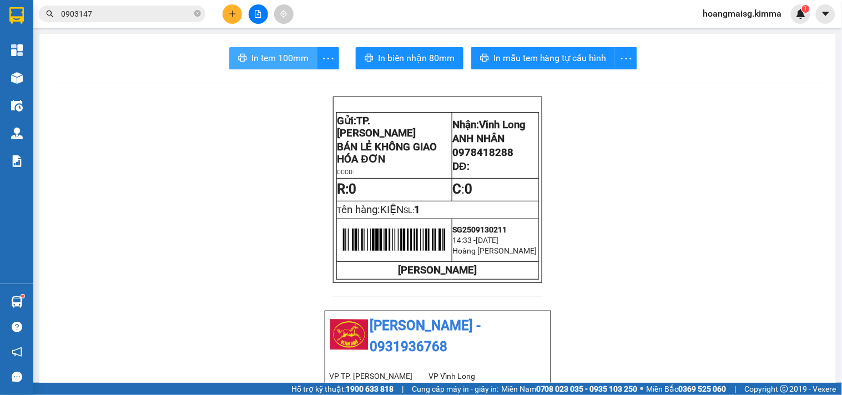
click at [280, 58] on span "In tem 100mm" at bounding box center [280, 58] width 57 height 14
click at [222, 17] on div at bounding box center [258, 13] width 83 height 19
click at [237, 14] on button at bounding box center [232, 13] width 19 height 19
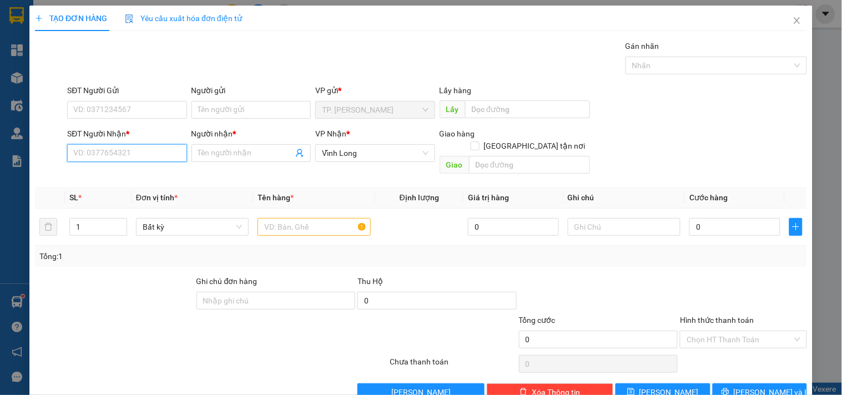
click at [115, 154] on input "SĐT Người Nhận *" at bounding box center [126, 153] width 119 height 18
type input "0919506959"
click at [120, 178] on div "0919506959 - MINH LỰC" at bounding box center [125, 175] width 105 height 12
type input "MINH LỰC"
type input "0919506959"
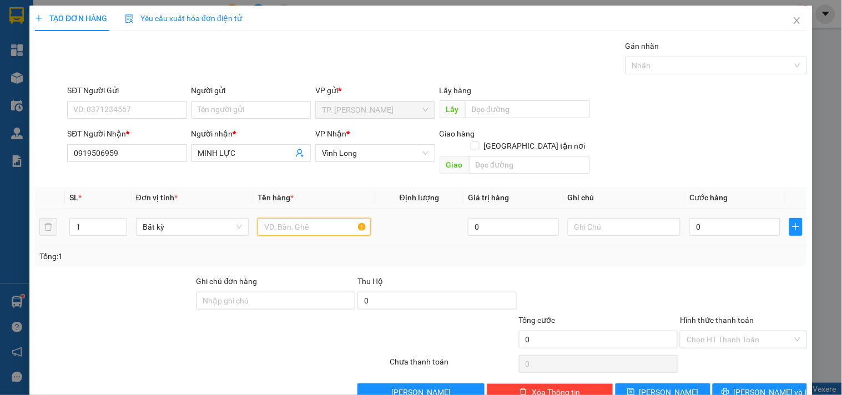
click at [313, 218] on input "text" at bounding box center [314, 227] width 113 height 18
type input "GÓI"
type input "VĂN"
click at [243, 100] on div "Người gửi Tên người gửi" at bounding box center [251, 103] width 119 height 39
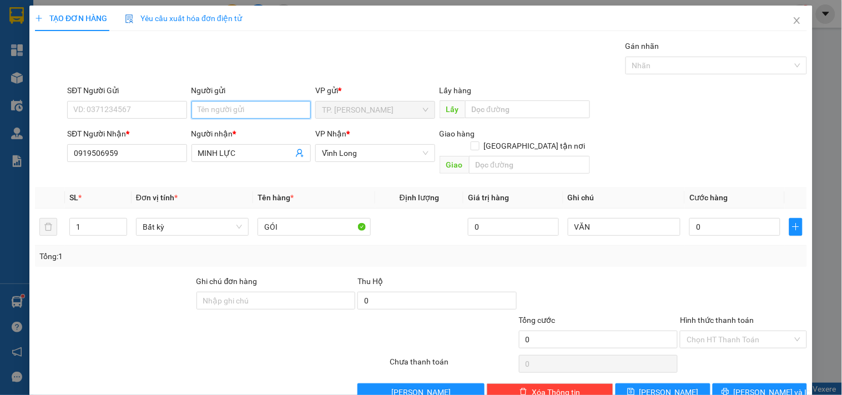
click at [243, 104] on input "Người gửi" at bounding box center [251, 110] width 119 height 18
type input "B"
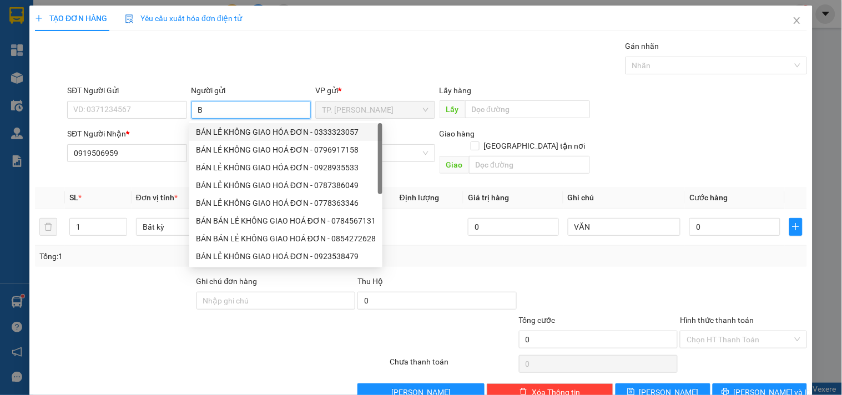
drag, startPoint x: 245, startPoint y: 133, endPoint x: 198, endPoint y: 113, distance: 51.5
click at [244, 134] on div "BÁN LẺ KHÔNG GIAO HÓA ĐƠN - 0333323057" at bounding box center [286, 132] width 180 height 12
type input "0333323057"
type input "BÁN LẺ KHÔNG GIAO HÓA ĐƠN"
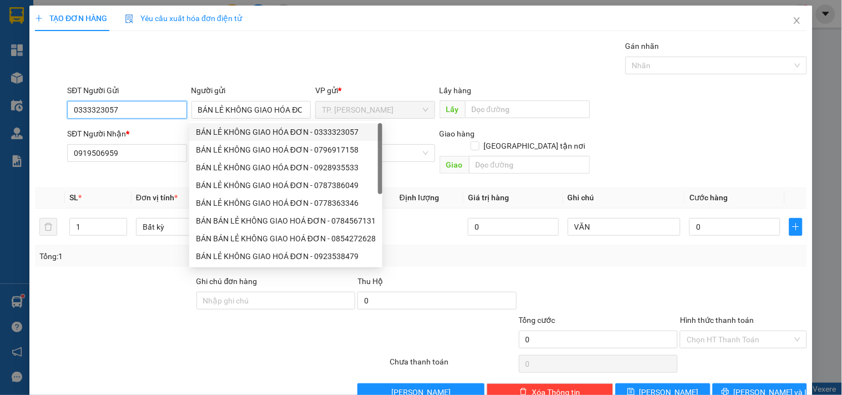
click at [183, 111] on input "0333323057" at bounding box center [126, 110] width 119 height 18
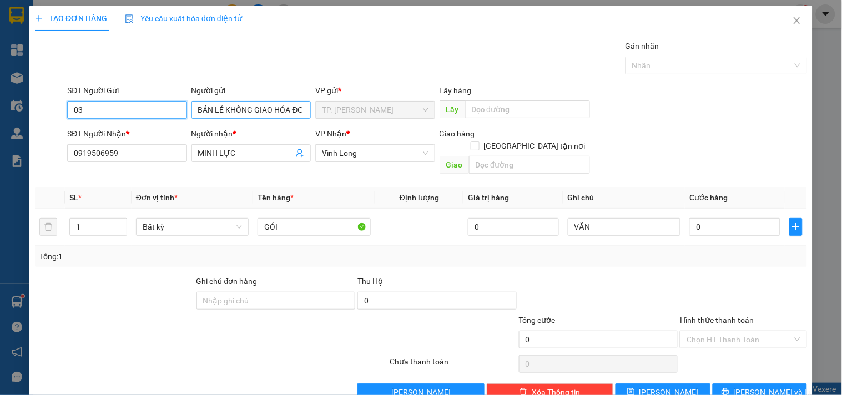
type input "0"
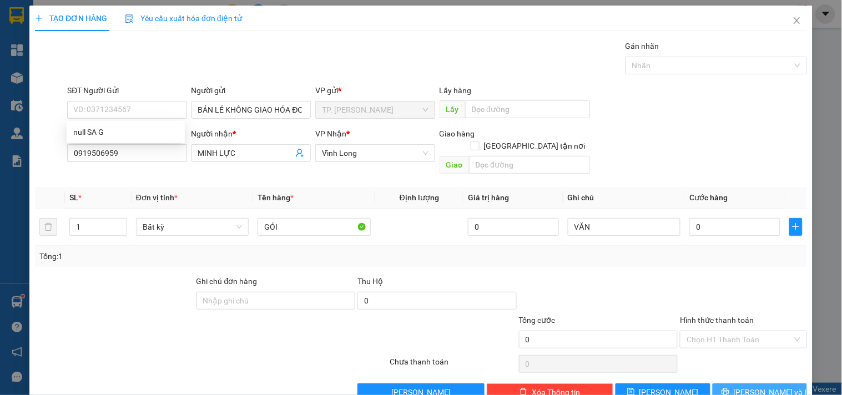
click at [739, 384] on button "[PERSON_NAME] và In" at bounding box center [760, 393] width 94 height 18
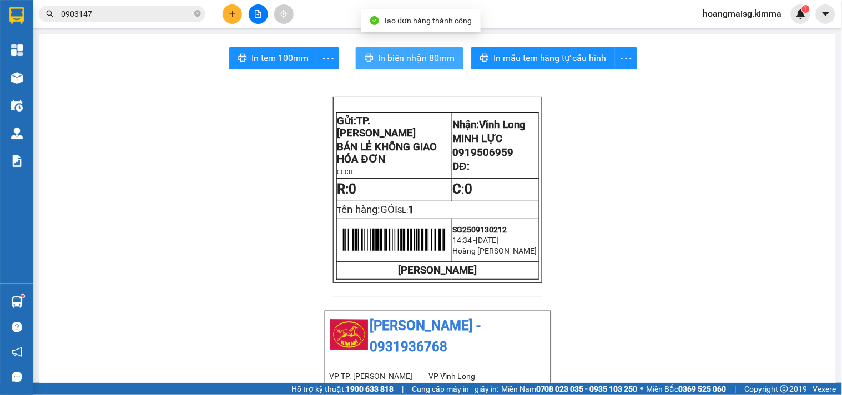
click at [372, 47] on button "In biên nhận 80mm" at bounding box center [410, 58] width 108 height 22
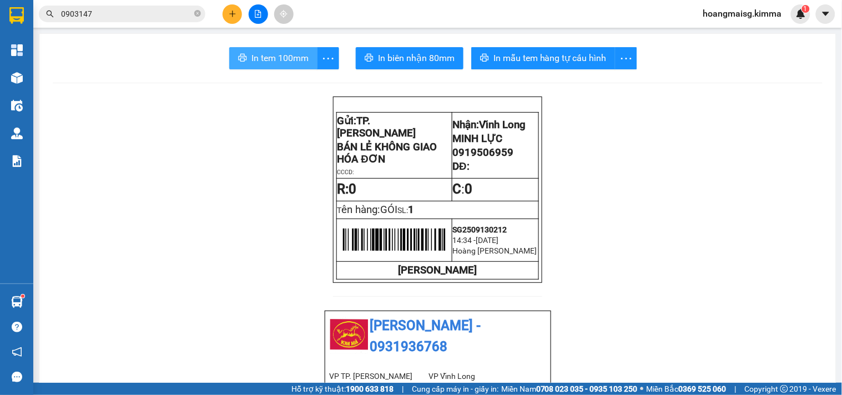
click at [265, 67] on button "In tem 100mm" at bounding box center [273, 58] width 88 height 22
click at [201, 11] on span "0903147" at bounding box center [122, 14] width 167 height 17
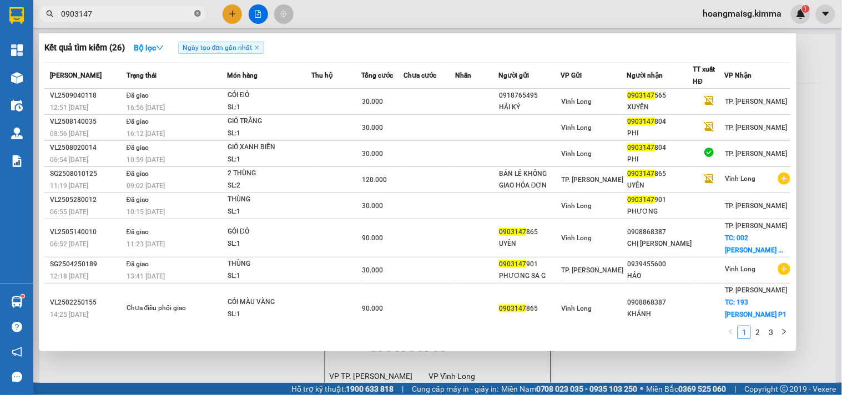
click at [197, 13] on icon "close-circle" at bounding box center [197, 13] width 7 height 7
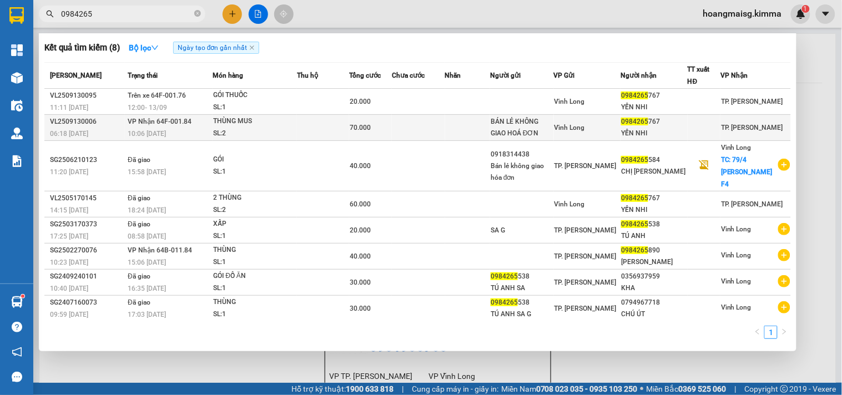
type input "0984265"
click at [621, 125] on div "Vĩnh Long" at bounding box center [588, 128] width 66 height 12
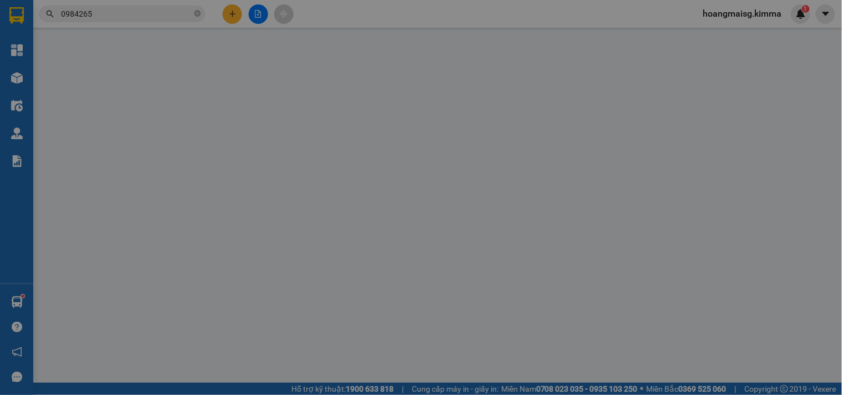
type input "BÁN LẺ KHÔNG GIAO HOÁ ĐƠN"
type input "0984265767"
type input "YẾN NHI"
type input "70.000"
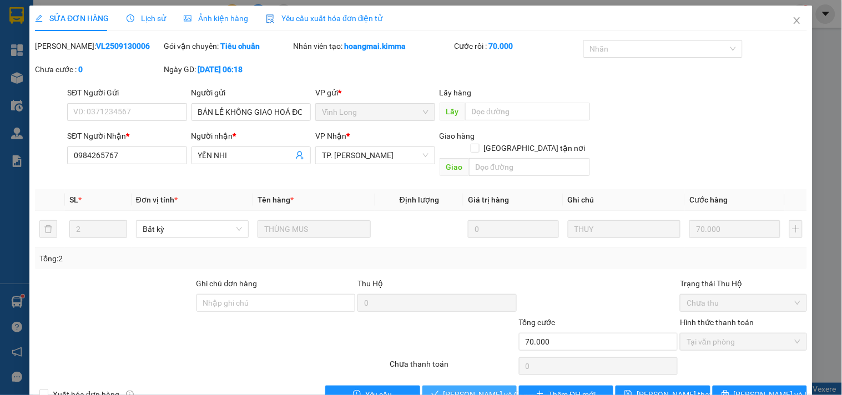
click at [475, 390] on button "[PERSON_NAME] và Giao hàng" at bounding box center [470, 395] width 94 height 18
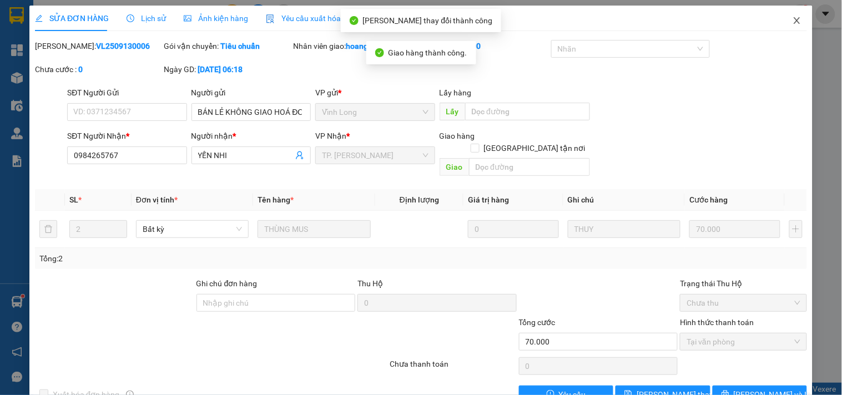
click at [793, 19] on icon "close" at bounding box center [797, 20] width 9 height 9
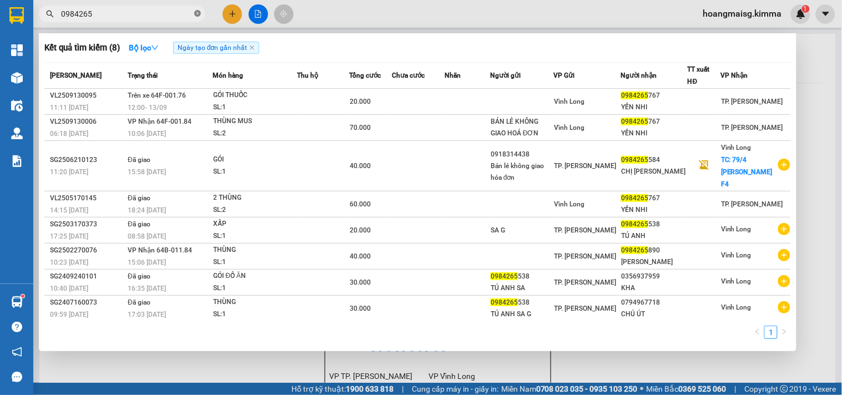
click at [198, 12] on icon "close-circle" at bounding box center [197, 13] width 7 height 7
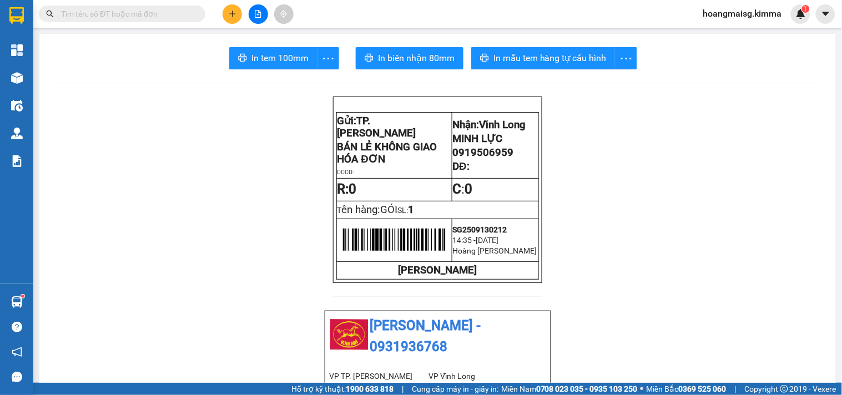
click at [229, 12] on icon "plus" at bounding box center [233, 14] width 8 height 8
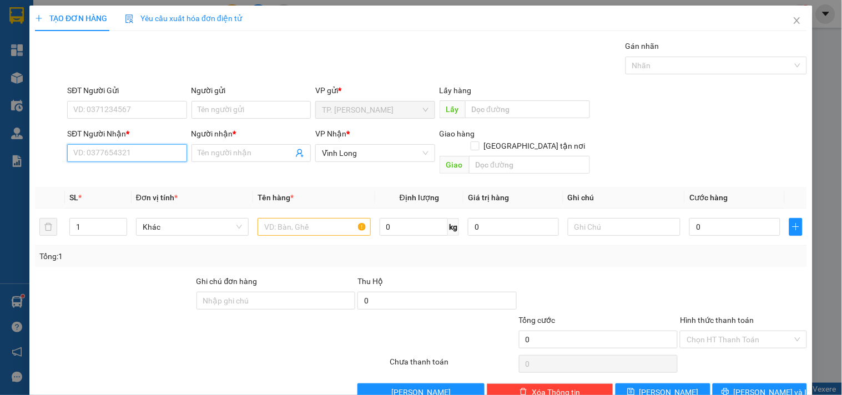
click at [86, 152] on input "SĐT Người Nhận *" at bounding box center [126, 153] width 119 height 18
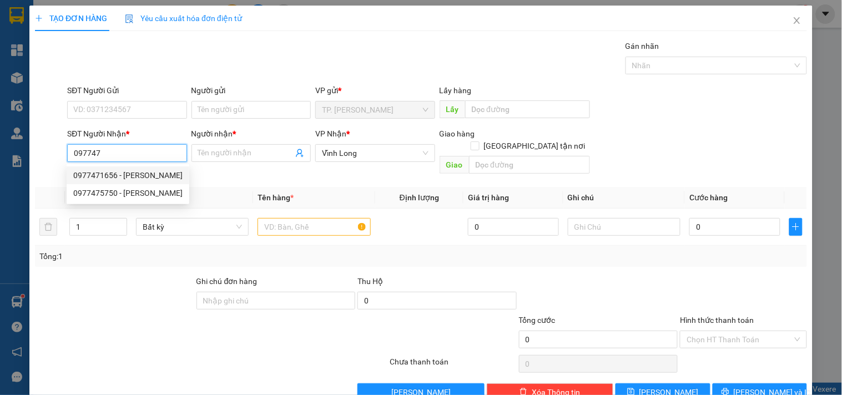
click at [103, 177] on div "0977471656 - [PERSON_NAME]" at bounding box center [127, 175] width 109 height 12
type input "0977471656"
type input "HOÀNG"
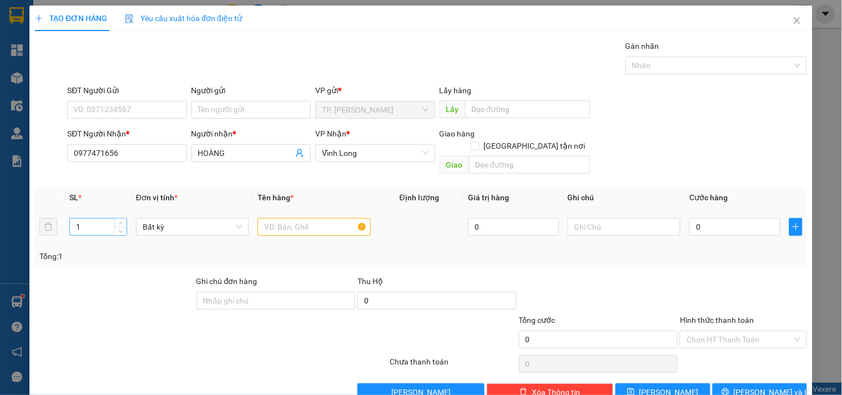
click at [96, 219] on input "1" at bounding box center [98, 227] width 57 height 17
click at [324, 218] on input "text" at bounding box center [314, 227] width 113 height 18
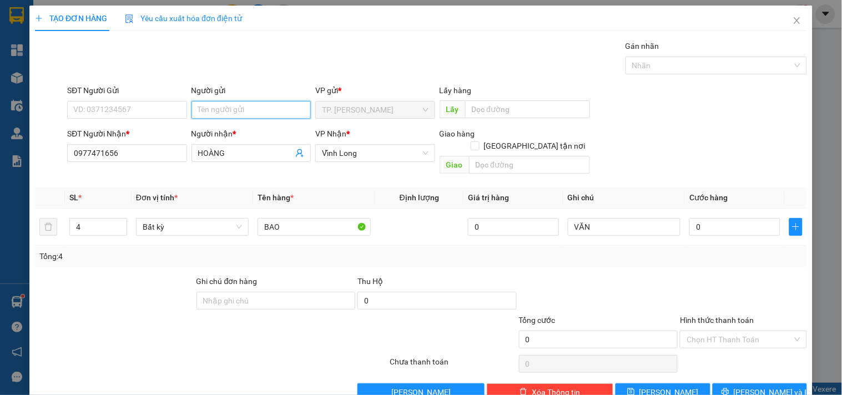
click at [202, 108] on input "Người gửi" at bounding box center [251, 110] width 119 height 18
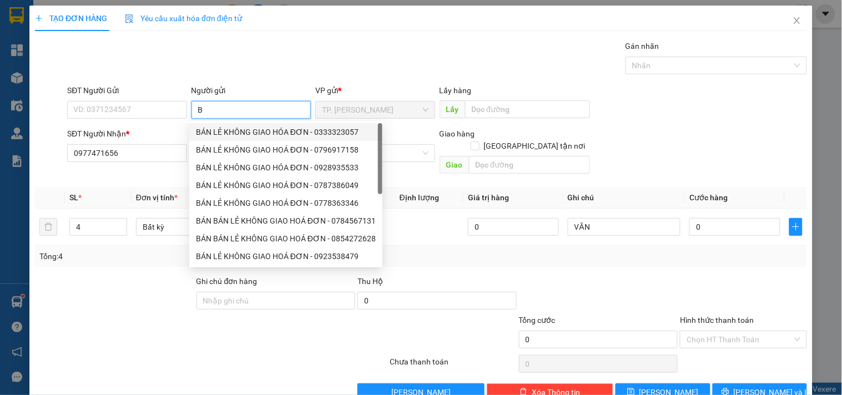
click at [236, 129] on div "BÁN LẺ KHÔNG GIAO HÓA ĐƠN - 0333323057" at bounding box center [286, 132] width 180 height 12
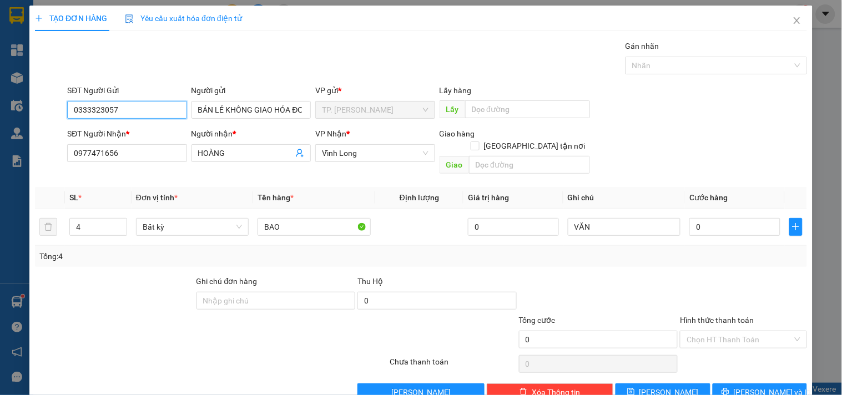
drag, startPoint x: 148, startPoint y: 113, endPoint x: 142, endPoint y: 112, distance: 5.8
click at [147, 113] on input "0333323057" at bounding box center [126, 110] width 119 height 18
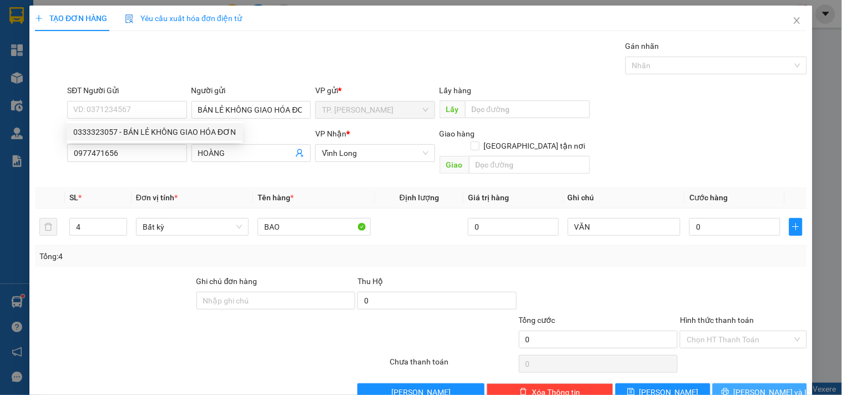
click at [741, 384] on button "[PERSON_NAME] và In" at bounding box center [760, 393] width 94 height 18
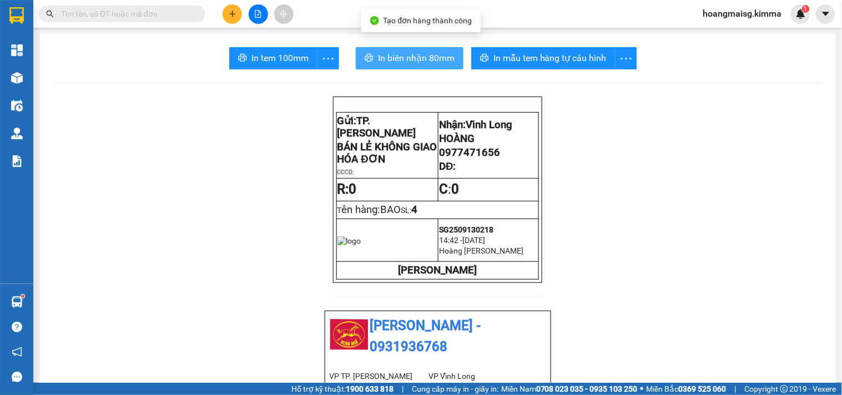
click at [391, 64] on span "In biên nhận 80mm" at bounding box center [416, 58] width 77 height 14
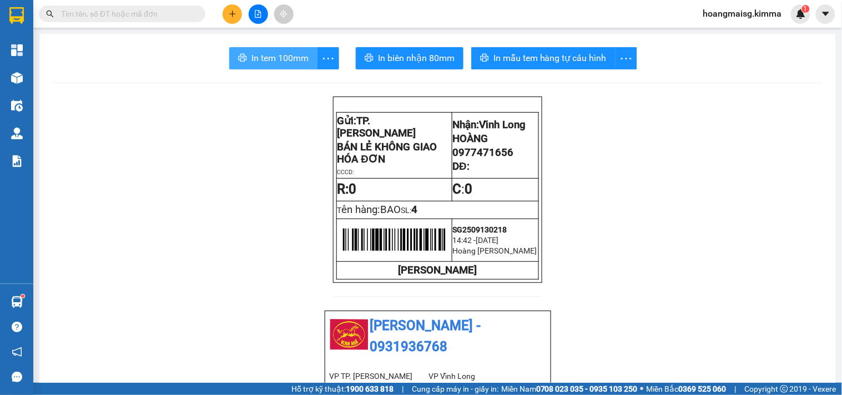
click at [276, 57] on span "In tem 100mm" at bounding box center [280, 58] width 57 height 14
click at [93, 13] on input "text" at bounding box center [126, 14] width 131 height 12
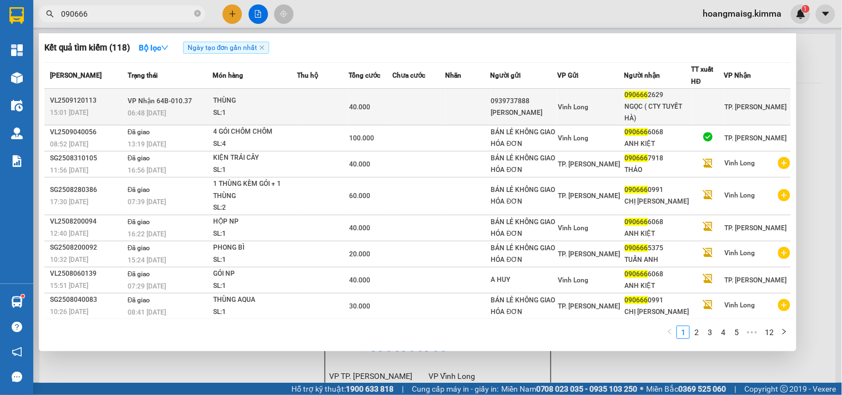
click at [489, 107] on td at bounding box center [468, 107] width 45 height 37
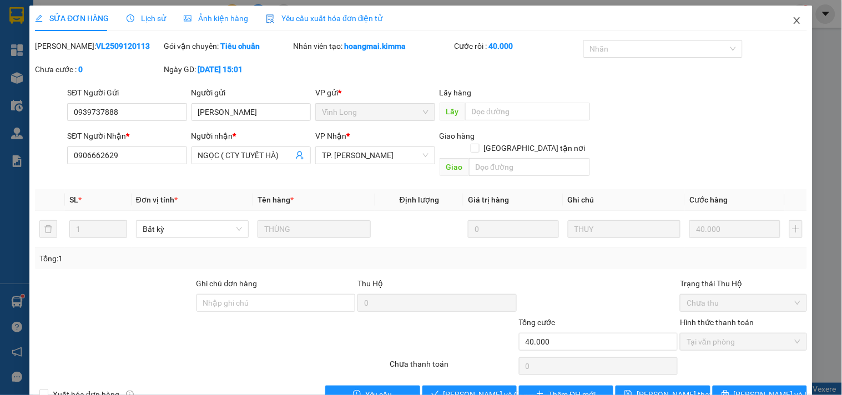
click at [797, 21] on span "Close" at bounding box center [797, 21] width 31 height 31
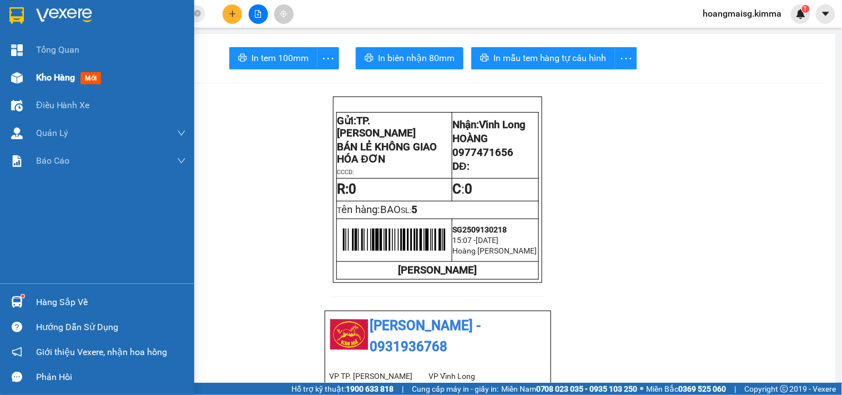
click at [65, 72] on span "Kho hàng" at bounding box center [55, 77] width 39 height 11
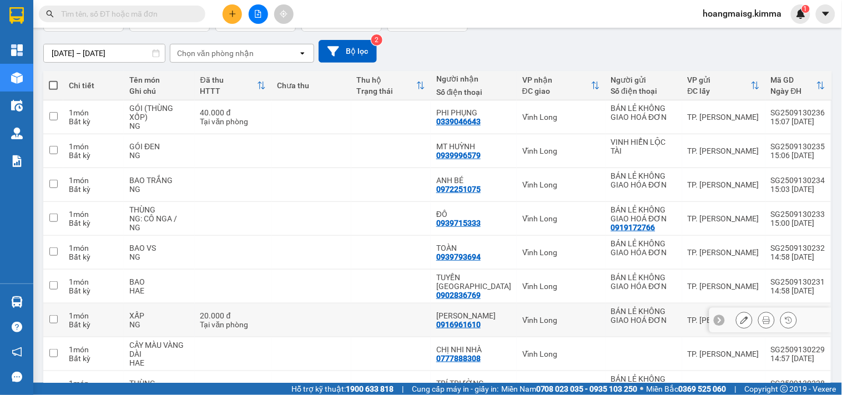
scroll to position [179, 0]
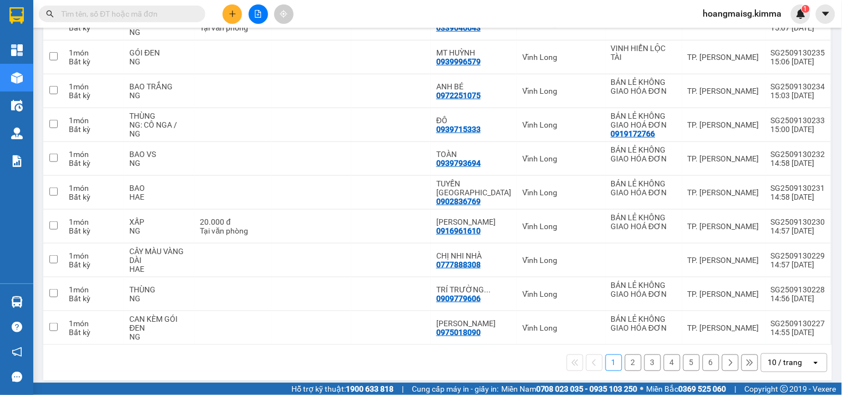
click at [775, 358] on div "10 / trang" at bounding box center [785, 363] width 34 height 11
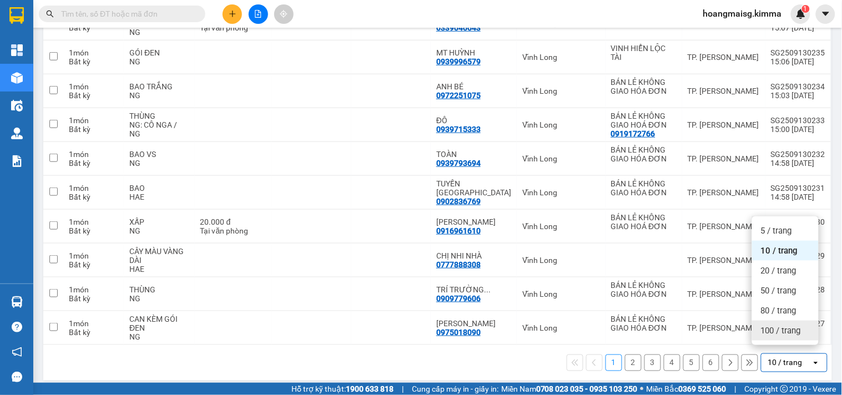
click at [775, 333] on span "100 / trang" at bounding box center [781, 330] width 40 height 11
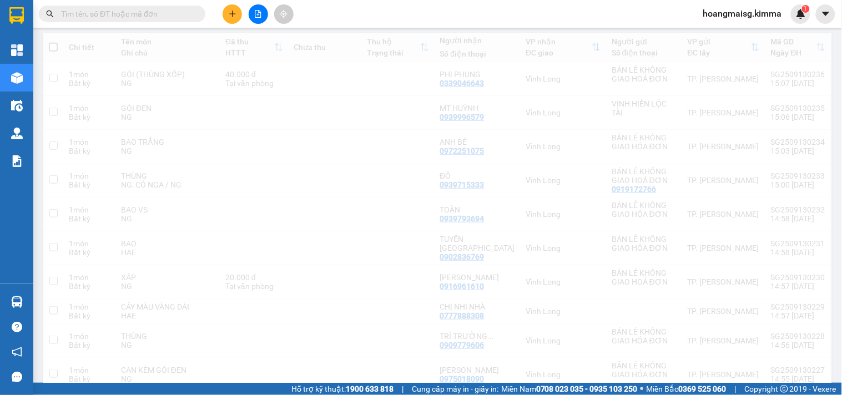
scroll to position [0, 0]
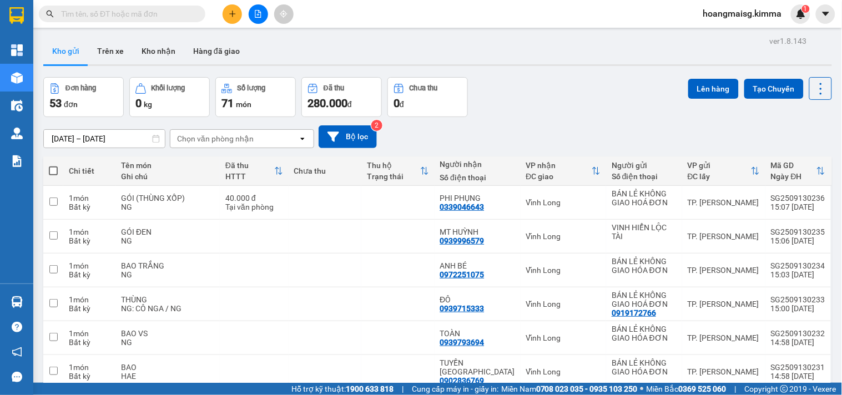
click at [56, 170] on span at bounding box center [53, 171] width 9 height 9
click at [53, 165] on input "checkbox" at bounding box center [53, 165] width 0 height 0
checkbox input "true"
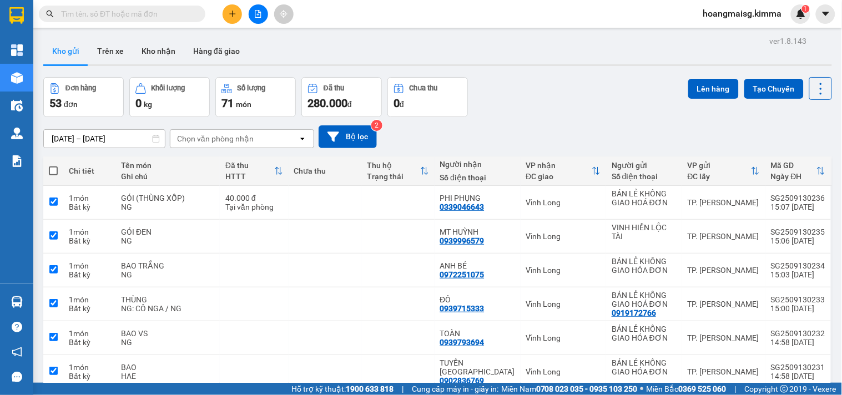
checkbox input "true"
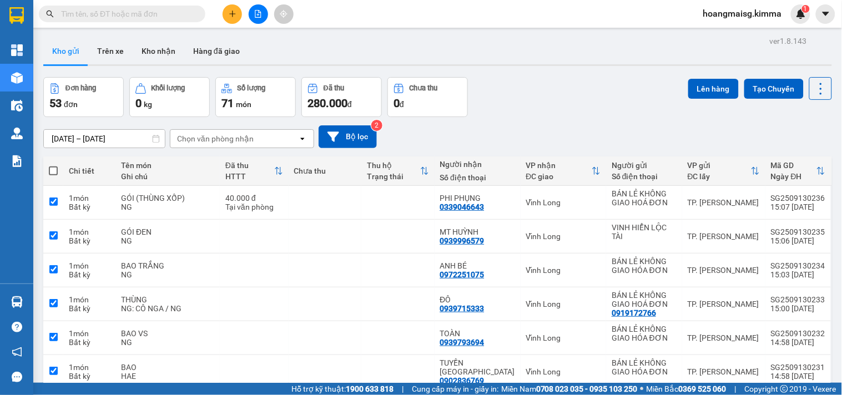
checkbox input "true"
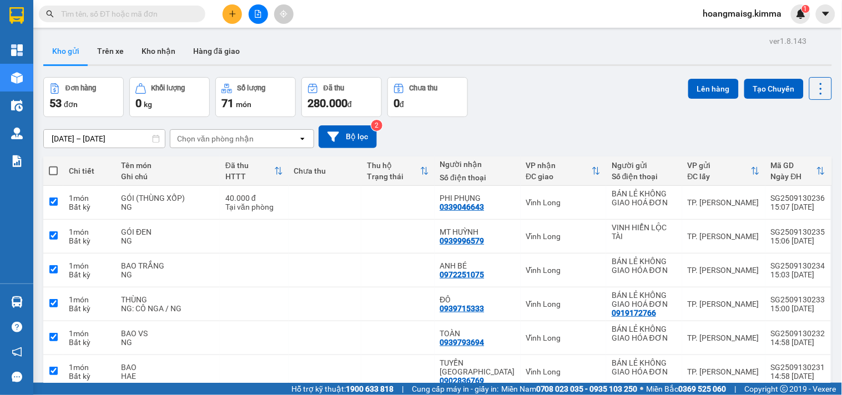
checkbox input "true"
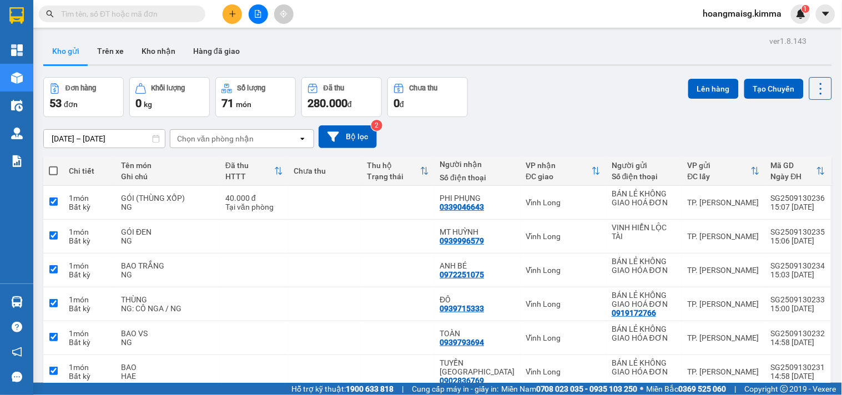
checkbox input "true"
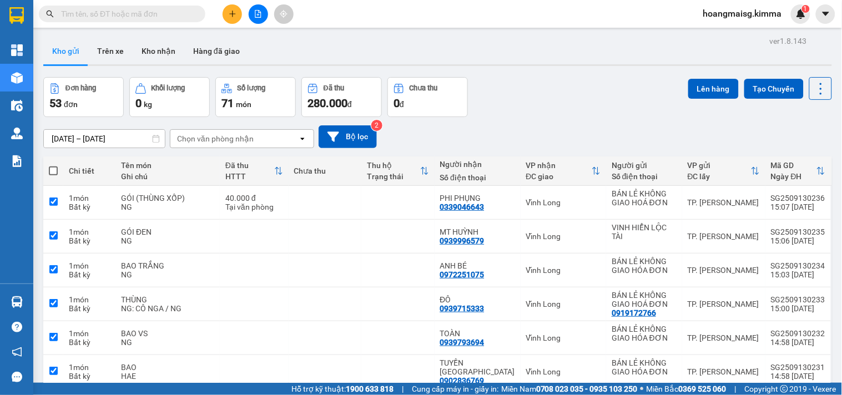
checkbox input "true"
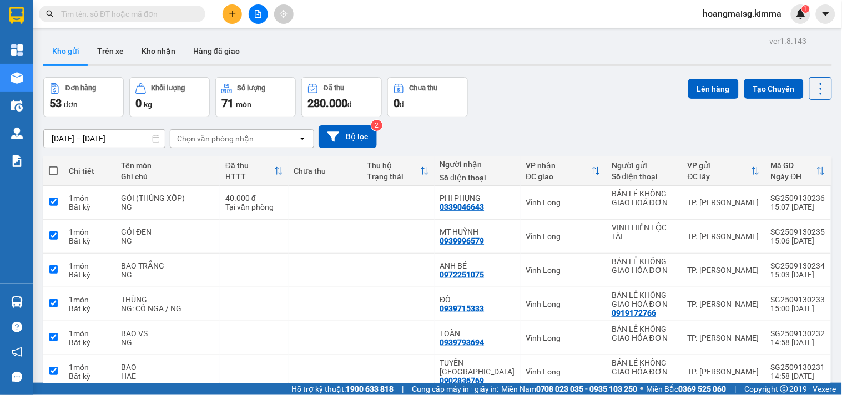
checkbox input "true"
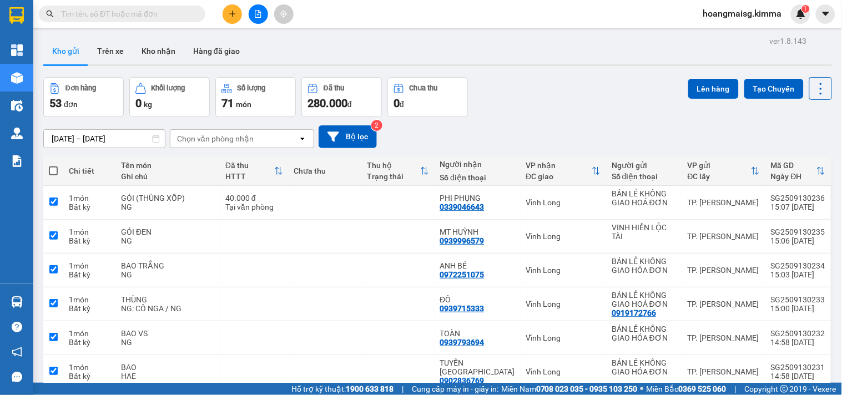
checkbox input "true"
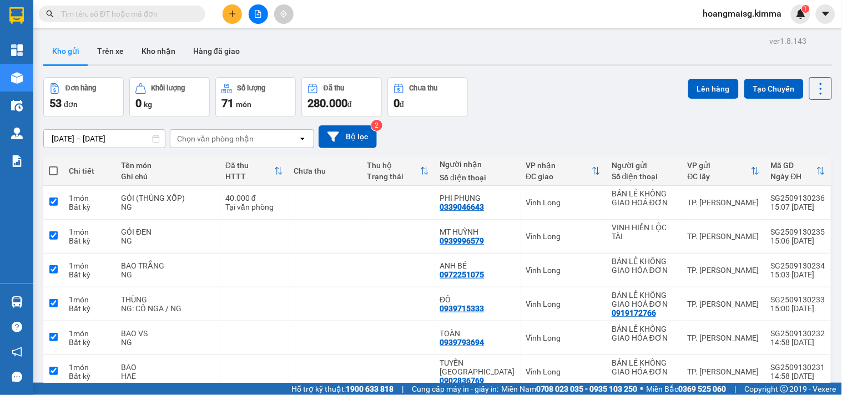
checkbox input "true"
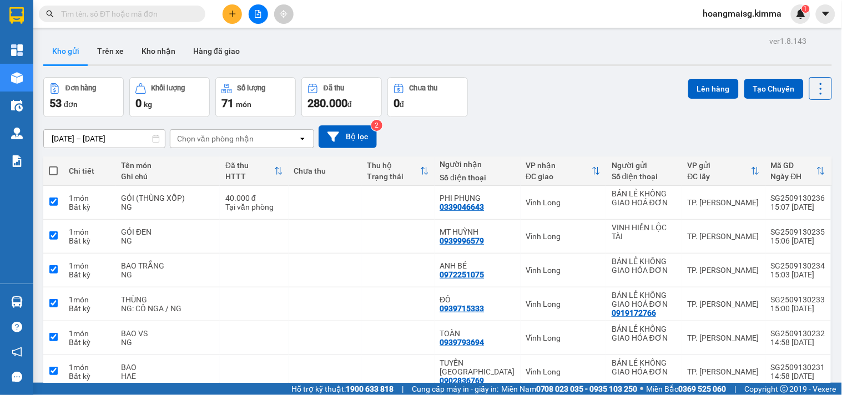
checkbox input "true"
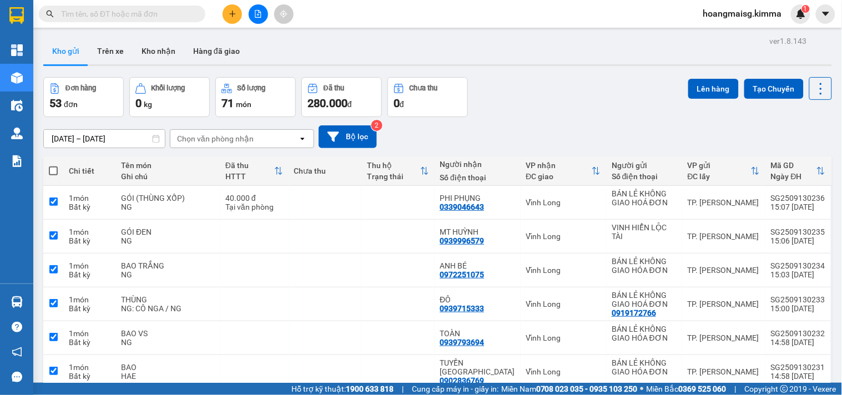
checkbox input "true"
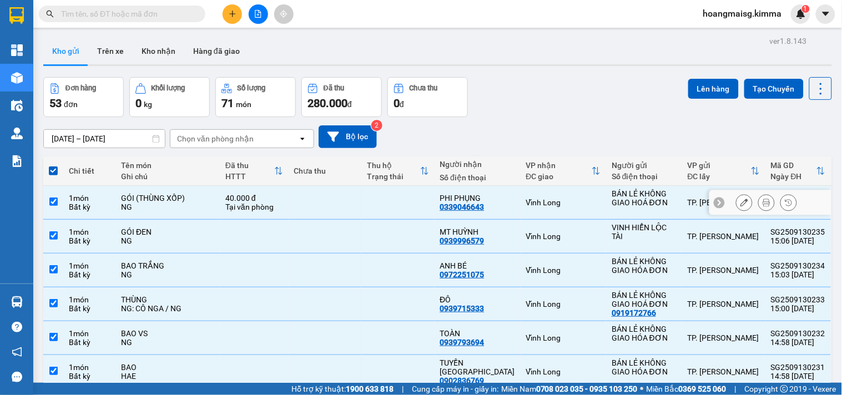
click at [336, 208] on td at bounding box center [325, 203] width 73 height 34
checkbox input "false"
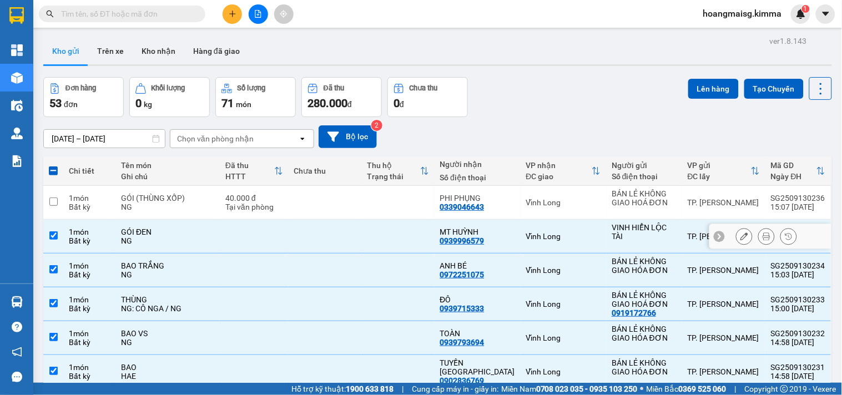
click at [335, 229] on td at bounding box center [325, 237] width 73 height 34
checkbox input "false"
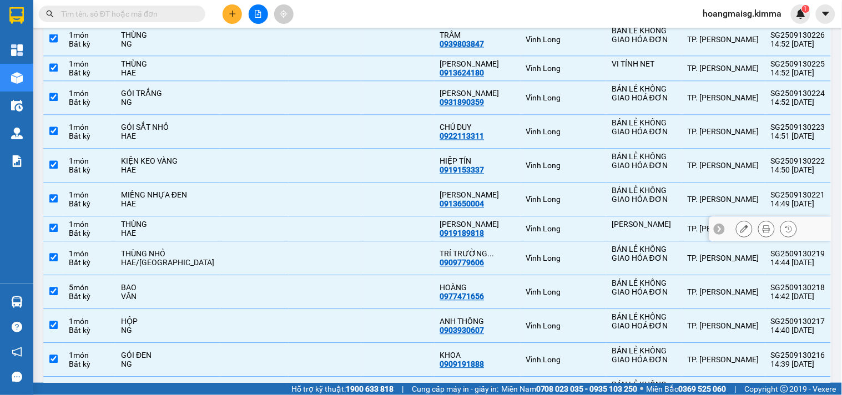
scroll to position [555, 0]
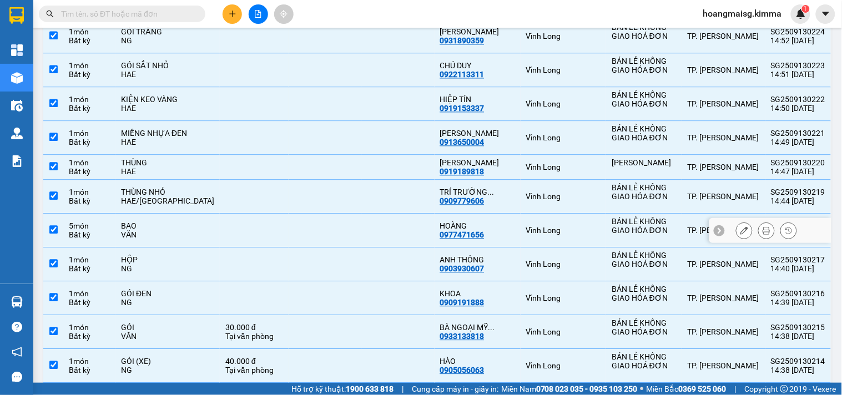
click at [220, 234] on td at bounding box center [254, 231] width 69 height 34
checkbox input "false"
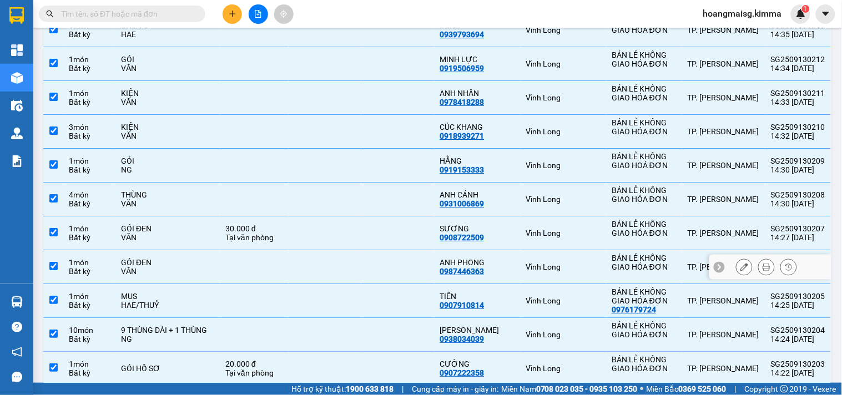
scroll to position [987, 0]
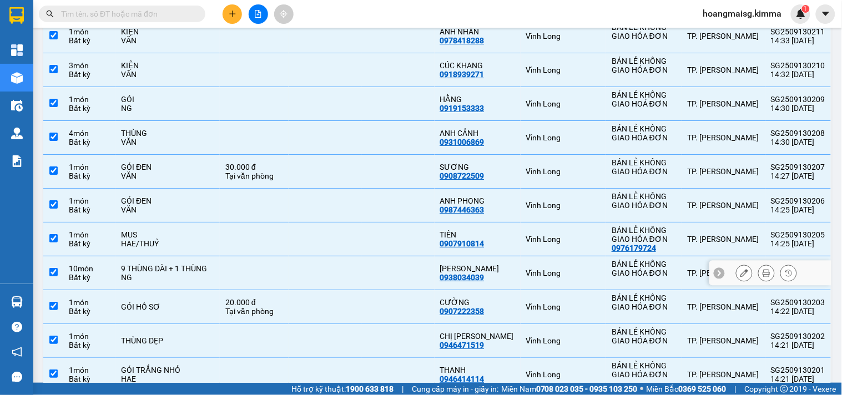
click at [221, 270] on td at bounding box center [254, 274] width 69 height 34
checkbox input "false"
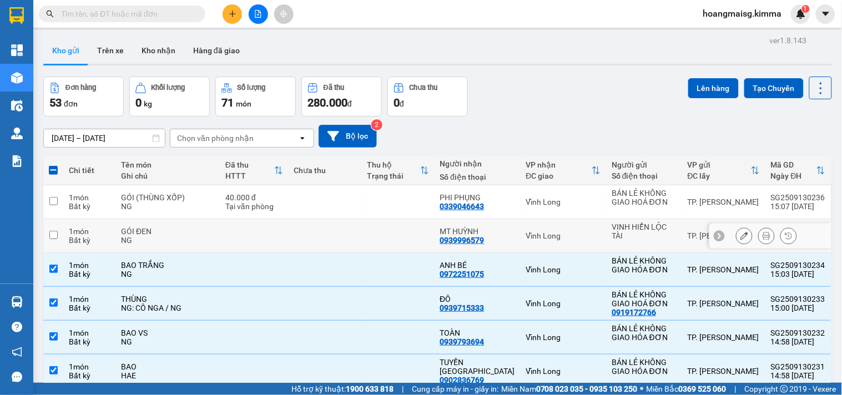
scroll to position [0, 0]
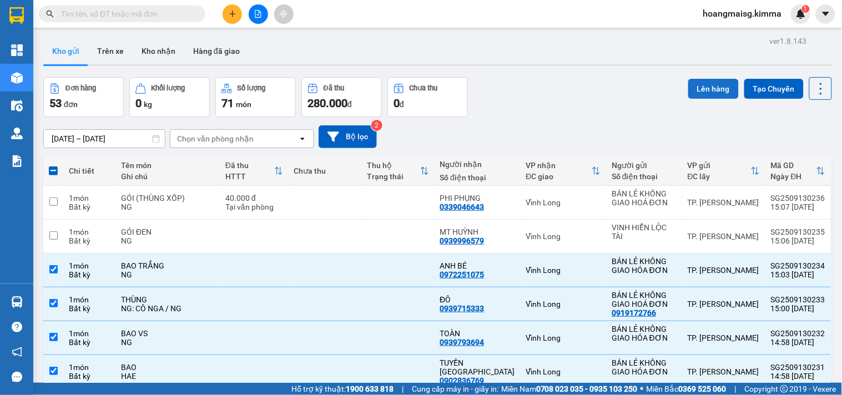
click at [691, 90] on button "Lên hàng" at bounding box center [713, 89] width 51 height 20
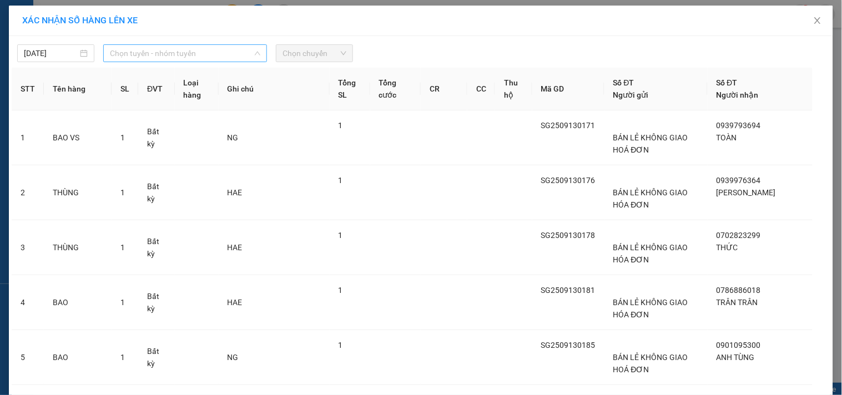
click at [192, 56] on span "Chọn tuyến - nhóm tuyến" at bounding box center [185, 53] width 150 height 17
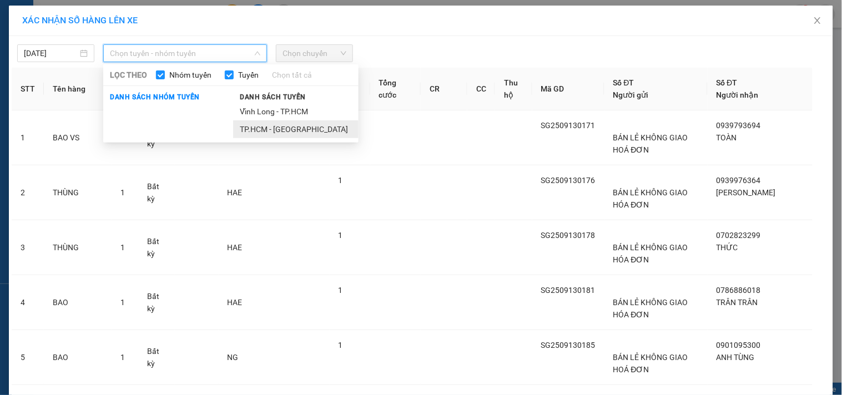
click at [268, 127] on li "TP.HCM - Vĩnh Long" at bounding box center [295, 129] width 125 height 18
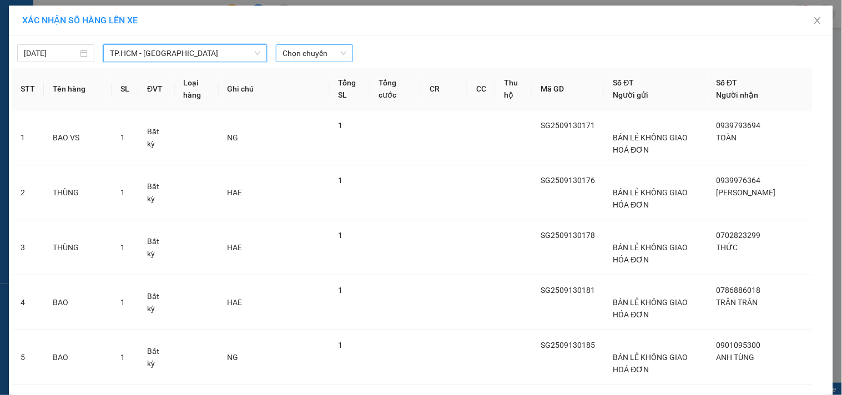
click at [326, 53] on span "Chọn chuyến" at bounding box center [315, 53] width 64 height 17
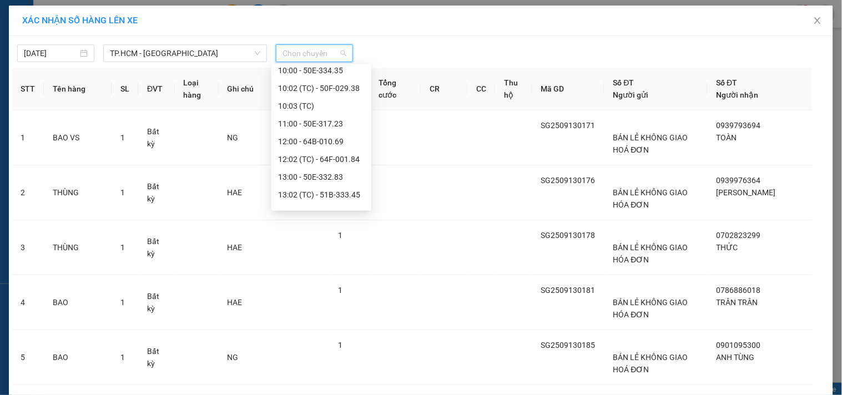
scroll to position [284, 0]
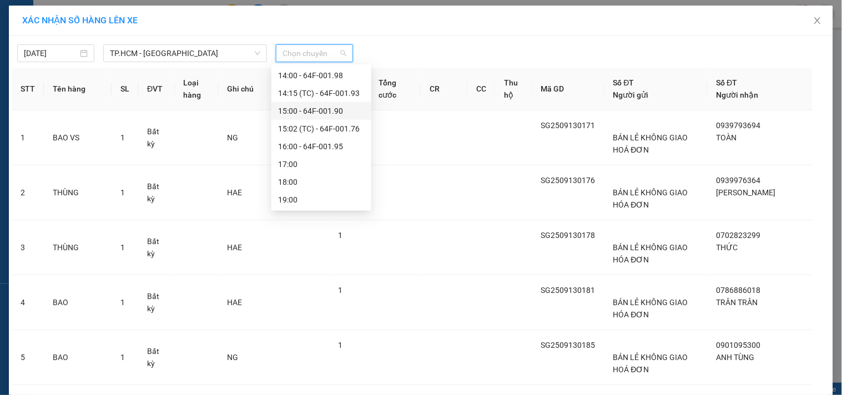
click at [339, 107] on div "15:00 - 64F-001.90" at bounding box center [321, 111] width 87 height 12
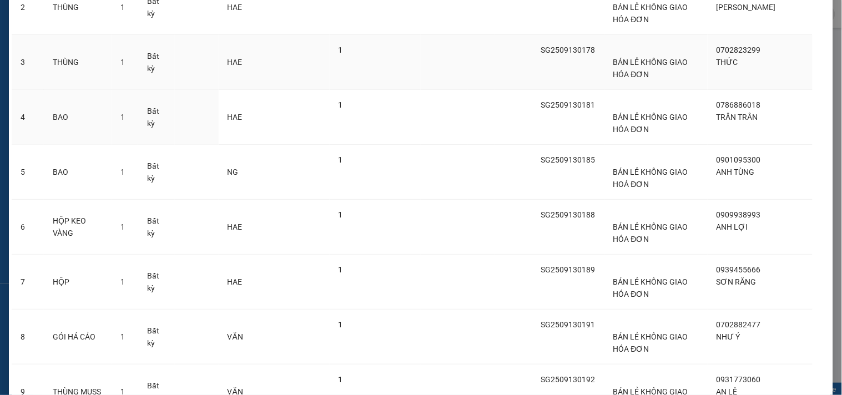
scroll to position [0, 0]
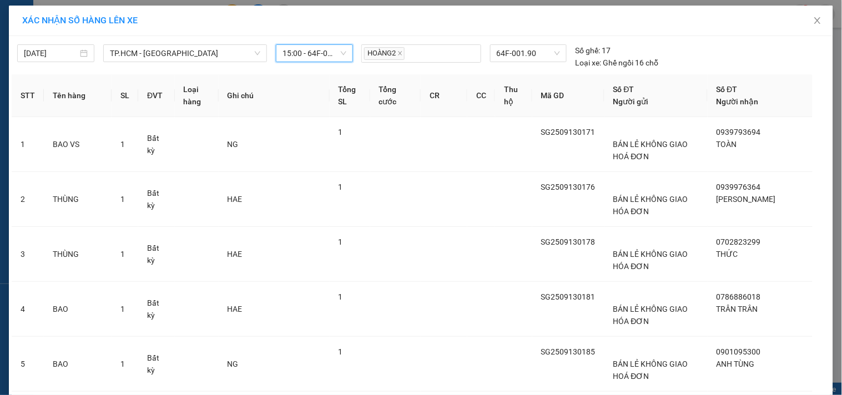
click at [323, 54] on span "15:00 - 64F-001.90" at bounding box center [315, 53] width 64 height 17
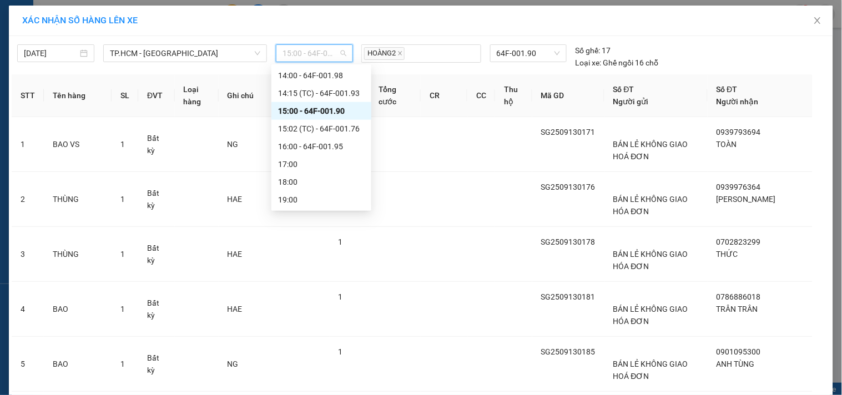
click at [340, 112] on div "15:00 - 64F-001.90" at bounding box center [321, 111] width 87 height 12
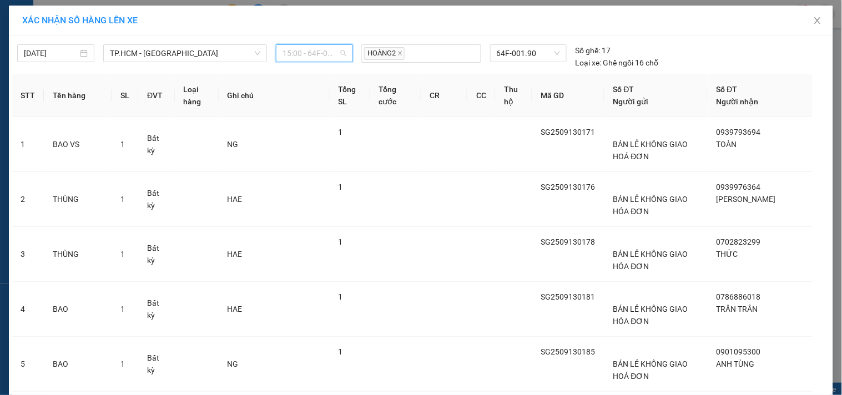
click at [324, 56] on span "15:00 - 64F-001.90" at bounding box center [315, 53] width 64 height 17
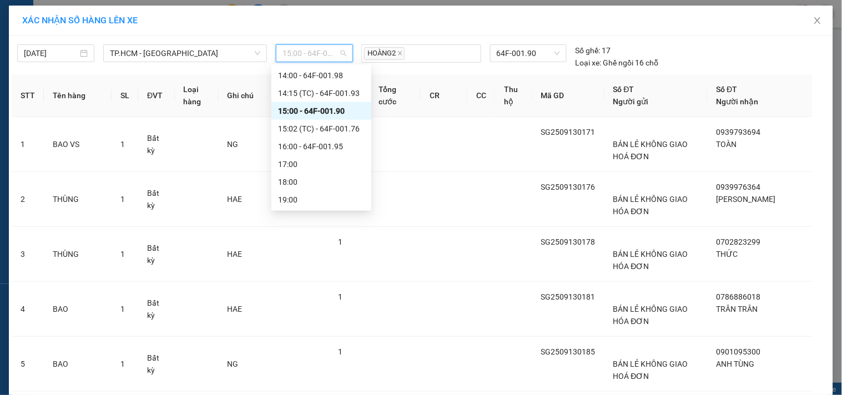
scroll to position [223, 0]
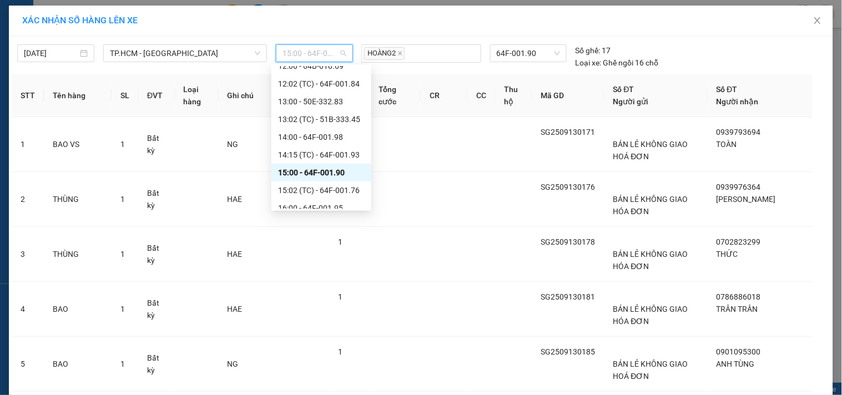
click at [347, 174] on div "15:00 - 64F-001.90" at bounding box center [321, 173] width 87 height 12
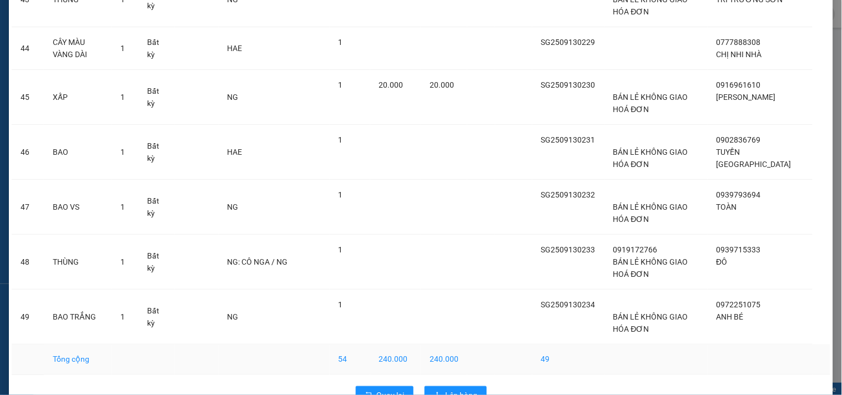
scroll to position [2447, 0]
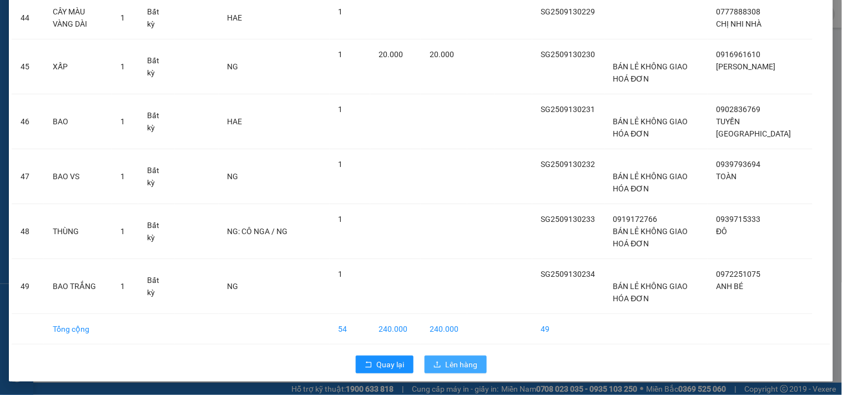
click at [448, 362] on span "Lên hàng" at bounding box center [462, 365] width 32 height 12
